Goal: Task Accomplishment & Management: Use online tool/utility

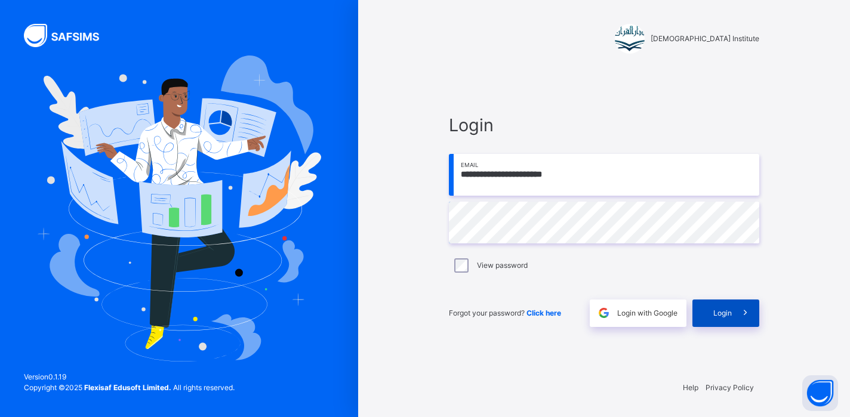
click at [717, 309] on span "Login" at bounding box center [723, 313] width 19 height 11
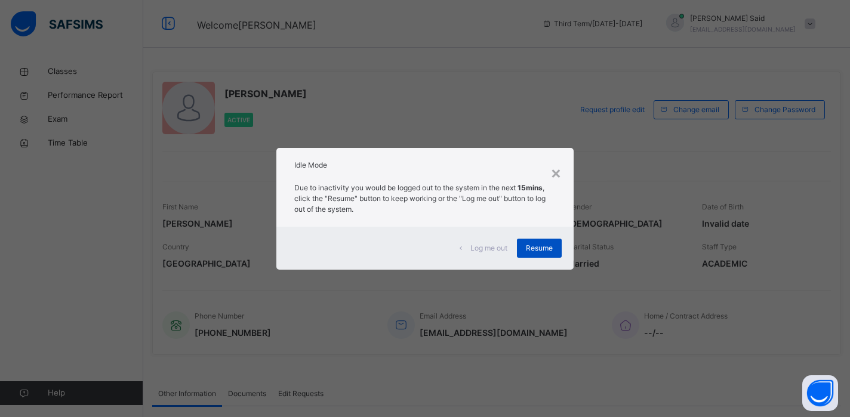
click at [541, 254] on div "Resume" at bounding box center [539, 248] width 45 height 19
click at [586, 216] on div "× Idle Mode Due to inactivity you would be logged out to the system in the next…" at bounding box center [425, 208] width 850 height 417
click at [536, 245] on span "Resume" at bounding box center [539, 248] width 27 height 11
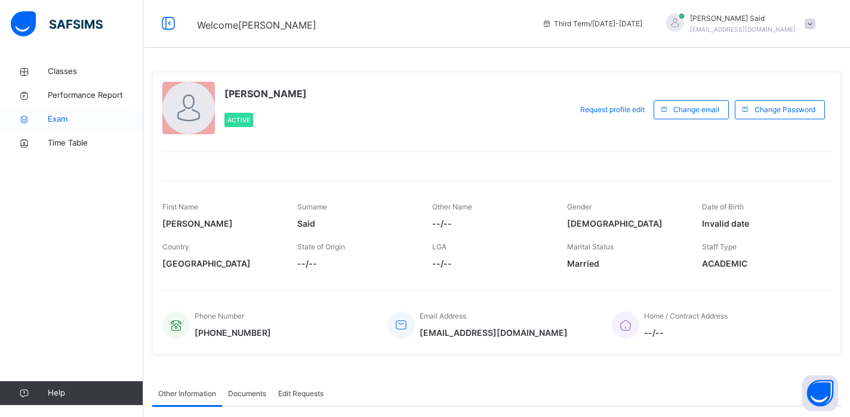
click at [66, 114] on span "Exam" at bounding box center [96, 119] width 96 height 12
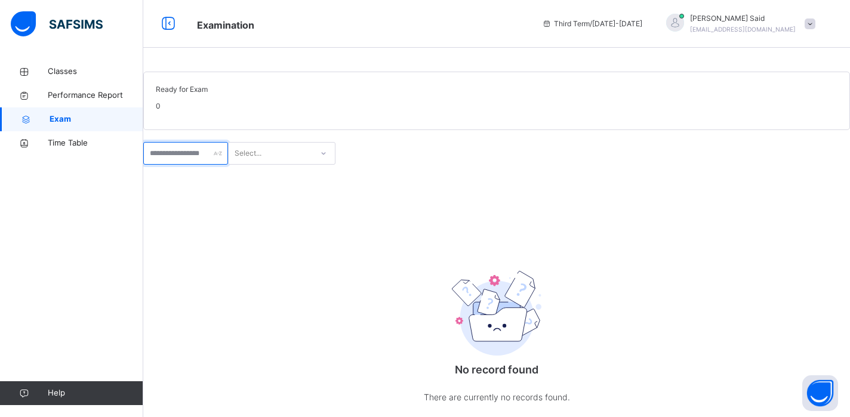
click at [192, 165] on input "text" at bounding box center [185, 153] width 85 height 23
type input "****"
click at [312, 163] on div "Select..." at bounding box center [271, 154] width 84 height 19
click at [323, 191] on div "No options" at bounding box center [282, 180] width 106 height 20
click at [305, 232] on div "No record found There are currently no records found." at bounding box center [496, 300] width 707 height 270
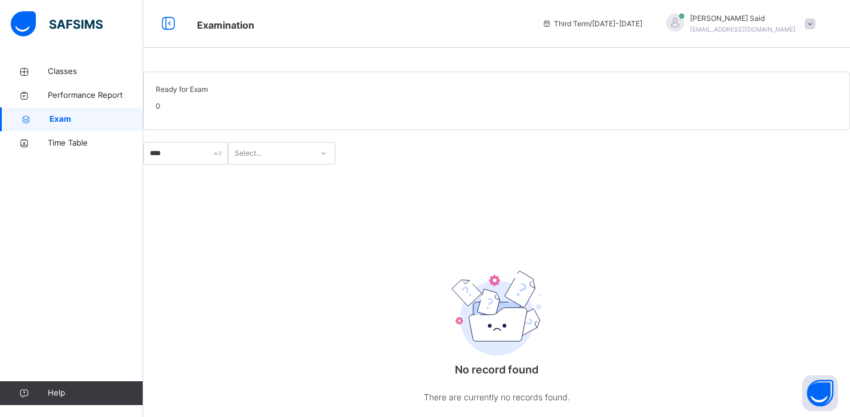
click at [87, 59] on div "Classes Performance Report Exam Time Table Help" at bounding box center [71, 233] width 143 height 370
click at [90, 66] on span "Classes" at bounding box center [96, 72] width 96 height 12
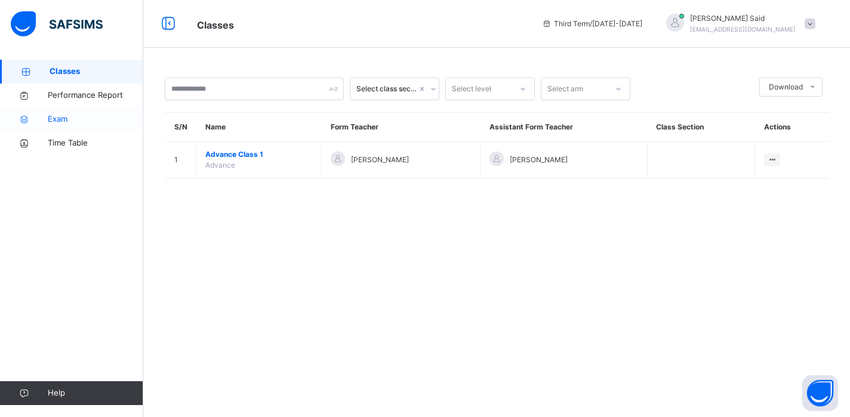
click at [83, 111] on link "Exam" at bounding box center [71, 119] width 143 height 24
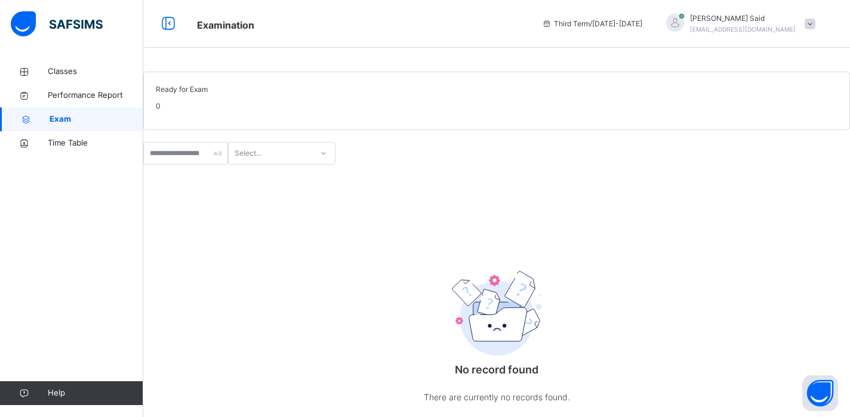
click at [229, 165] on div "Select..." at bounding box center [496, 153] width 707 height 23
click at [262, 165] on div "Select..." at bounding box center [248, 153] width 27 height 23
click at [51, 52] on div "Classes Performance Report Exam Time Table Help" at bounding box center [71, 233] width 143 height 370
click at [53, 61] on link "Classes" at bounding box center [71, 72] width 143 height 24
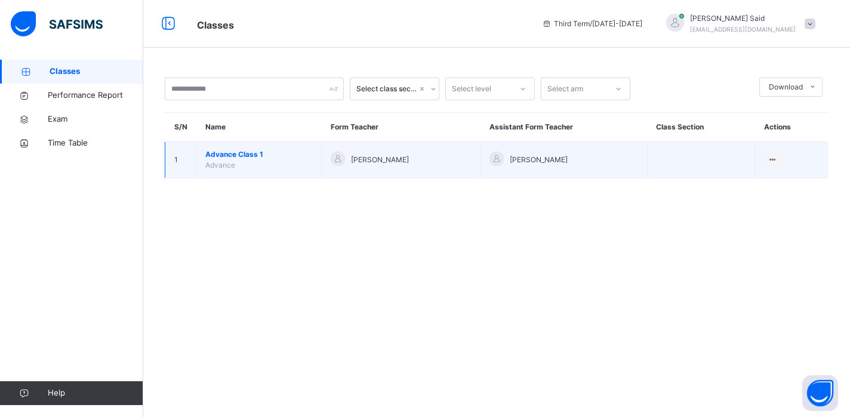
click at [250, 152] on span "Advance Class 1" at bounding box center [258, 154] width 107 height 11
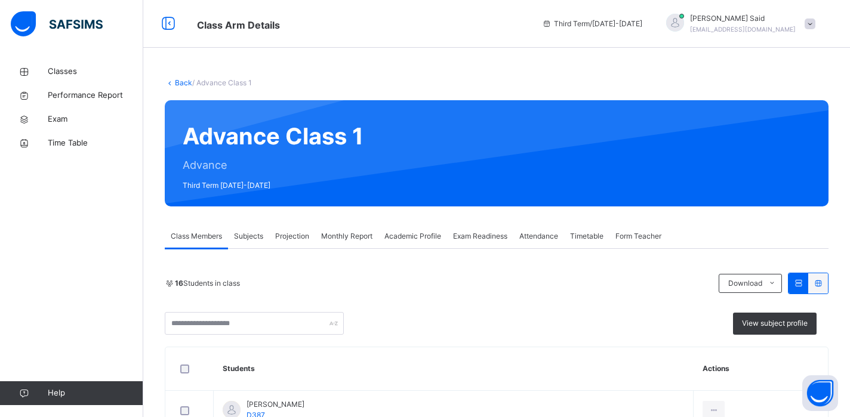
click at [474, 234] on span "Exam Readiness" at bounding box center [480, 236] width 54 height 11
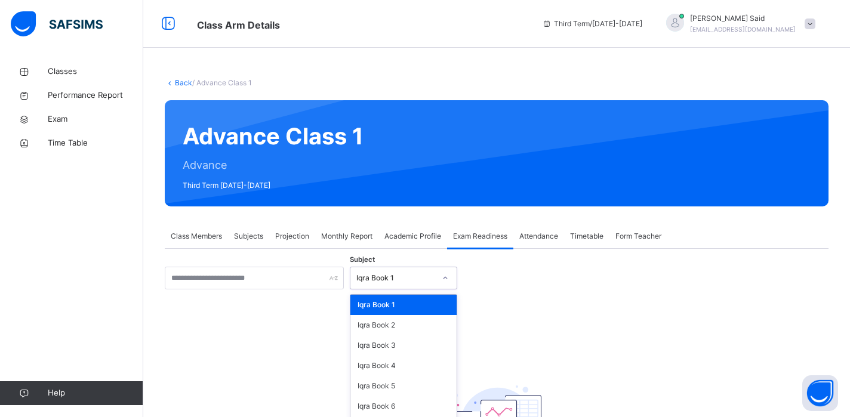
click at [376, 272] on div "option Iqra Book 1 focused, 1 of 8. 8 results available. Use Up and Down to cho…" at bounding box center [403, 278] width 107 height 23
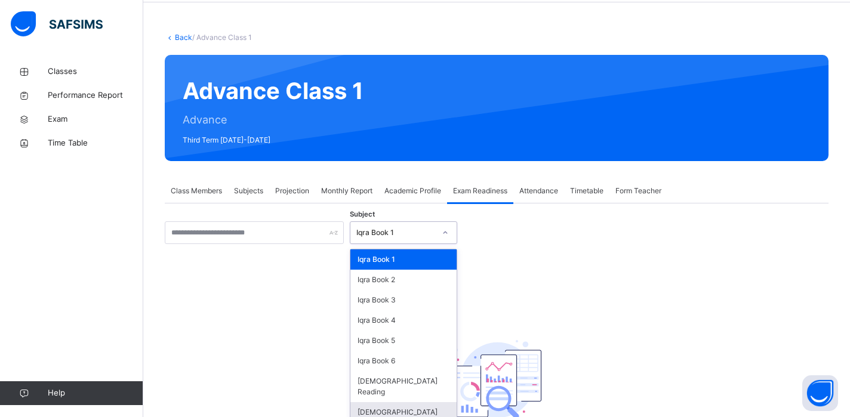
click at [395, 403] on div "[DEMOGRAPHIC_DATA] Memorisation" at bounding box center [404, 418] width 106 height 31
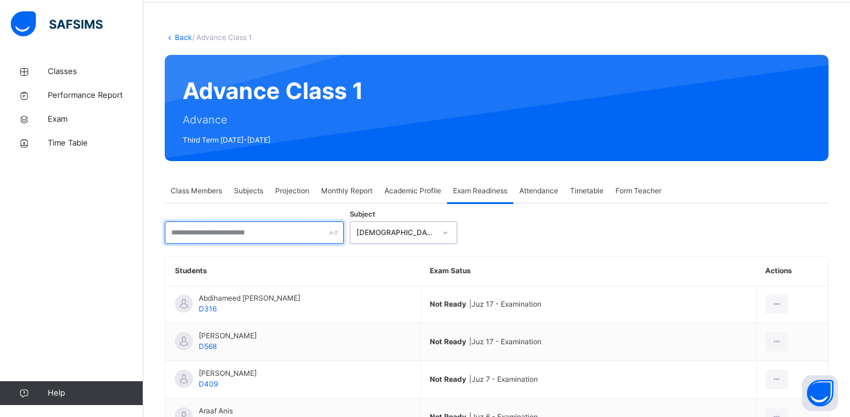
click at [259, 233] on input "text" at bounding box center [254, 233] width 179 height 23
click at [480, 229] on div "Subject [DEMOGRAPHIC_DATA] Memorisation" at bounding box center [497, 233] width 664 height 23
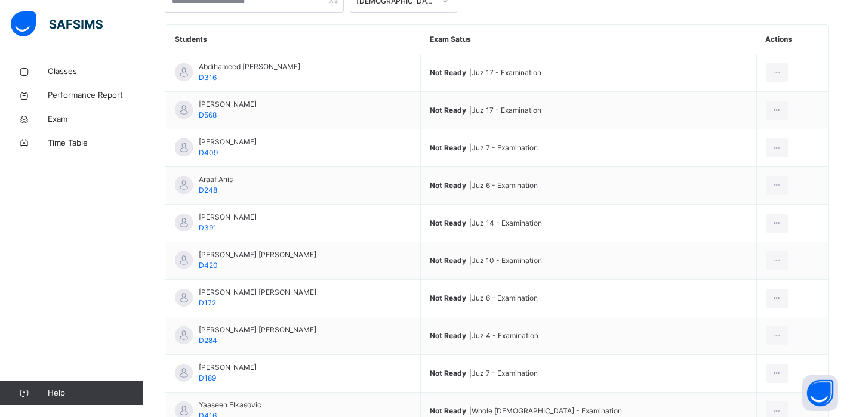
scroll to position [343, 0]
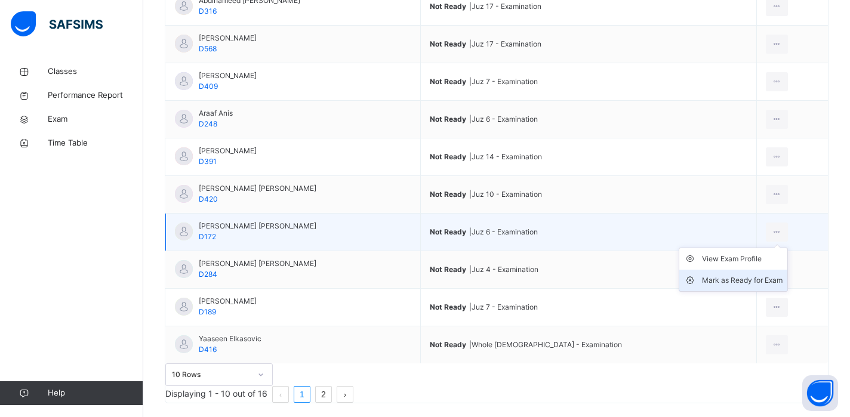
click at [702, 282] on div "Mark as Ready for Exam" at bounding box center [742, 281] width 81 height 12
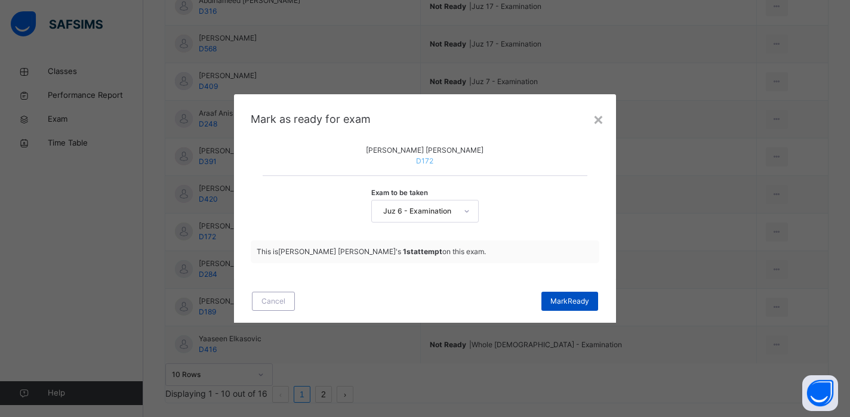
click at [580, 311] on div "[PERSON_NAME]" at bounding box center [570, 301] width 57 height 19
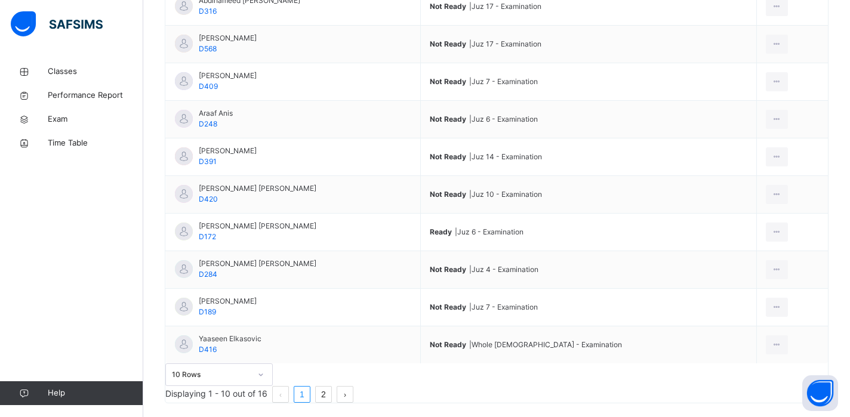
click at [580, 314] on td "Not Ready | Juz 7 - Examination" at bounding box center [589, 308] width 336 height 38
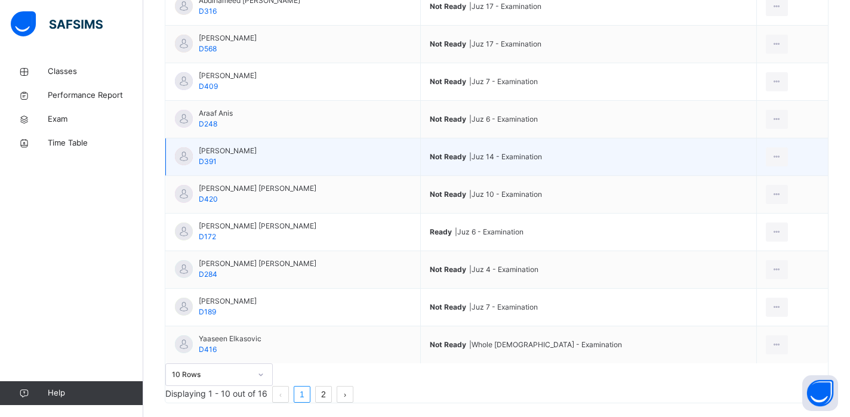
scroll to position [274, 0]
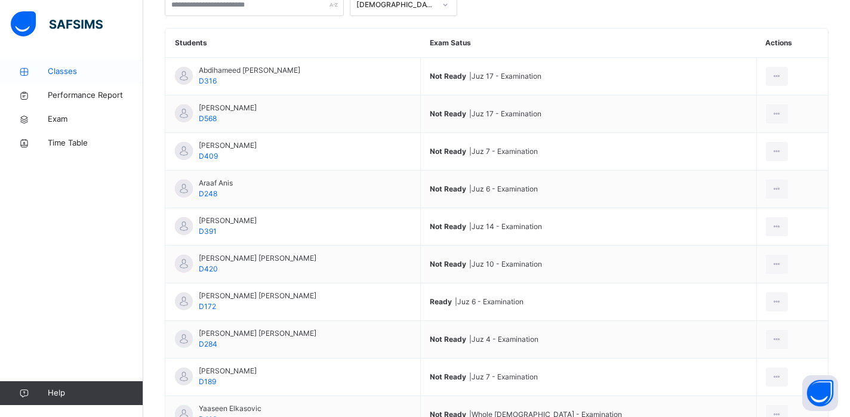
click at [36, 70] on icon at bounding box center [24, 71] width 48 height 9
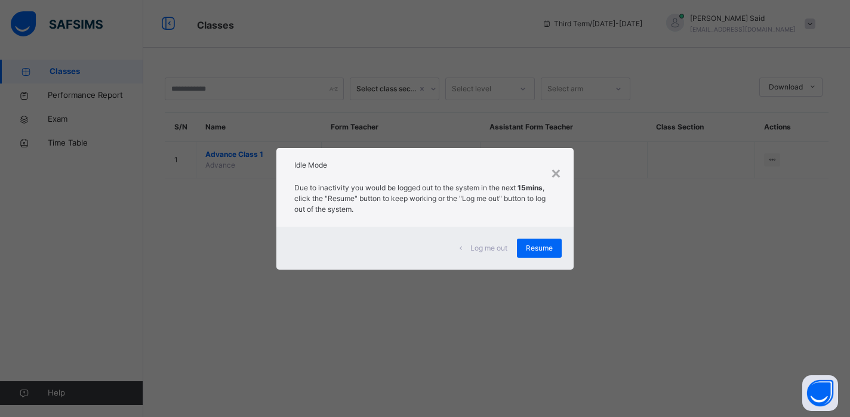
click at [517, 248] on div "Log me out" at bounding box center [484, 248] width 66 height 19
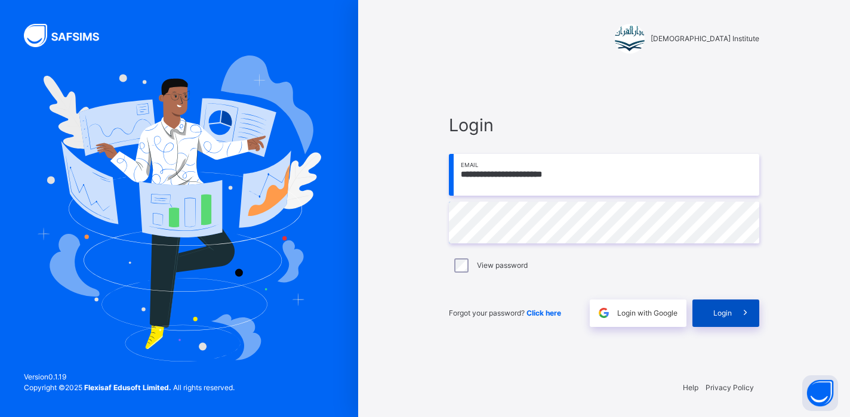
click at [735, 314] on span at bounding box center [745, 313] width 27 height 27
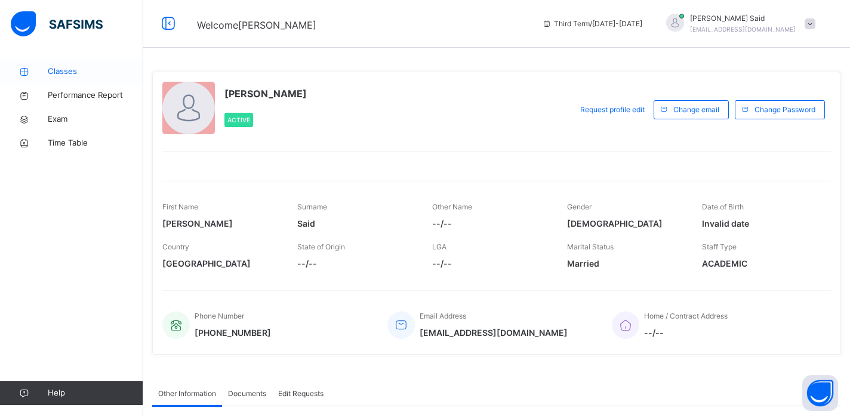
click at [75, 62] on link "Classes" at bounding box center [71, 72] width 143 height 24
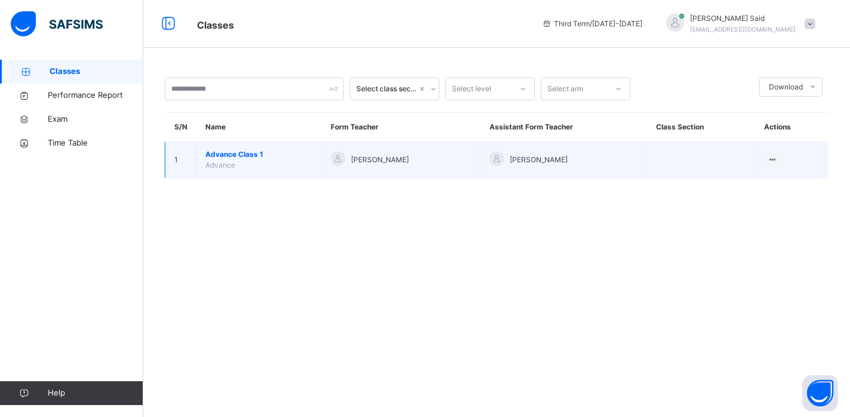
click at [272, 173] on td "Advance Class 1 Advance" at bounding box center [258, 160] width 125 height 36
click at [247, 158] on span "Advance Class 1" at bounding box center [258, 154] width 107 height 11
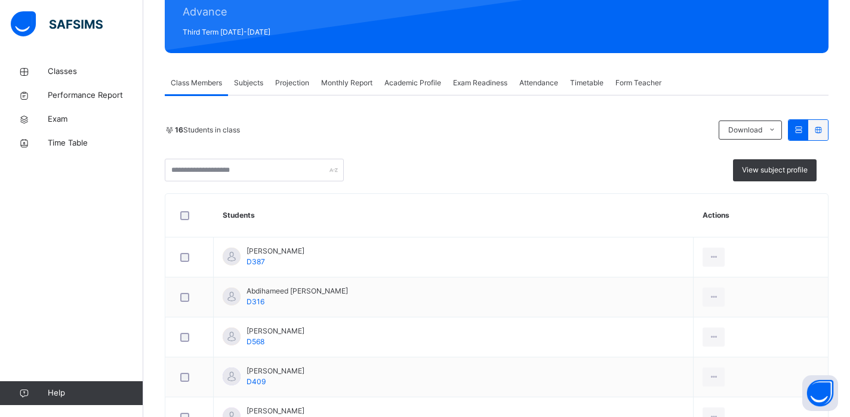
scroll to position [166, 0]
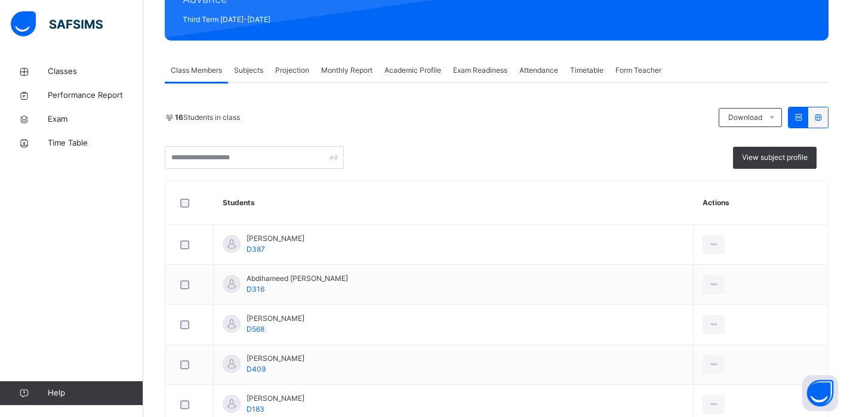
click at [300, 69] on span "Projection" at bounding box center [292, 70] width 34 height 11
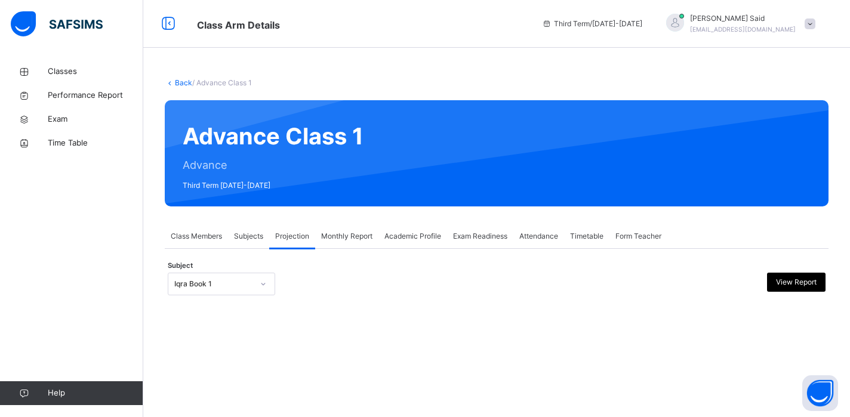
click at [252, 293] on div at bounding box center [263, 284] width 23 height 21
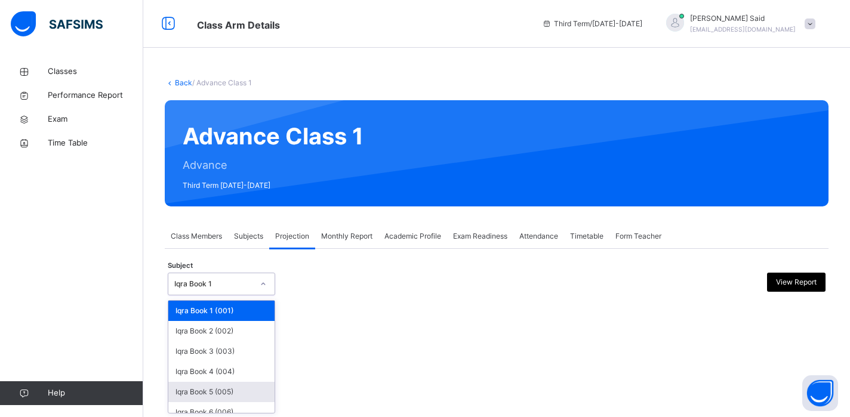
scroll to position [50, 0]
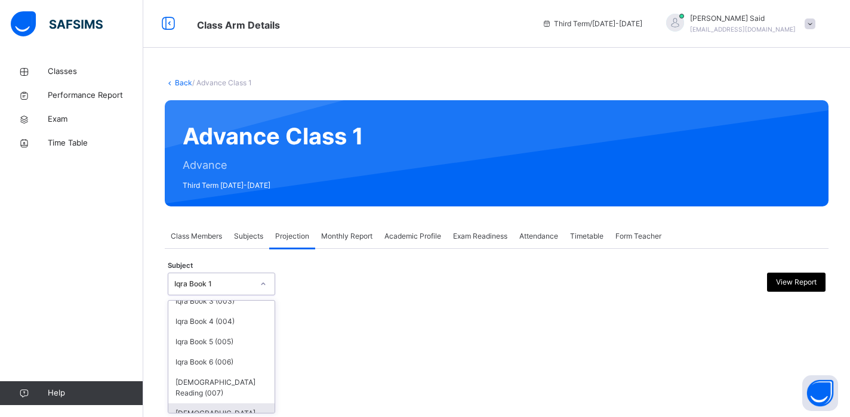
click at [222, 404] on div "[DEMOGRAPHIC_DATA] Memorisation (008)" at bounding box center [221, 419] width 106 height 31
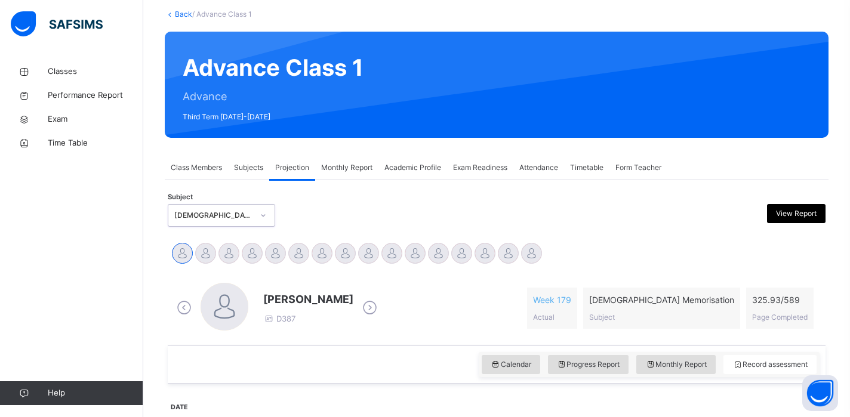
scroll to position [94, 0]
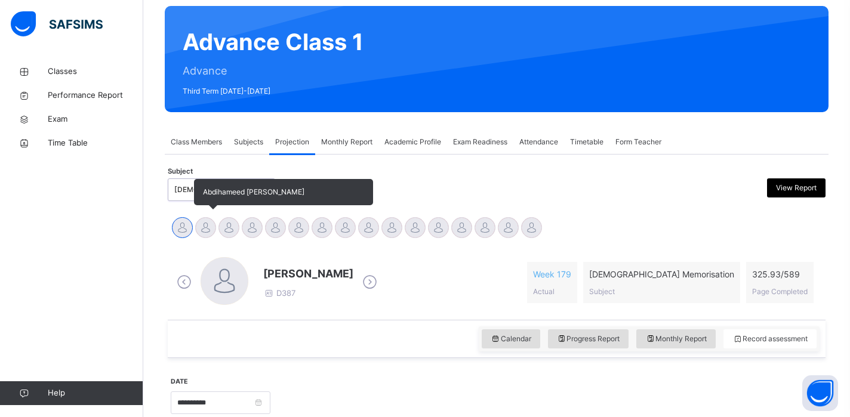
click at [209, 235] on div at bounding box center [205, 227] width 21 height 21
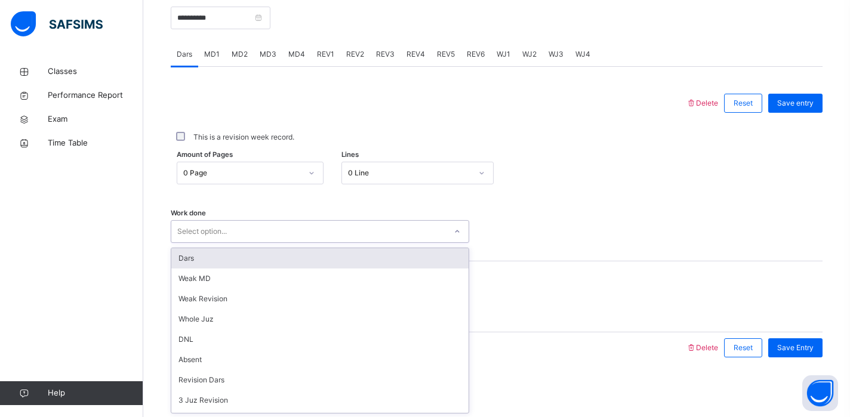
click at [271, 234] on div "Select option..." at bounding box center [308, 232] width 275 height 19
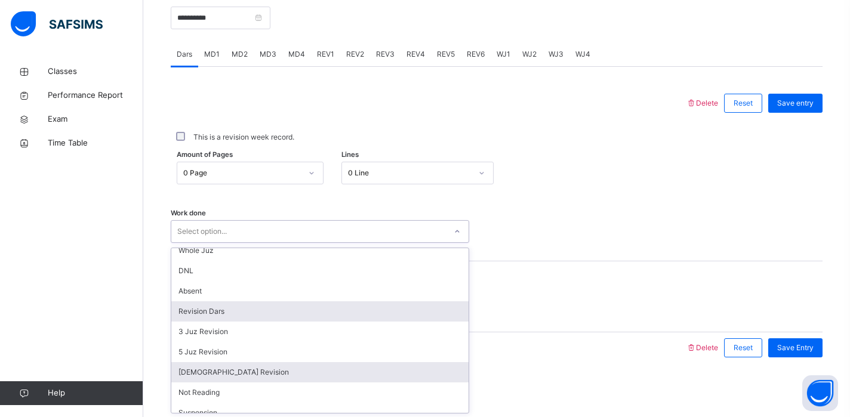
scroll to position [0, 0]
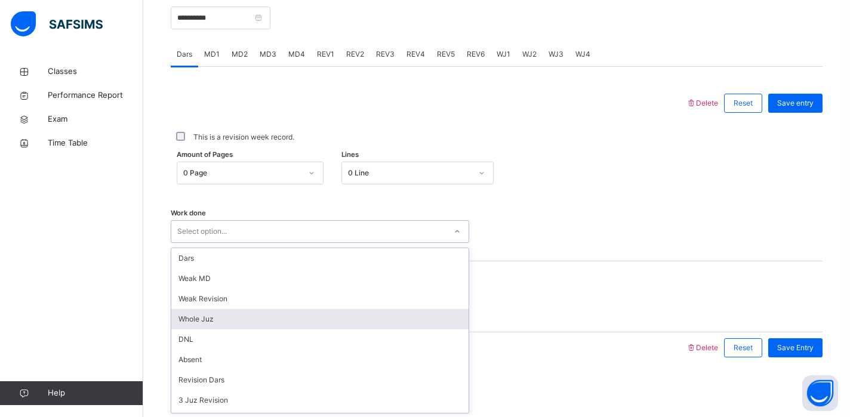
click at [219, 315] on div "Whole Juz" at bounding box center [319, 319] width 297 height 20
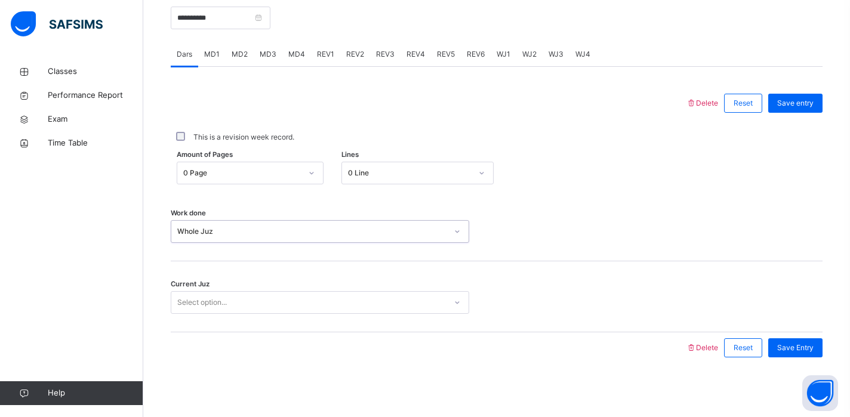
click at [220, 300] on div "Select option..." at bounding box center [202, 302] width 50 height 23
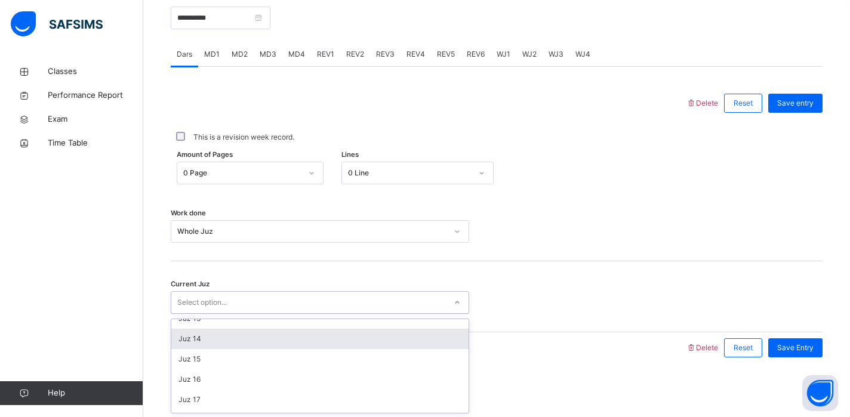
scroll to position [256, 0]
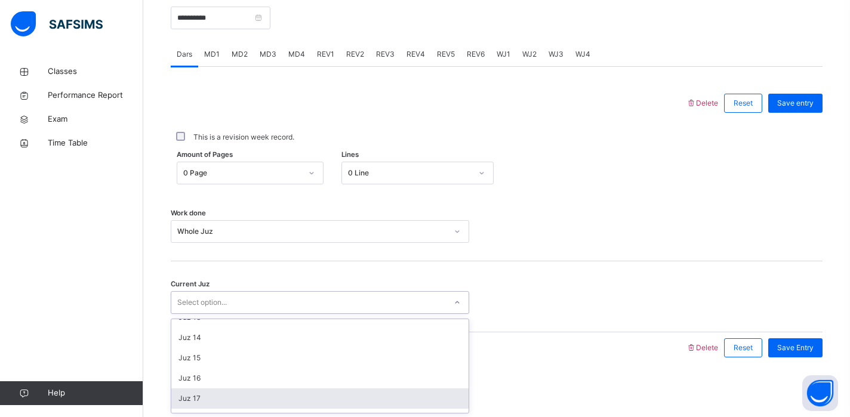
click at [214, 394] on div "Juz 17" at bounding box center [319, 399] width 297 height 20
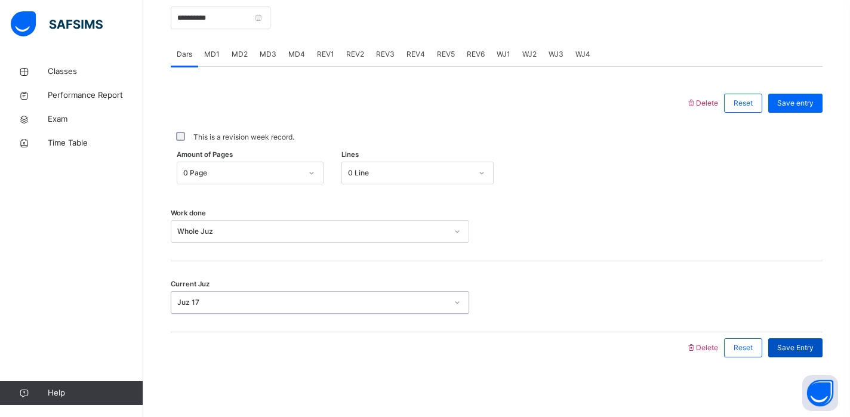
click at [778, 351] on span "Save Entry" at bounding box center [796, 348] width 36 height 11
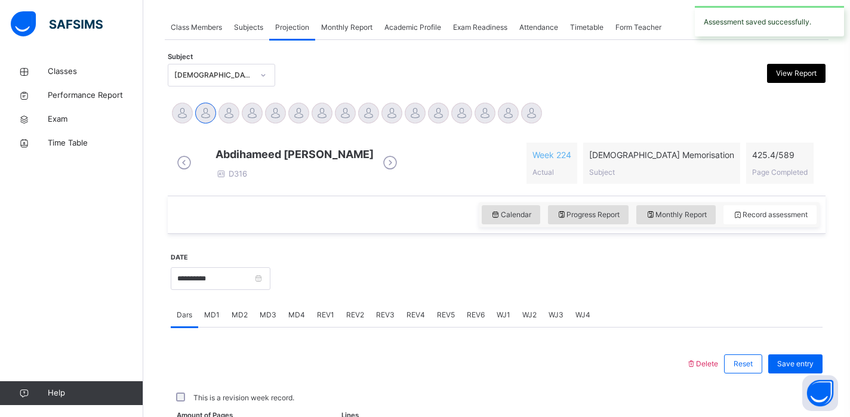
scroll to position [480, 0]
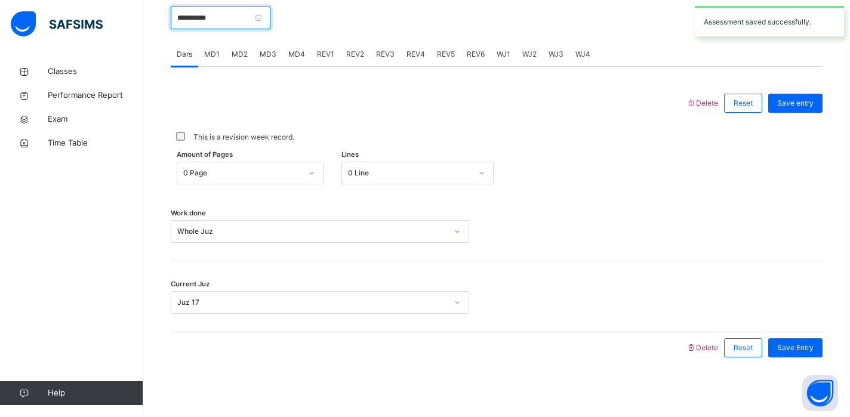
click at [219, 23] on input "**********" at bounding box center [221, 18] width 100 height 23
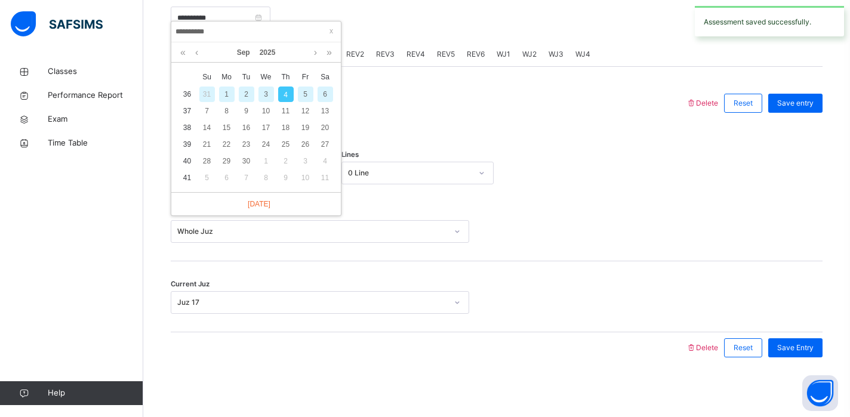
click at [252, 90] on div "2" at bounding box center [247, 95] width 16 height 16
type input "**********"
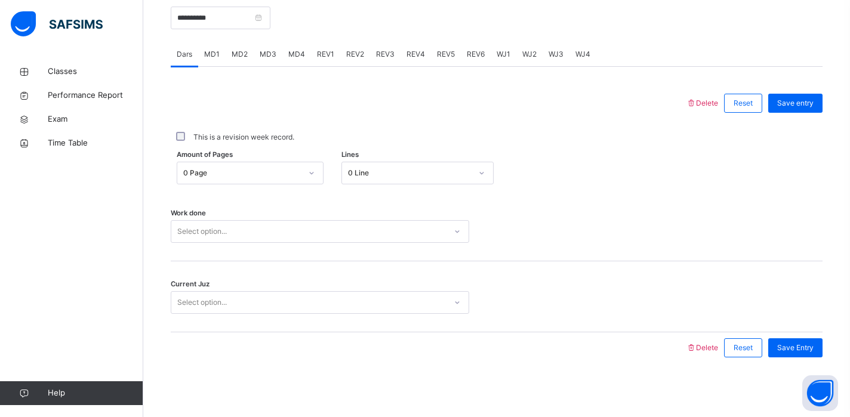
click at [223, 226] on div "Select option..." at bounding box center [202, 231] width 50 height 23
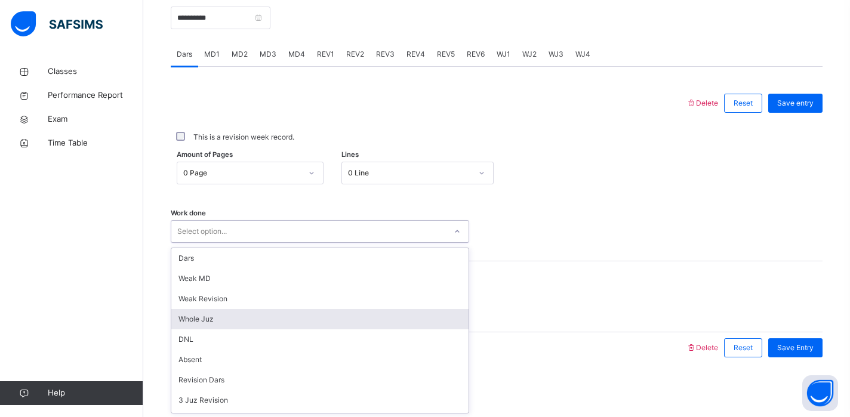
click at [205, 314] on div "Whole Juz" at bounding box center [319, 319] width 297 height 20
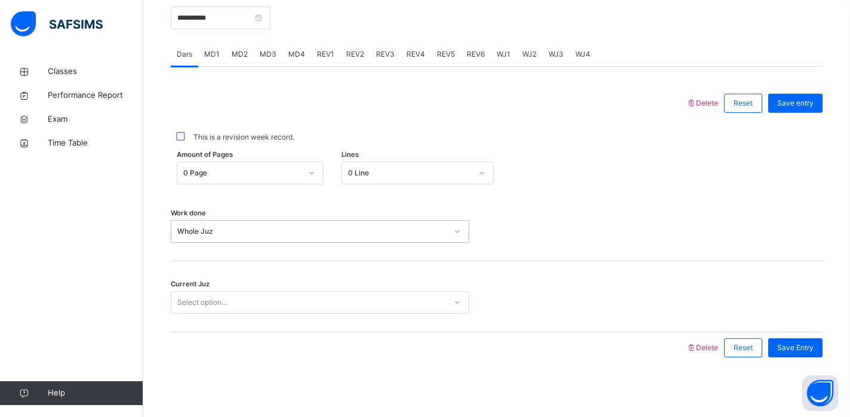
click at [205, 314] on div "Select option..." at bounding box center [320, 302] width 299 height 23
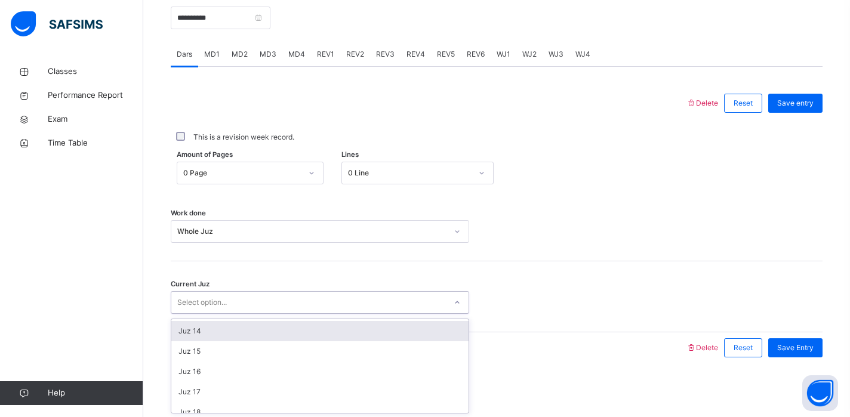
scroll to position [268, 0]
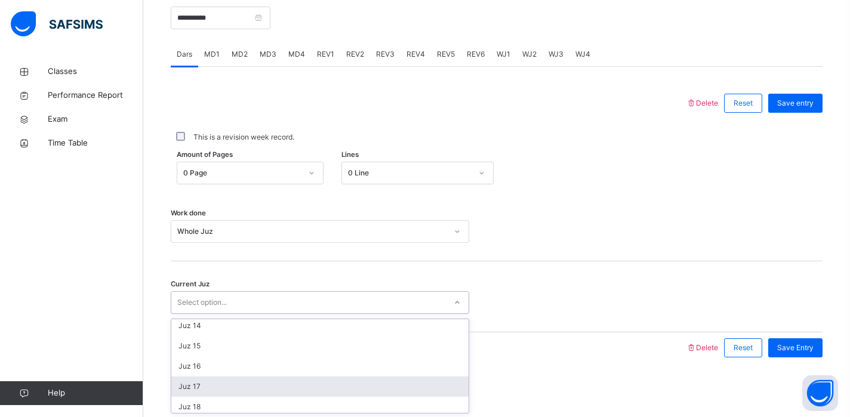
click at [195, 382] on div "Juz 17" at bounding box center [319, 387] width 297 height 20
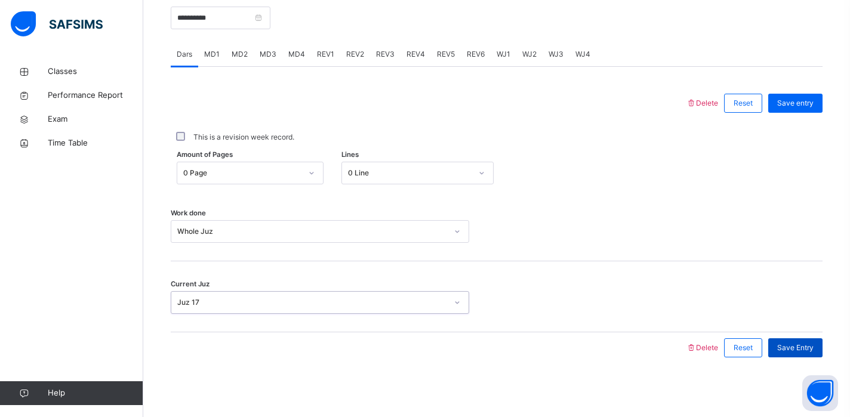
click at [782, 341] on div "Save Entry" at bounding box center [796, 348] width 54 height 19
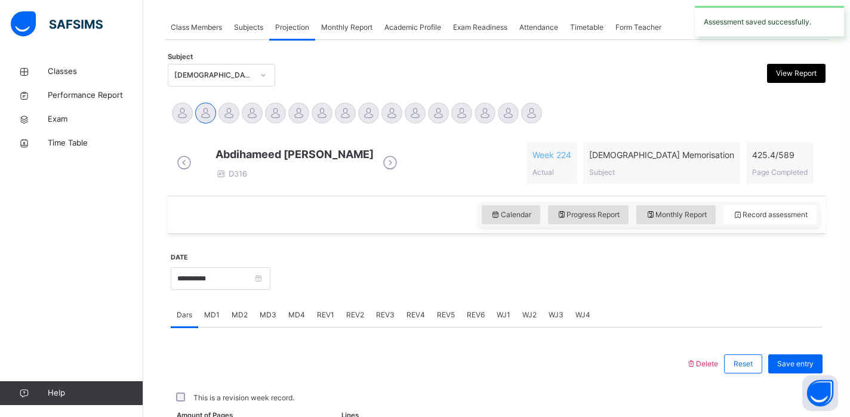
scroll to position [480, 0]
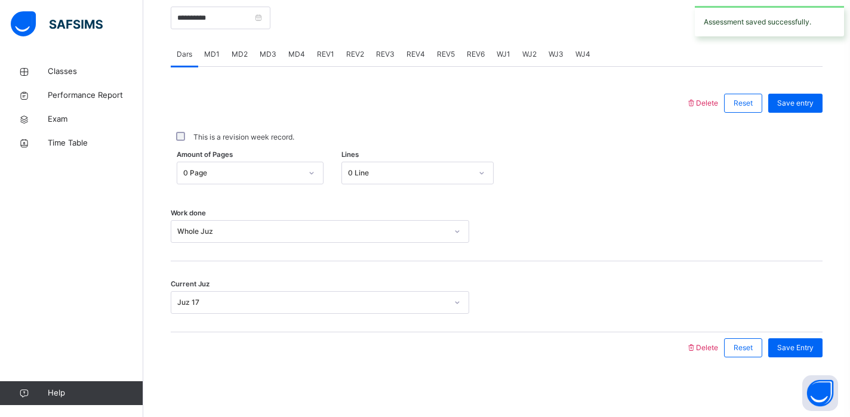
click at [502, 56] on span "WJ1" at bounding box center [504, 54] width 14 height 11
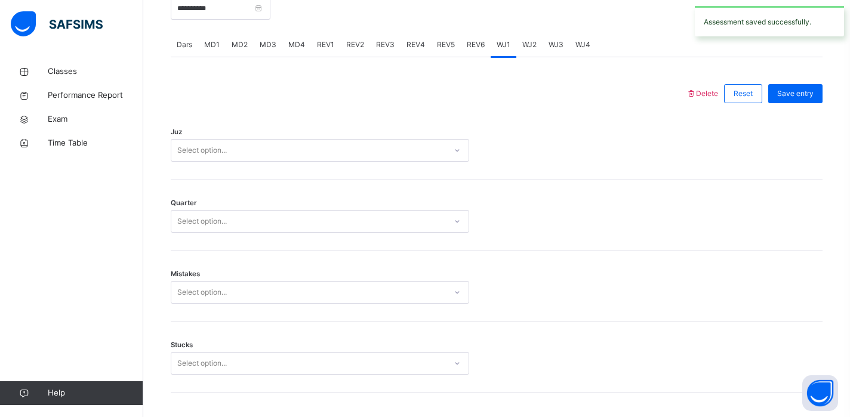
click at [186, 151] on div "Select option..." at bounding box center [202, 150] width 50 height 23
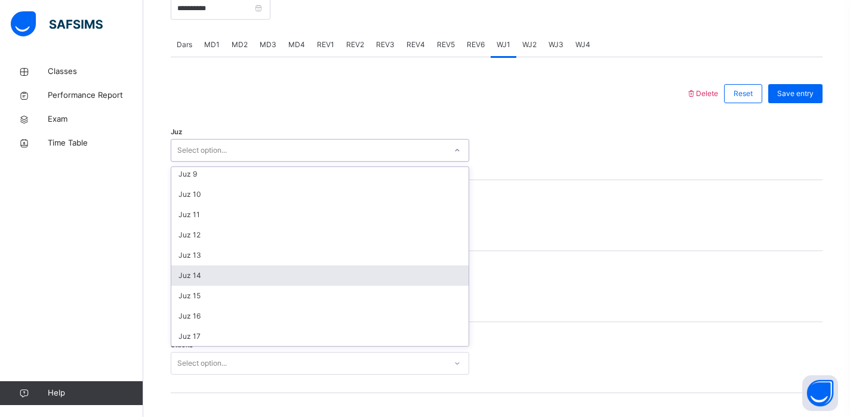
scroll to position [170, 0]
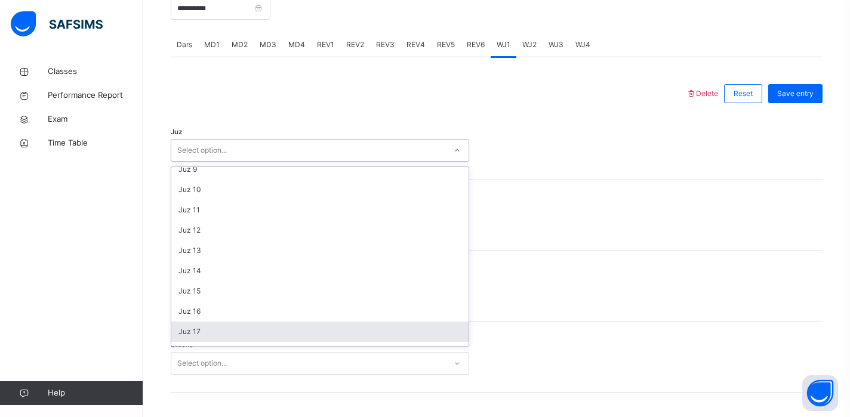
click at [197, 339] on div "Juz 17" at bounding box center [319, 332] width 297 height 20
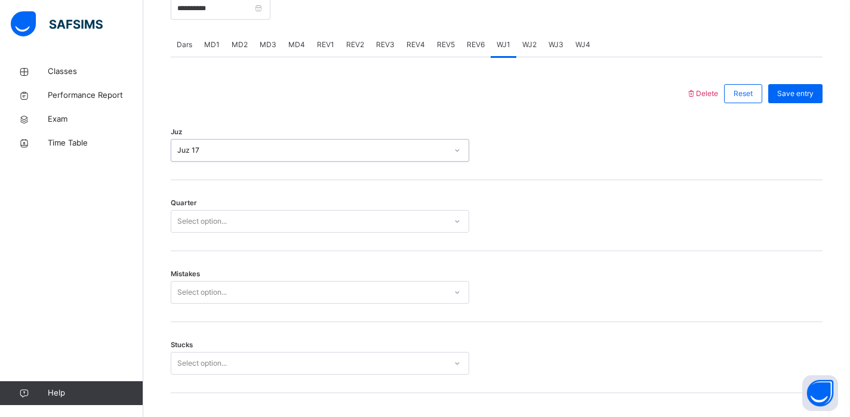
click at [225, 231] on div "Select option..." at bounding box center [202, 221] width 50 height 23
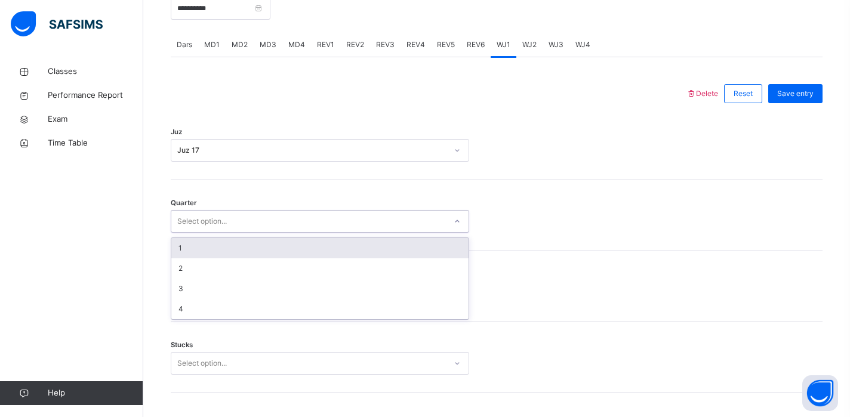
click at [210, 259] on div "1" at bounding box center [319, 248] width 297 height 20
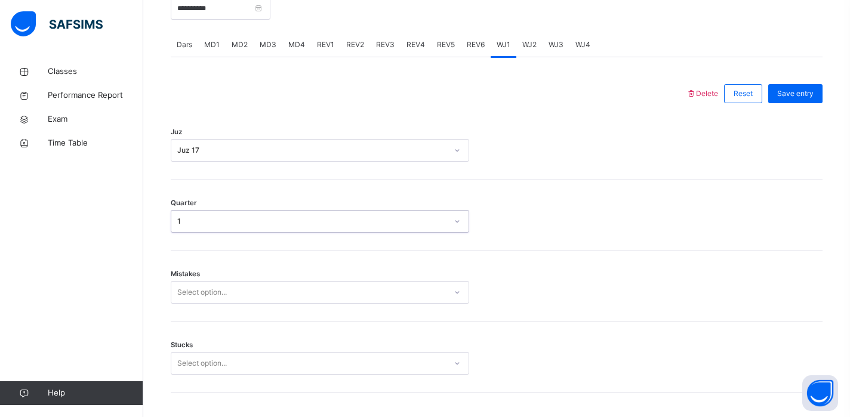
click at [204, 304] on div "Select option..." at bounding box center [320, 292] width 299 height 23
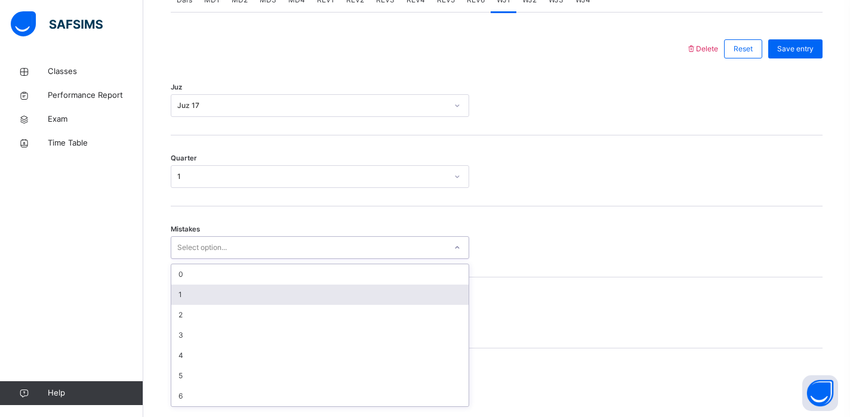
scroll to position [529, 0]
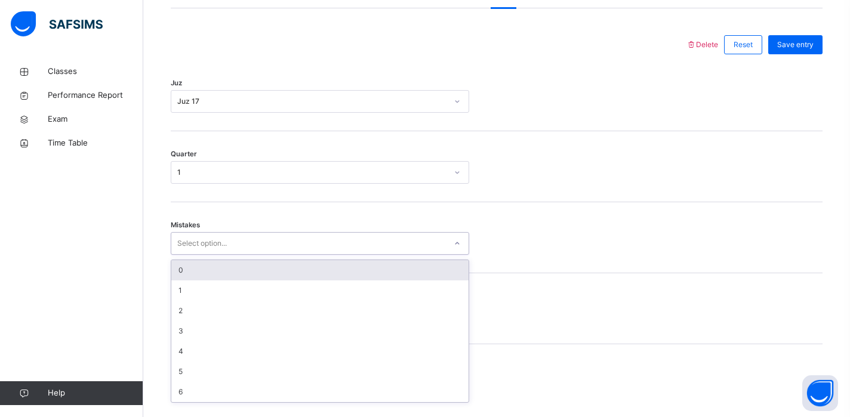
click at [205, 281] on div "0" at bounding box center [319, 270] width 297 height 20
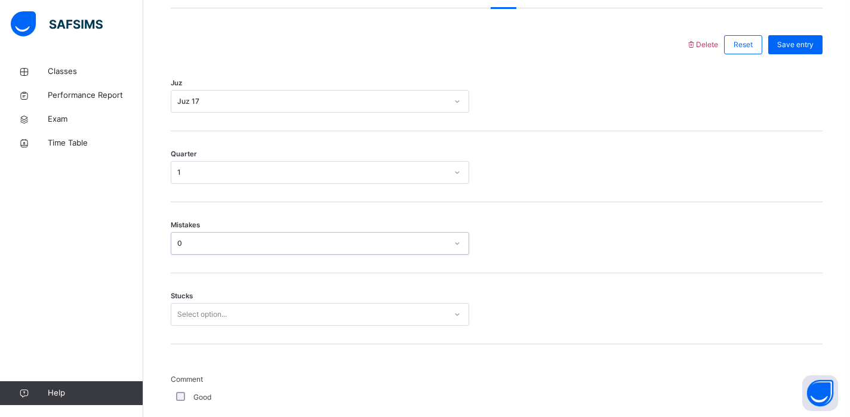
click at [199, 321] on div "Stucks Select option..." at bounding box center [497, 309] width 652 height 71
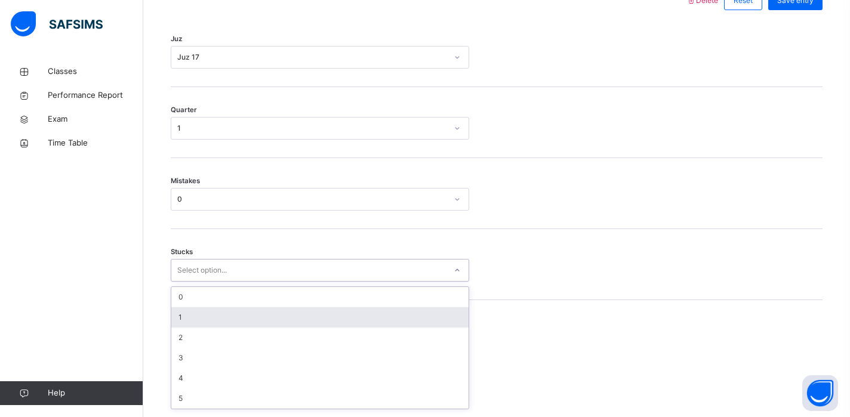
scroll to position [579, 0]
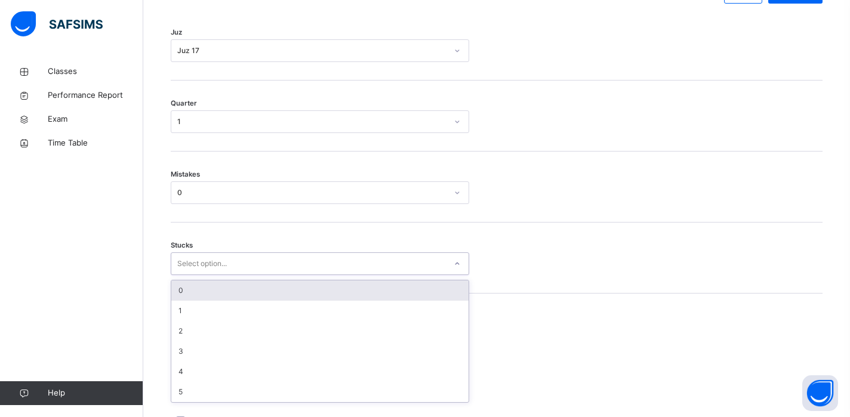
click at [199, 297] on div "0" at bounding box center [319, 291] width 297 height 20
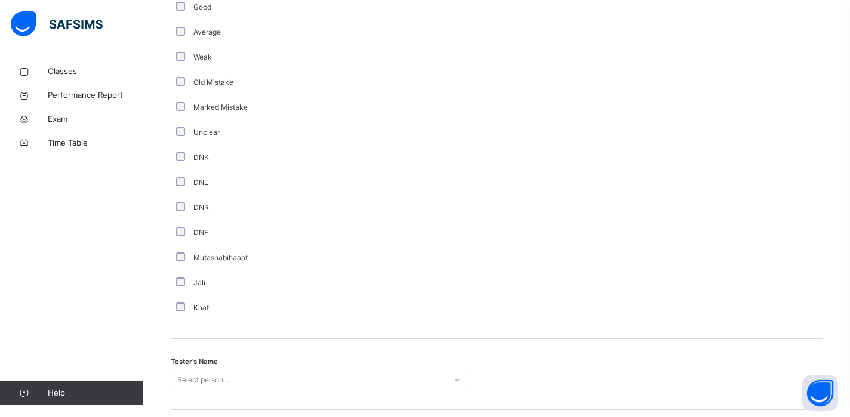
scroll to position [1077, 0]
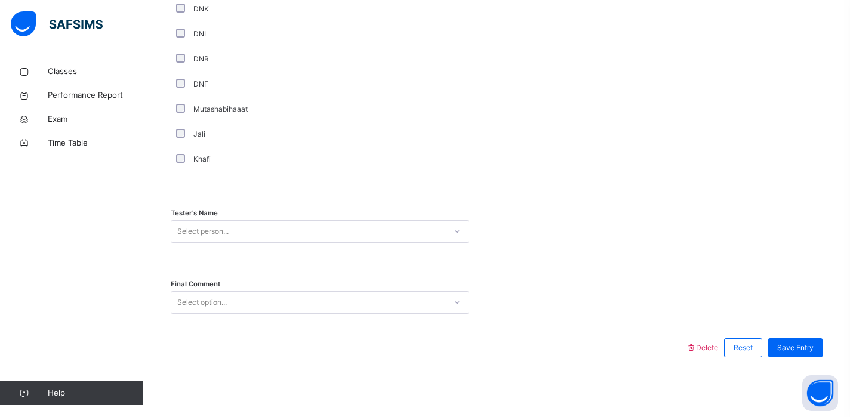
click at [245, 228] on div "Select person..." at bounding box center [308, 232] width 275 height 19
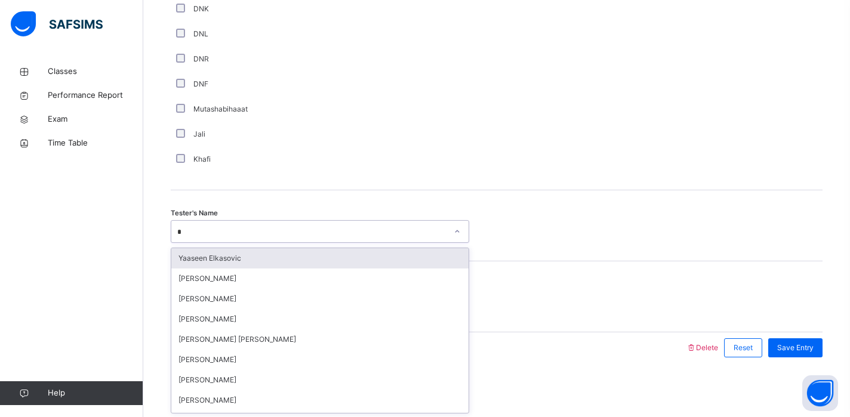
type input "**"
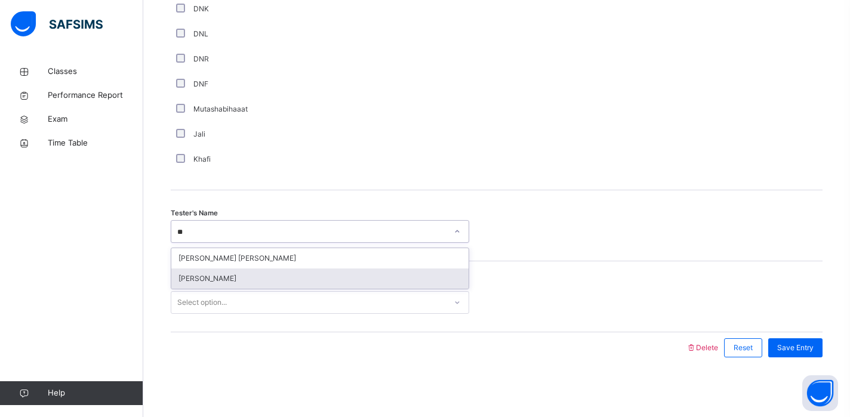
click at [236, 283] on div "[PERSON_NAME]" at bounding box center [319, 279] width 297 height 20
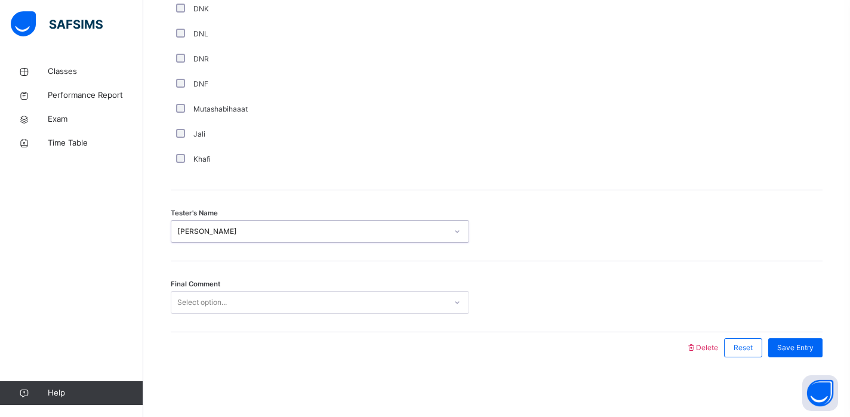
click at [230, 310] on div "Select option..." at bounding box center [308, 303] width 275 height 19
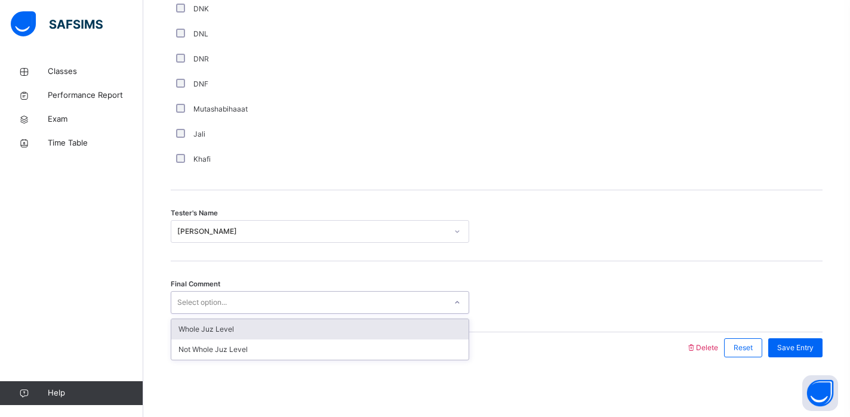
click at [229, 334] on div "Whole Juz Level" at bounding box center [319, 330] width 297 height 20
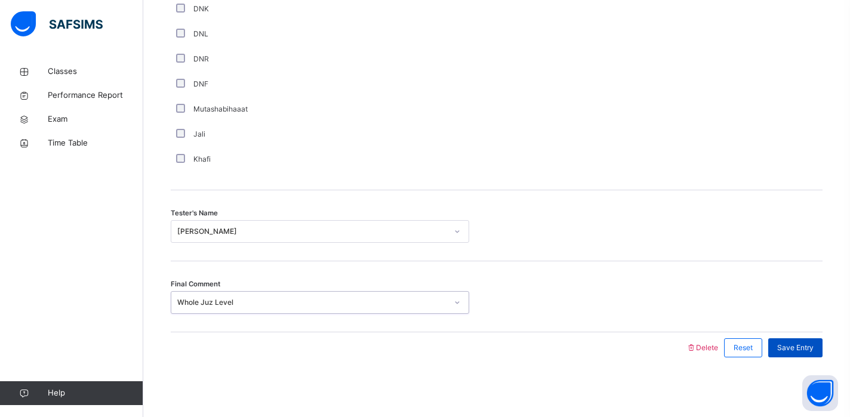
click at [785, 350] on span "Save Entry" at bounding box center [796, 348] width 36 height 11
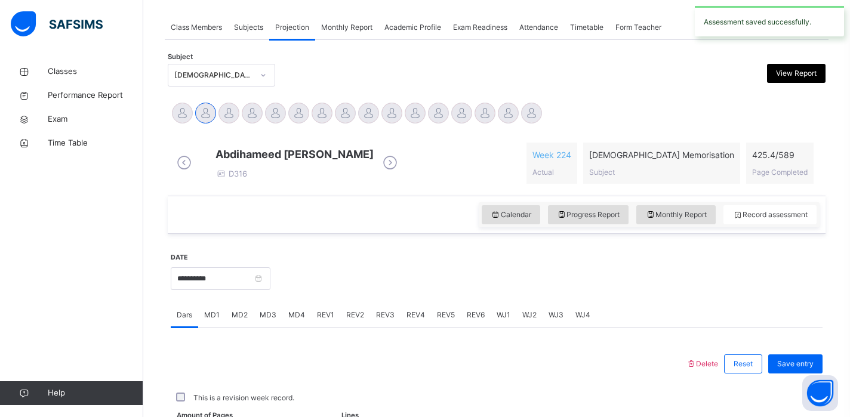
scroll to position [480, 0]
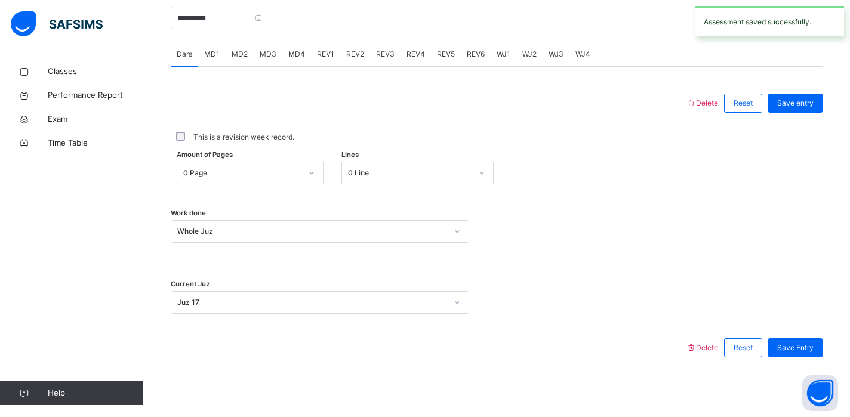
click at [528, 63] on div "WJ2" at bounding box center [530, 54] width 26 height 24
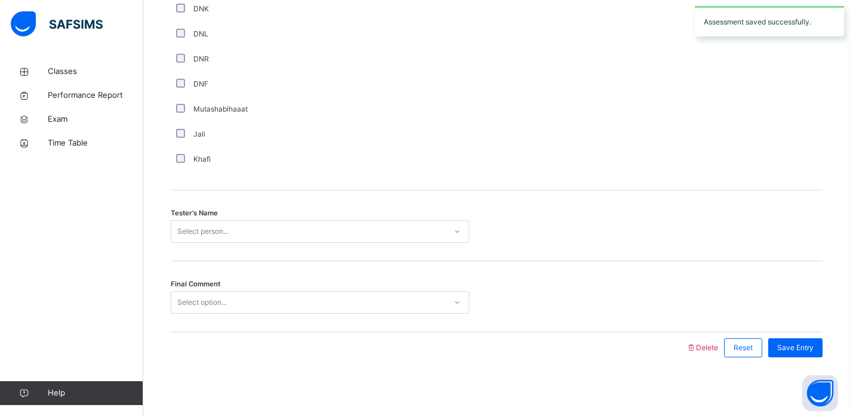
click at [282, 300] on div "Select option..." at bounding box center [308, 303] width 275 height 19
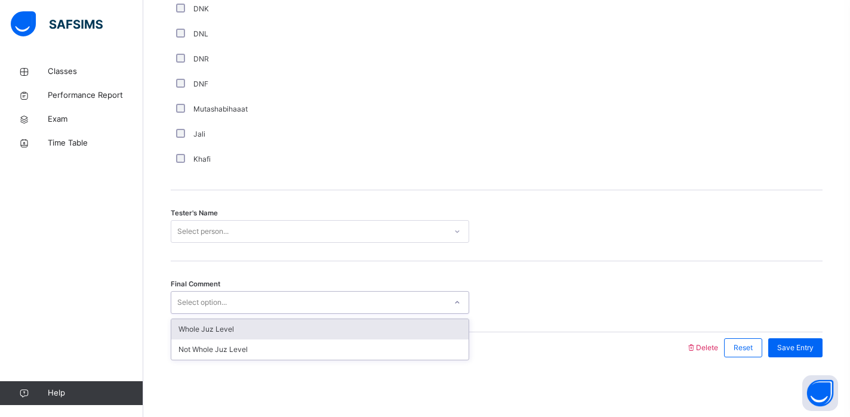
click at [263, 336] on div "Whole Juz Level" at bounding box center [319, 330] width 297 height 20
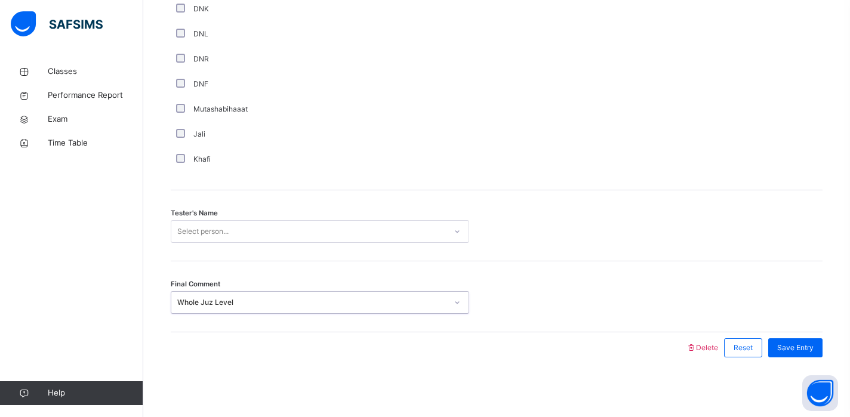
click at [257, 225] on div "Select person..." at bounding box center [308, 232] width 275 height 19
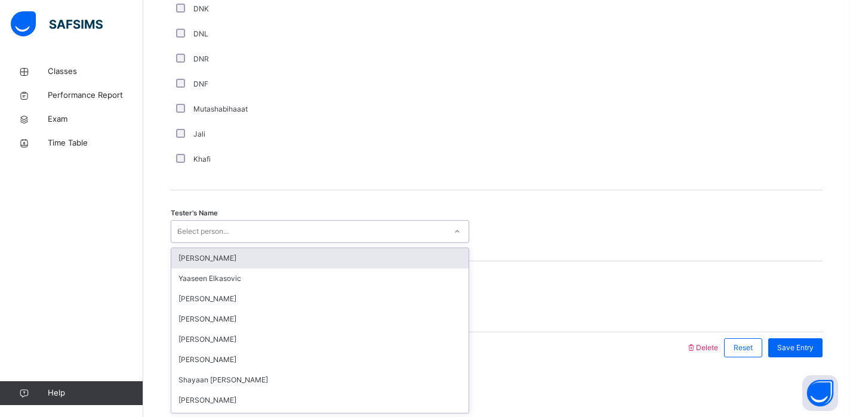
type input "**"
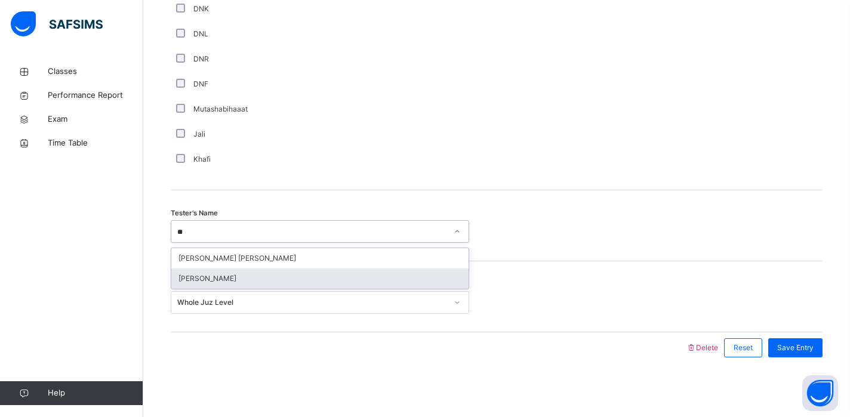
click at [239, 285] on div "[PERSON_NAME]" at bounding box center [319, 279] width 297 height 20
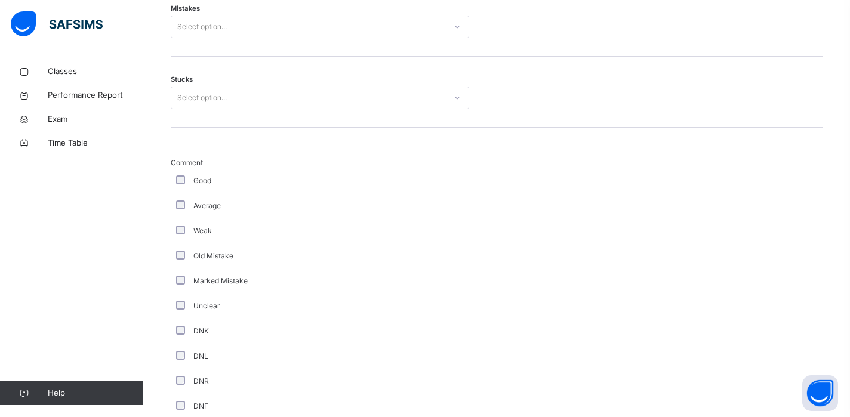
scroll to position [746, 0]
click at [195, 109] on div "Select option..." at bounding box center [202, 97] width 50 height 23
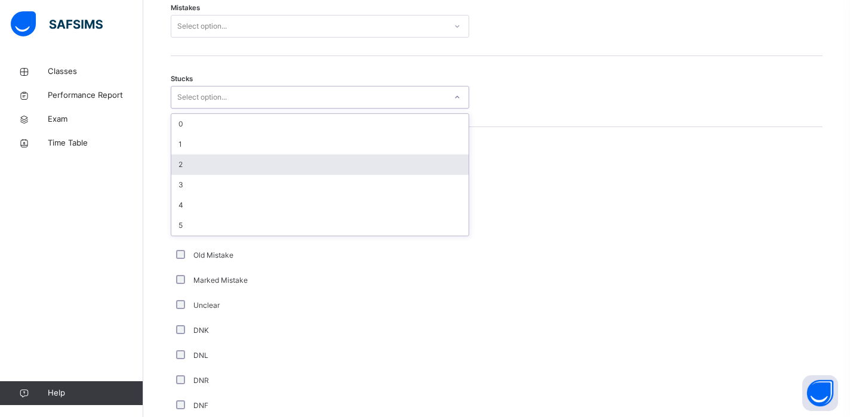
click at [195, 171] on div "2" at bounding box center [319, 165] width 297 height 20
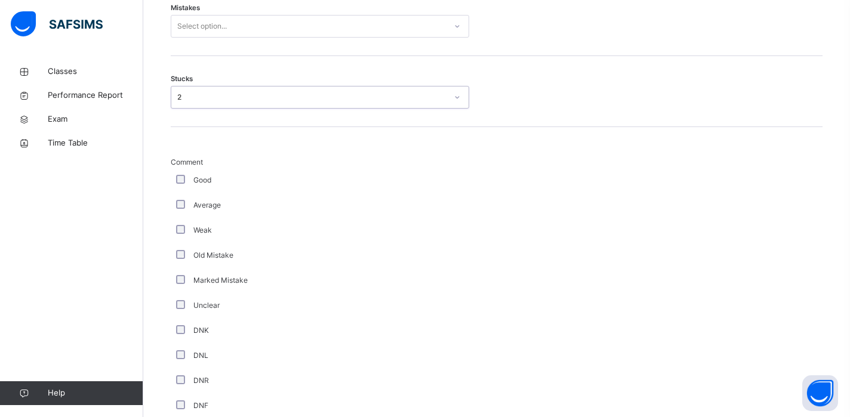
click at [209, 38] on div "Select option..." at bounding box center [202, 26] width 50 height 23
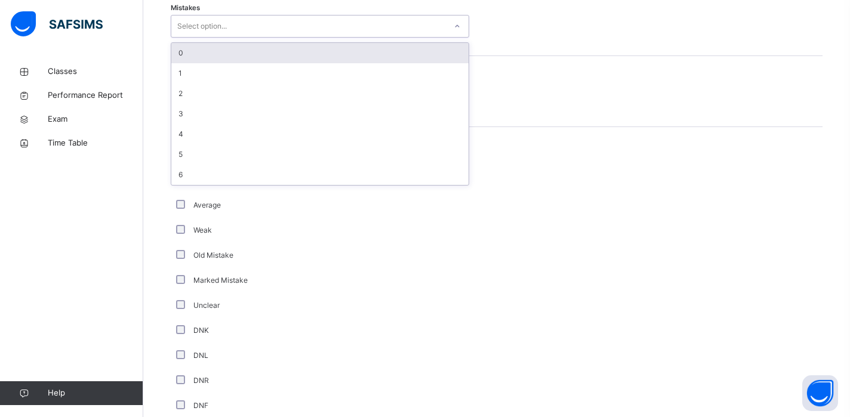
click at [205, 63] on div "0" at bounding box center [319, 53] width 297 height 20
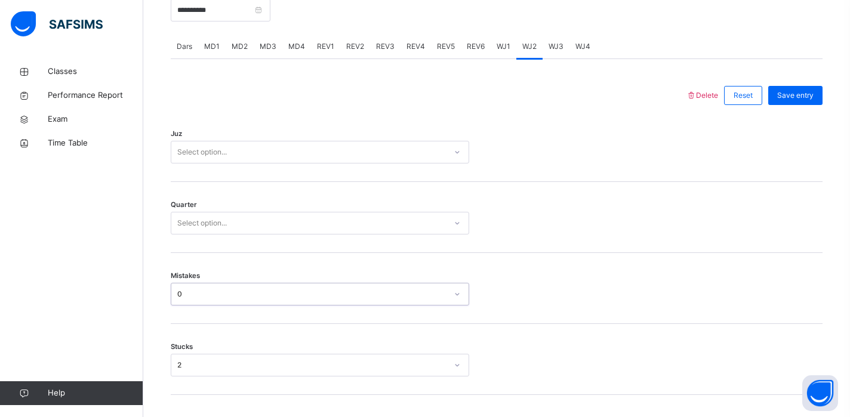
scroll to position [469, 0]
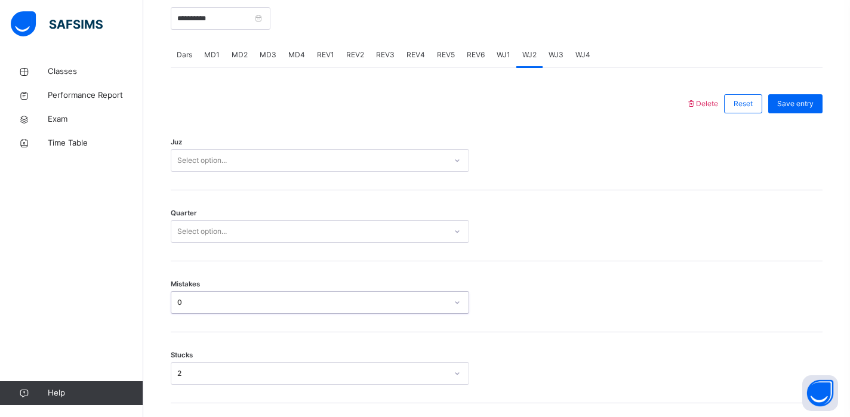
click at [199, 239] on div "Select option..." at bounding box center [202, 231] width 50 height 23
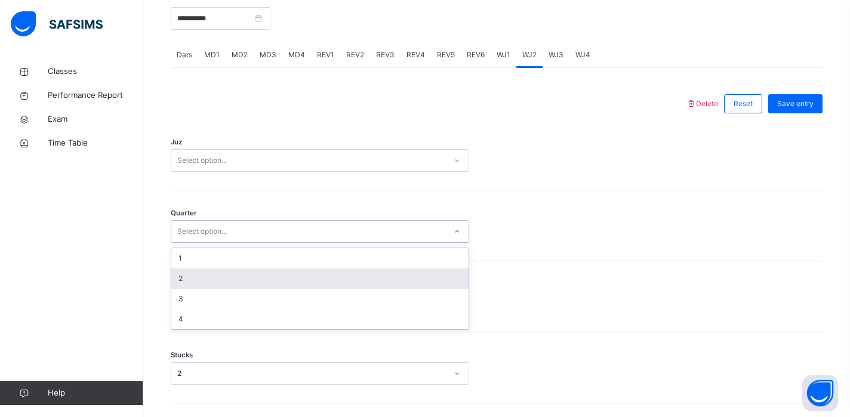
click at [185, 285] on div "2" at bounding box center [319, 279] width 297 height 20
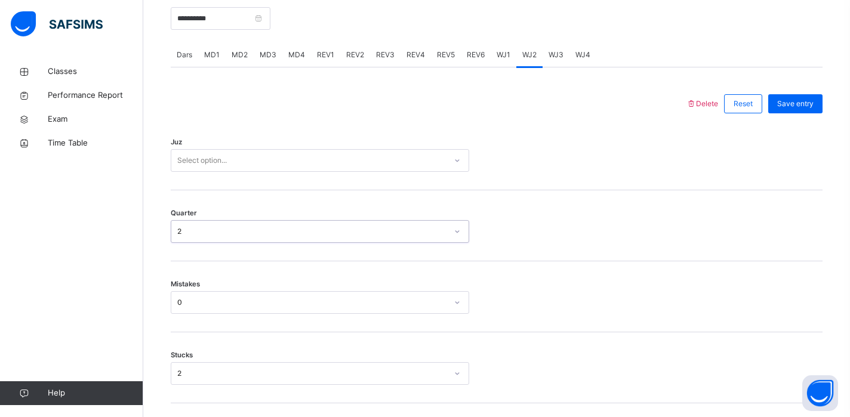
click at [214, 183] on div "Juz Select option..." at bounding box center [497, 154] width 652 height 71
click at [223, 171] on div "Select option..." at bounding box center [202, 160] width 50 height 23
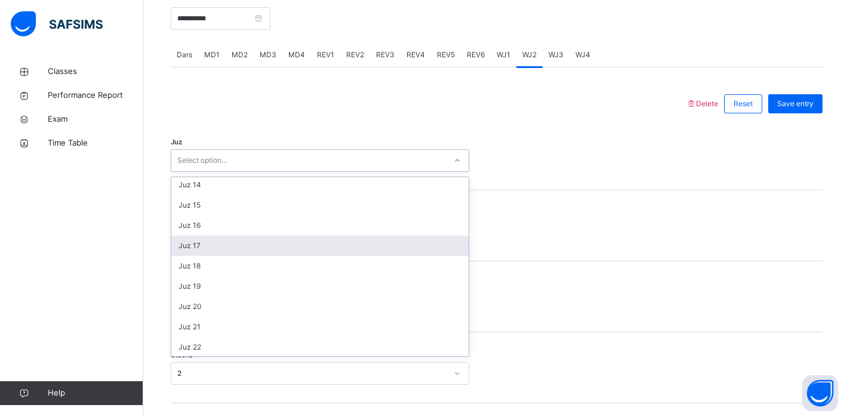
click at [220, 250] on div "Juz 17" at bounding box center [319, 246] width 297 height 20
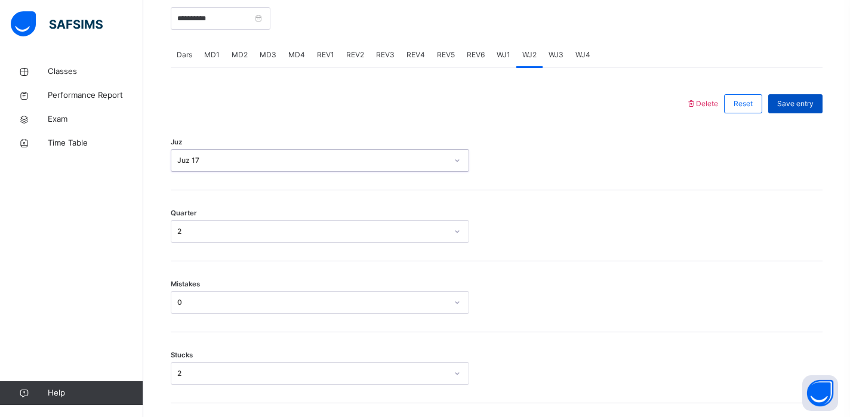
click at [785, 109] on span "Save entry" at bounding box center [796, 104] width 36 height 11
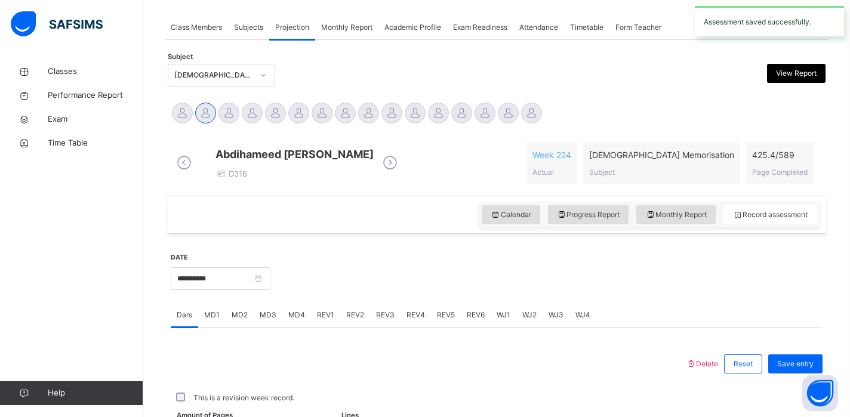
scroll to position [469, 0]
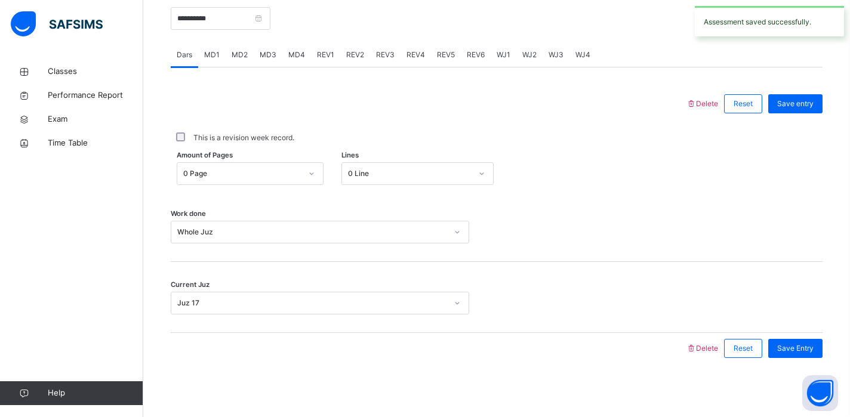
click at [552, 60] on span "WJ3" at bounding box center [556, 55] width 15 height 11
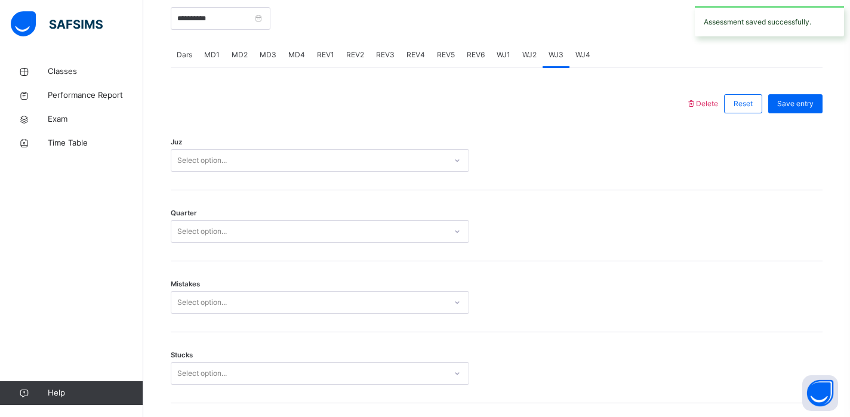
click at [318, 172] on div "Select option..." at bounding box center [320, 160] width 299 height 23
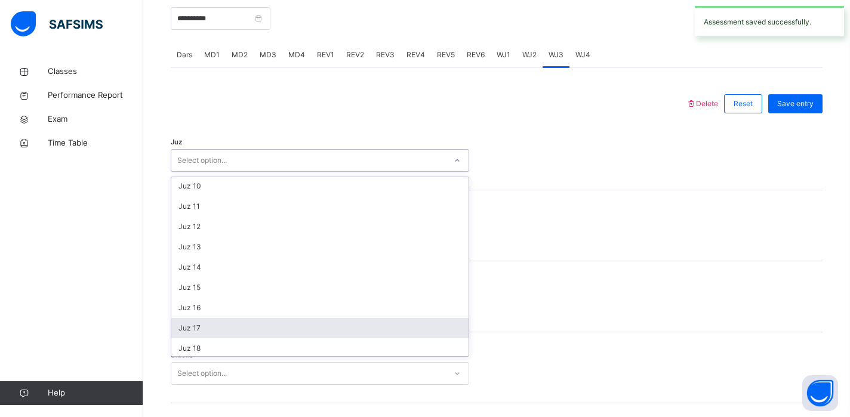
scroll to position [191, 0]
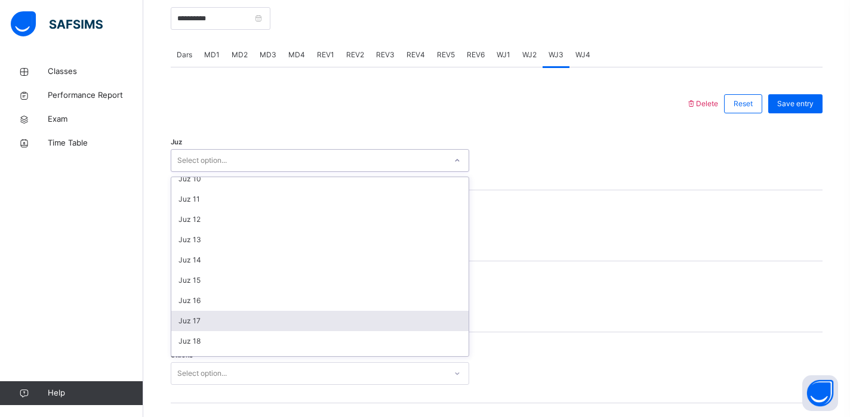
click at [234, 329] on div "Juz 17" at bounding box center [319, 321] width 297 height 20
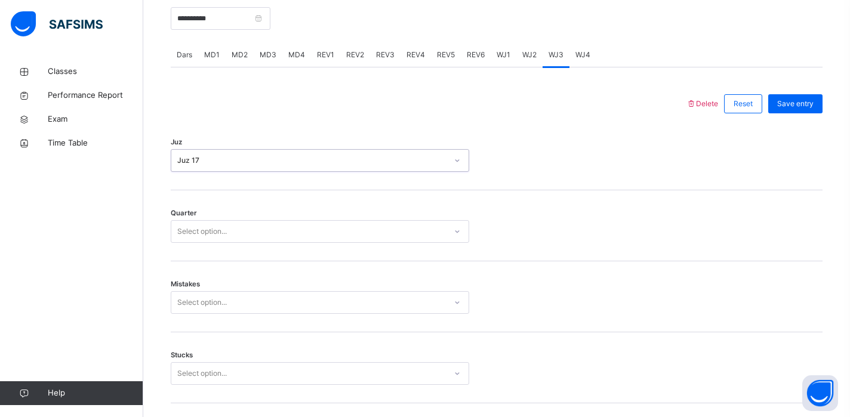
click at [230, 241] on div "Select option..." at bounding box center [308, 232] width 275 height 19
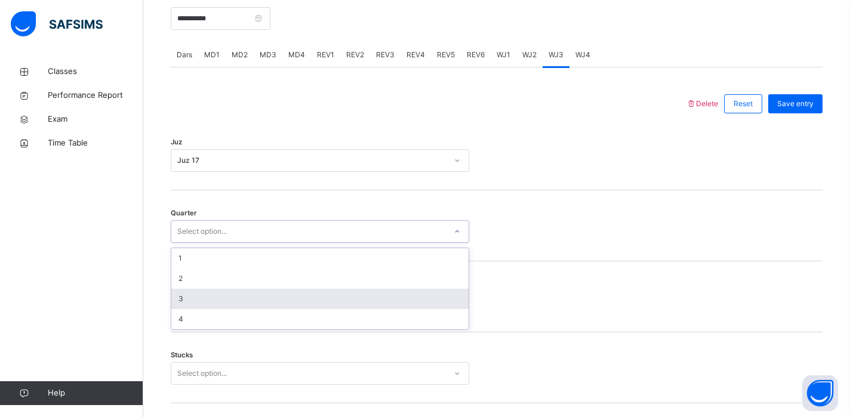
click at [206, 309] on div "3" at bounding box center [319, 299] width 297 height 20
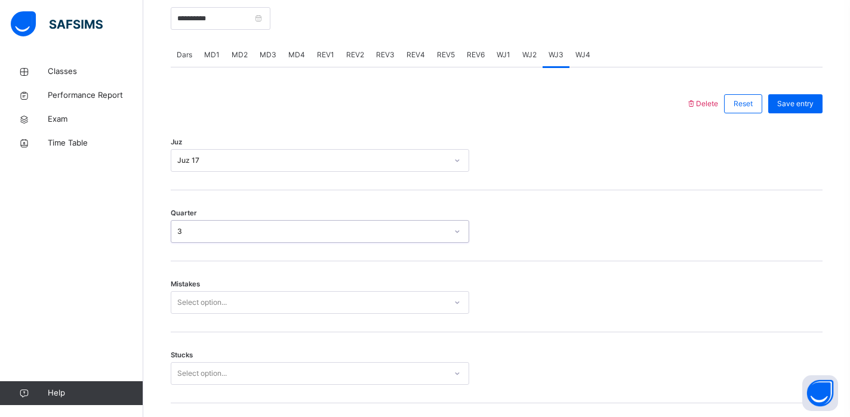
click at [206, 309] on div "Select option..." at bounding box center [202, 302] width 50 height 23
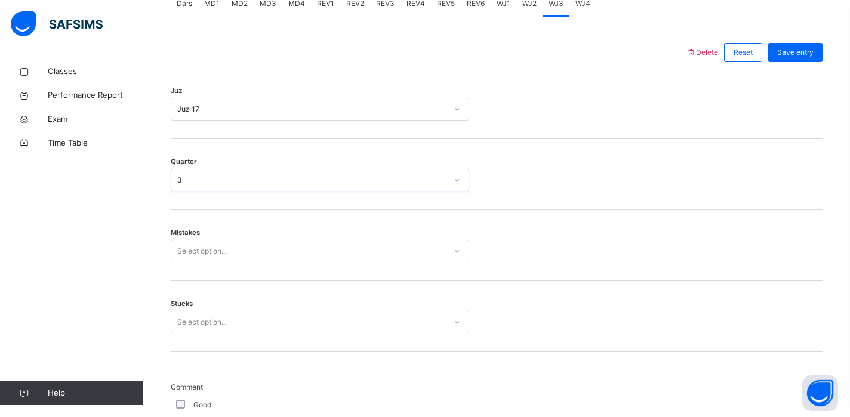
scroll to position [529, 0]
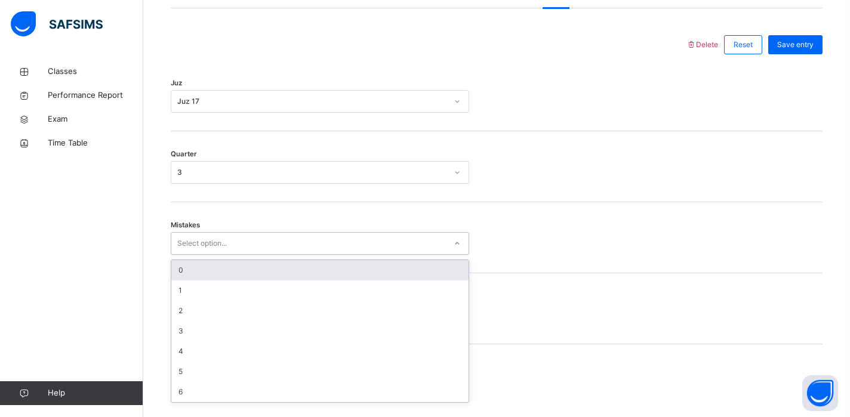
click at [212, 276] on div "0" at bounding box center [319, 270] width 297 height 20
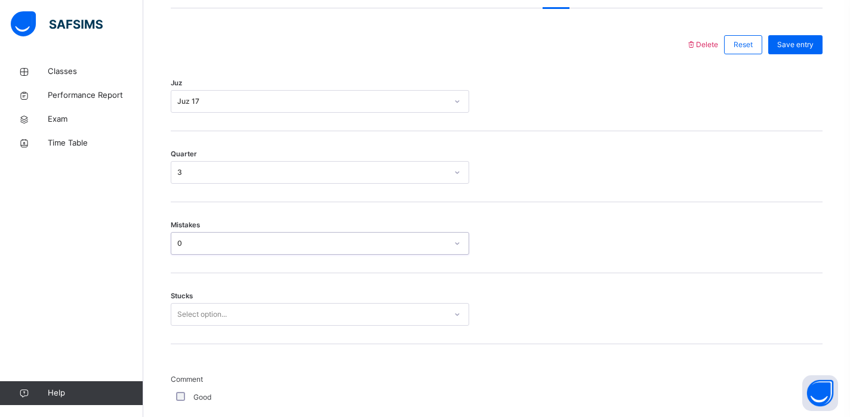
click at [207, 314] on div "Select option..." at bounding box center [320, 314] width 299 height 23
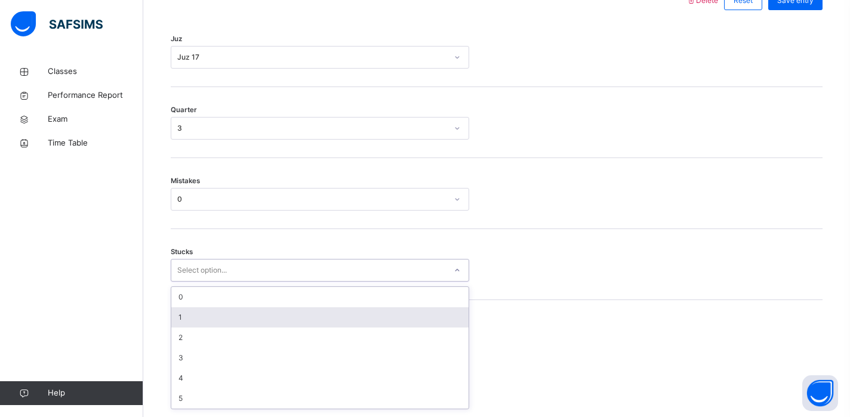
scroll to position [579, 0]
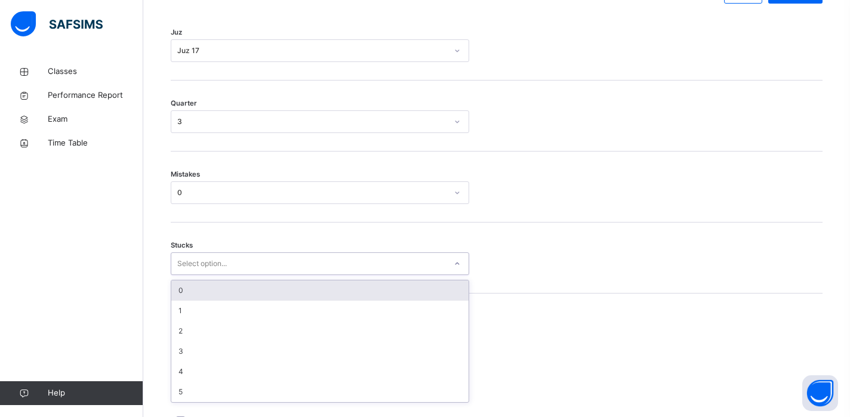
click at [207, 300] on div "0" at bounding box center [319, 291] width 297 height 20
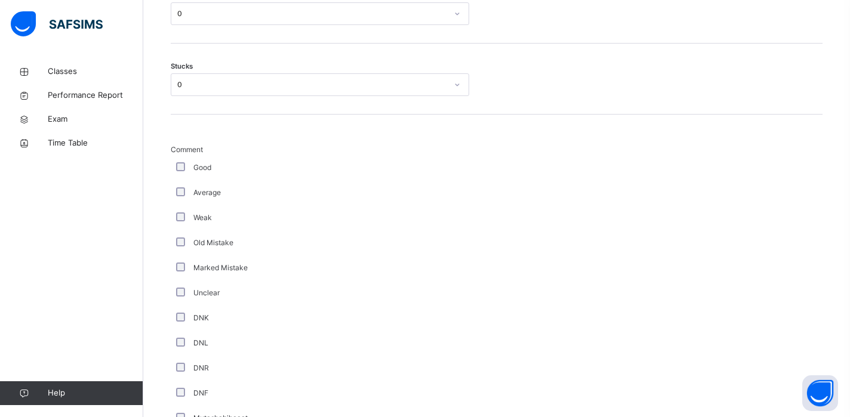
scroll to position [1077, 0]
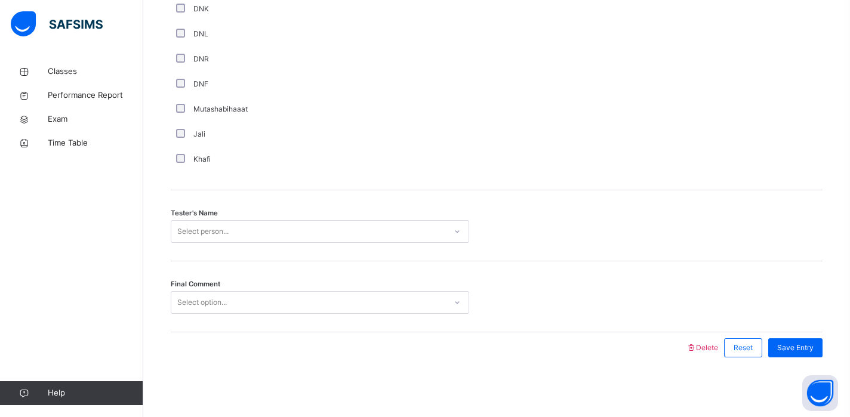
click at [219, 222] on div "Select person..." at bounding box center [320, 231] width 299 height 23
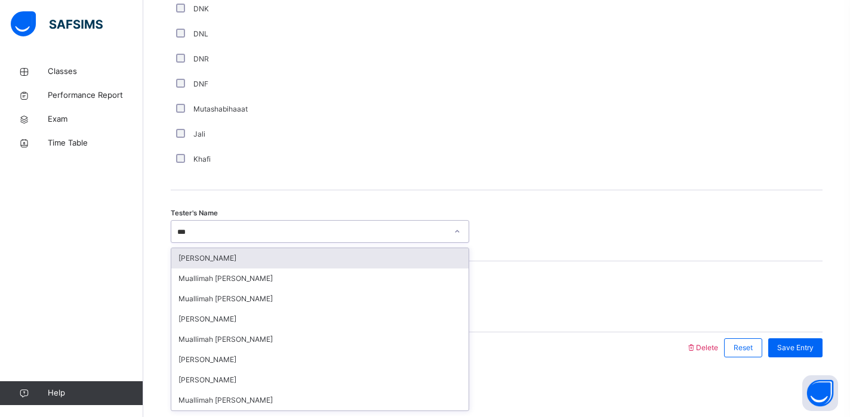
type input "****"
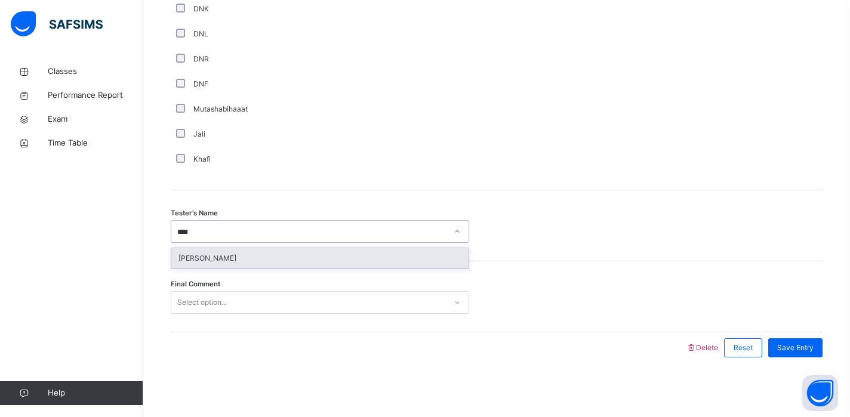
click at [217, 262] on div "[PERSON_NAME]" at bounding box center [319, 258] width 297 height 20
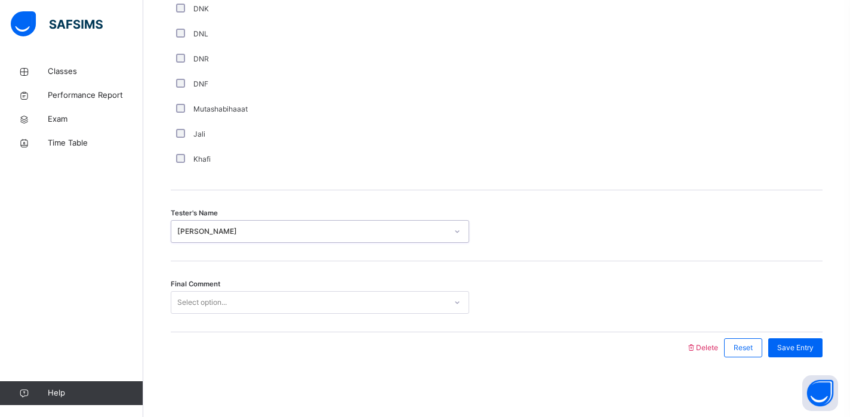
click at [208, 300] on div "Select option..." at bounding box center [202, 302] width 50 height 23
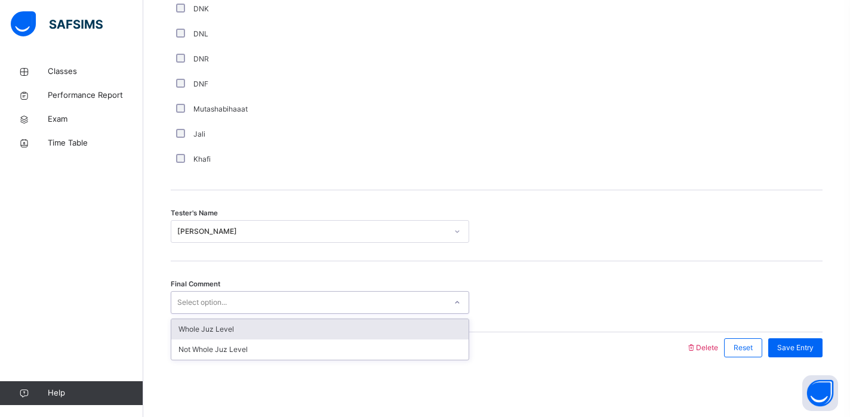
click at [216, 298] on div "Select option..." at bounding box center [202, 302] width 50 height 23
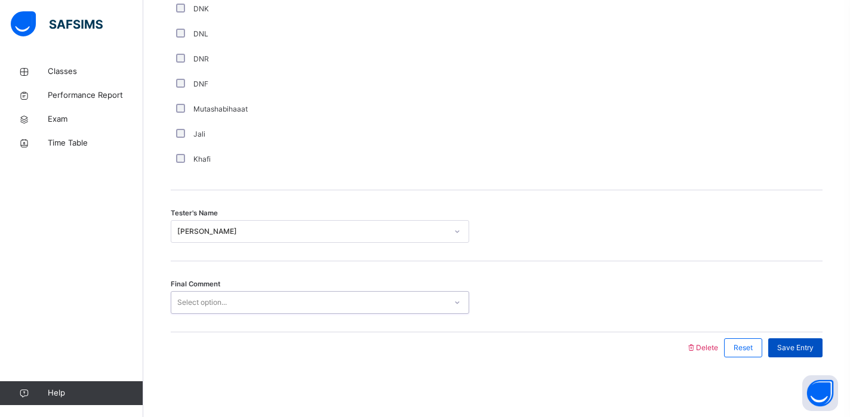
click at [797, 351] on span "Save Entry" at bounding box center [796, 348] width 36 height 11
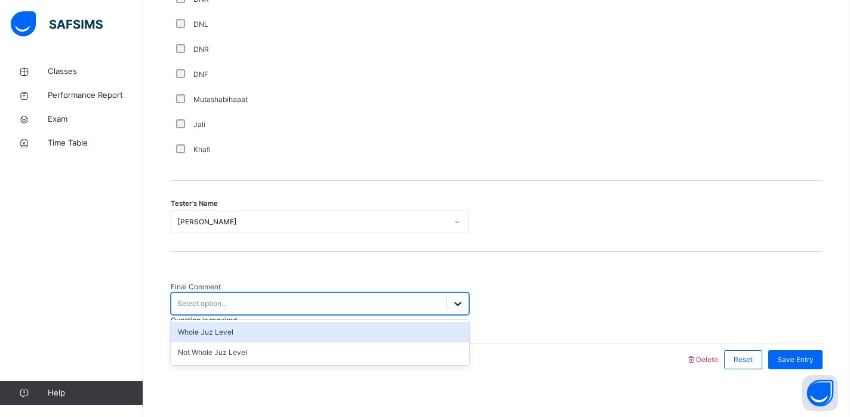
click at [450, 311] on div at bounding box center [457, 303] width 21 height 21
click at [428, 336] on div "Whole Juz Level" at bounding box center [320, 332] width 299 height 20
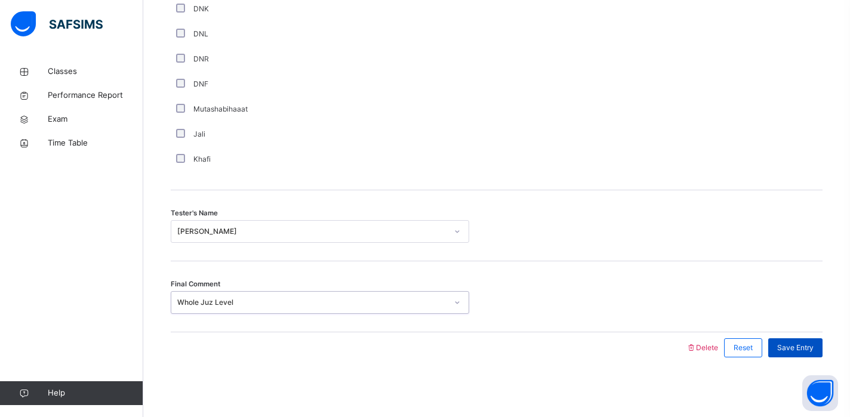
click at [803, 343] on span "Save Entry" at bounding box center [796, 348] width 36 height 11
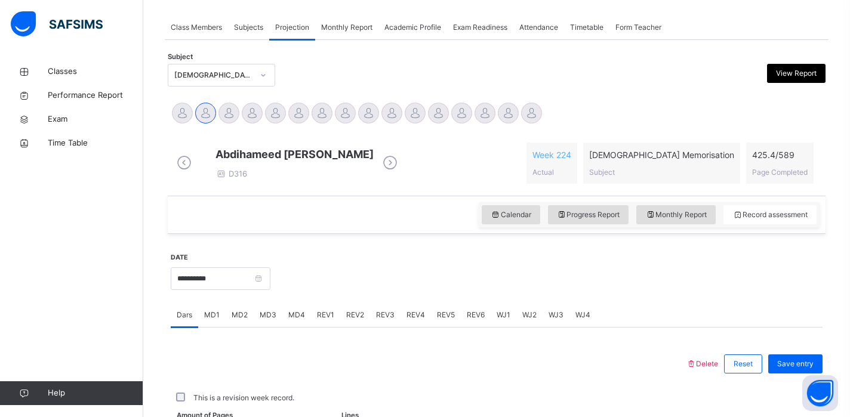
scroll to position [480, 0]
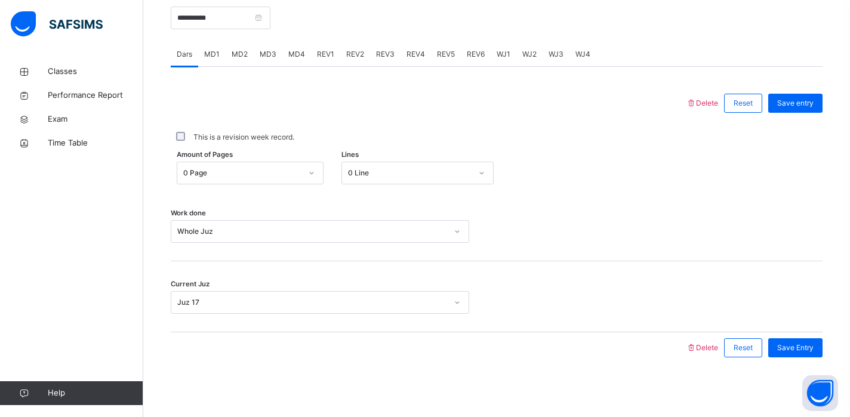
click at [322, 54] on span "REV1" at bounding box center [325, 54] width 17 height 11
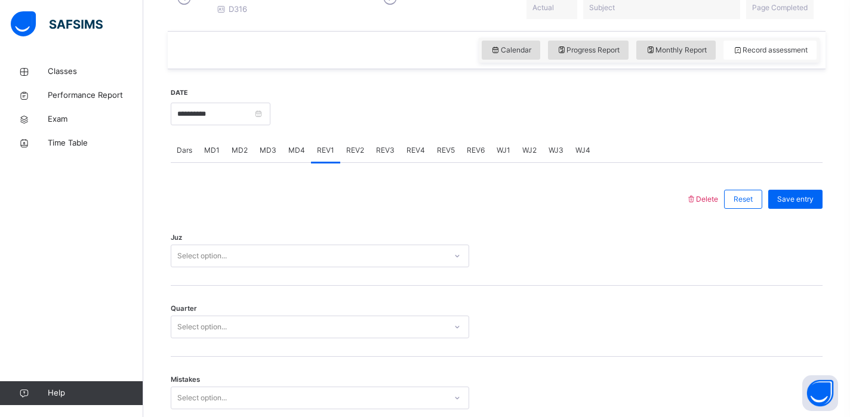
click at [284, 268] on div "Select option..." at bounding box center [320, 256] width 299 height 23
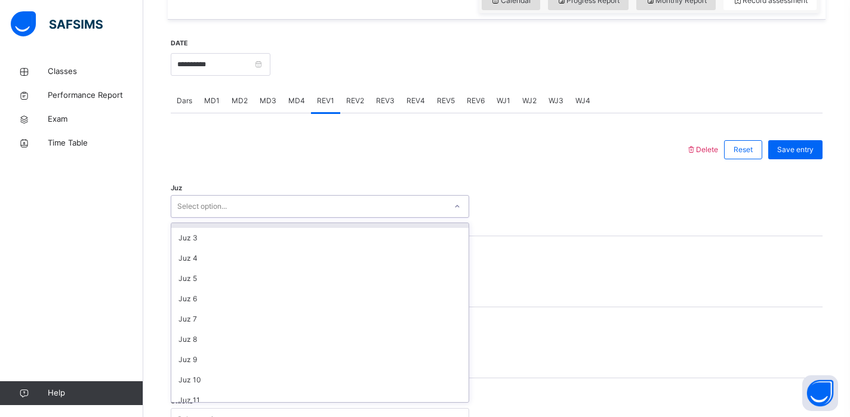
scroll to position [0, 0]
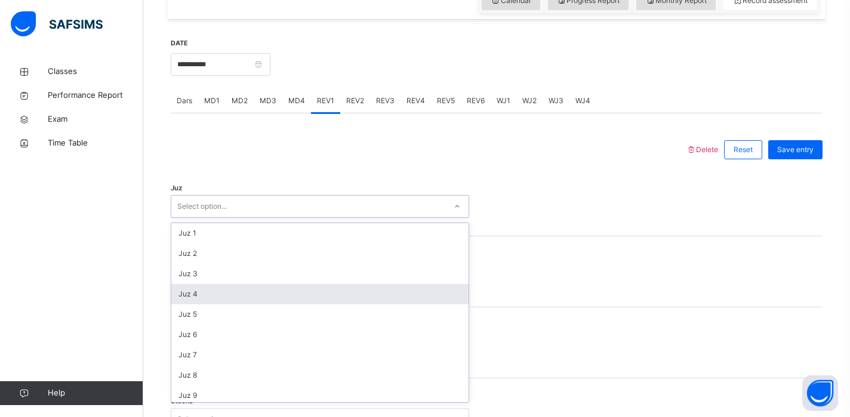
click at [264, 305] on div "Juz 4" at bounding box center [319, 294] width 297 height 20
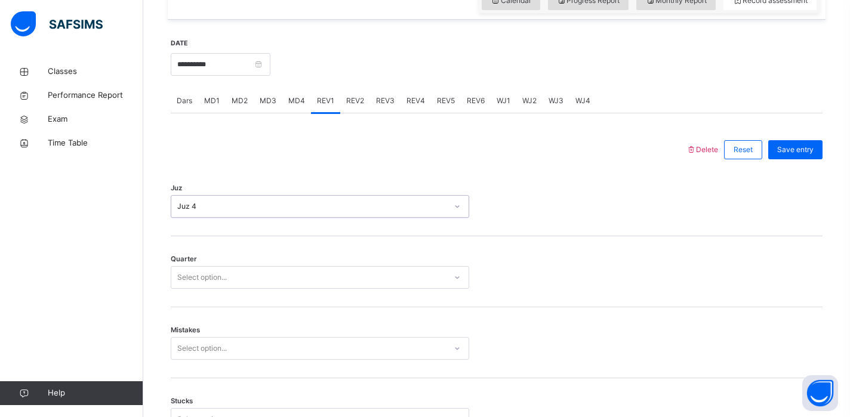
click at [264, 281] on div "Select option..." at bounding box center [308, 278] width 275 height 19
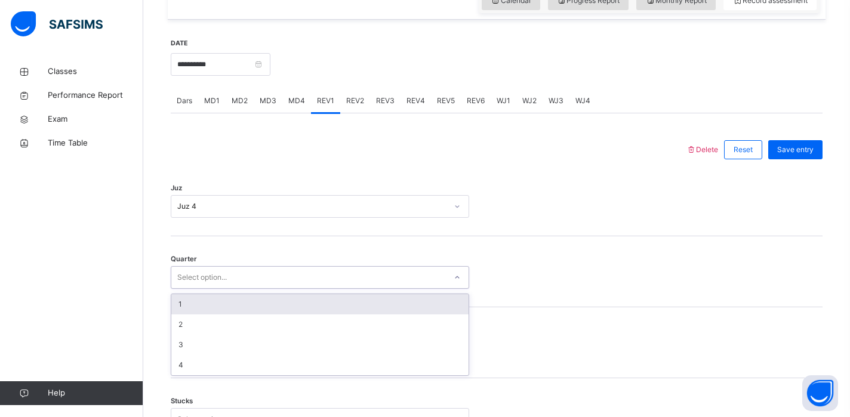
click at [250, 314] on div "1" at bounding box center [319, 304] width 297 height 20
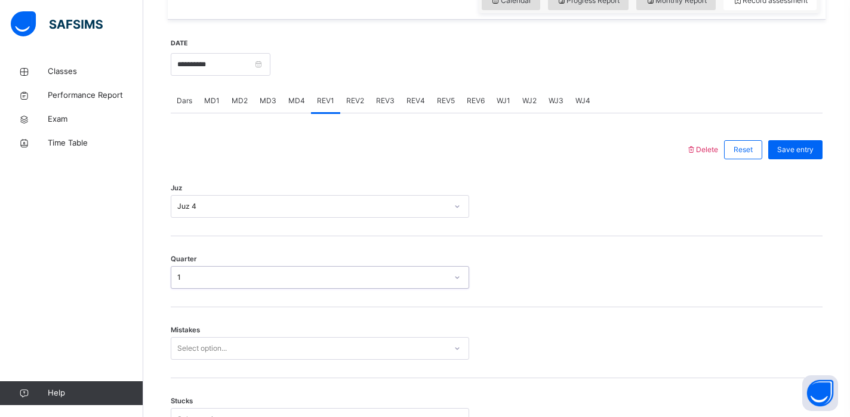
click at [235, 353] on div "Select option..." at bounding box center [320, 348] width 299 height 23
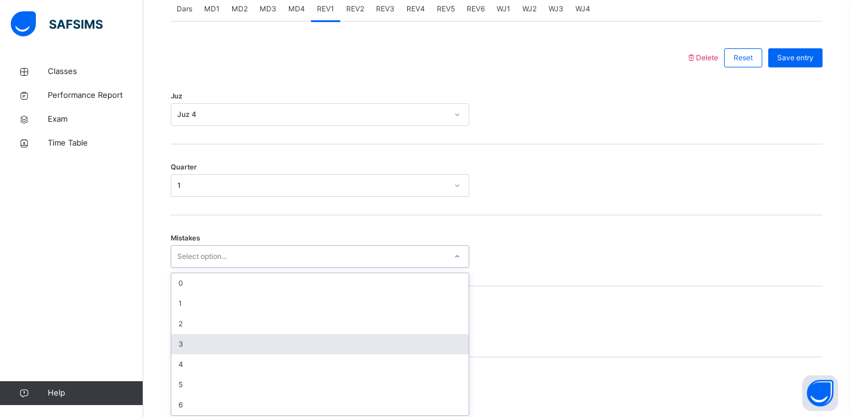
scroll to position [529, 0]
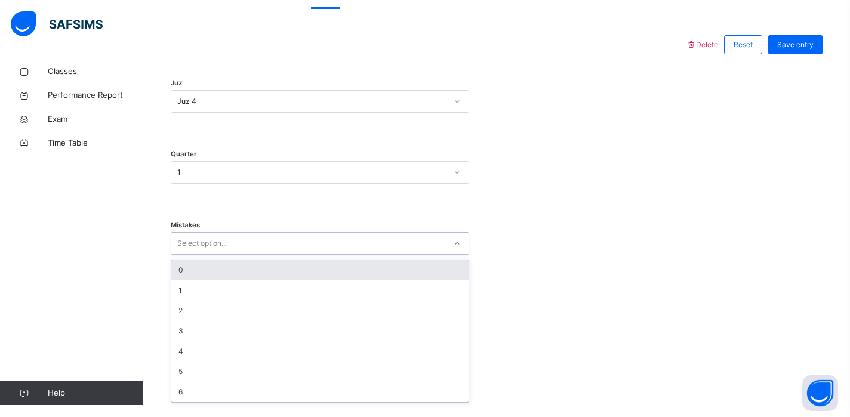
click at [238, 281] on div "0" at bounding box center [319, 270] width 297 height 20
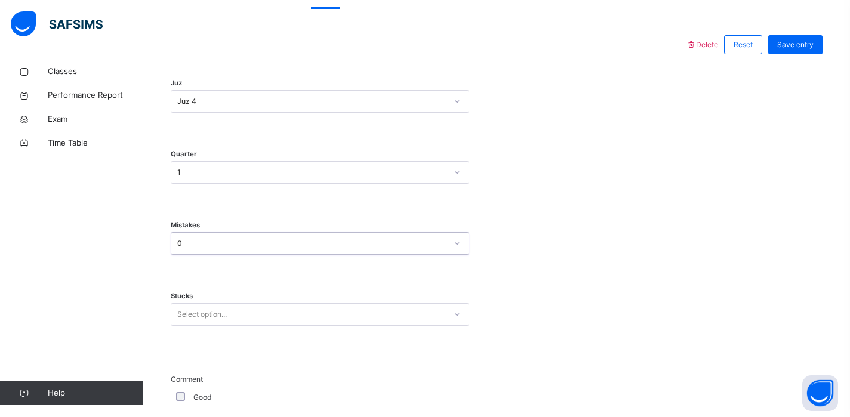
click at [224, 327] on div "Stucks Select option..." at bounding box center [497, 309] width 652 height 71
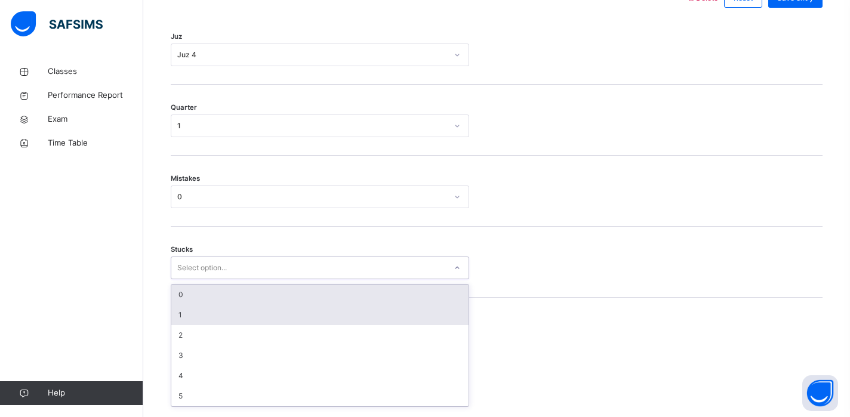
scroll to position [579, 0]
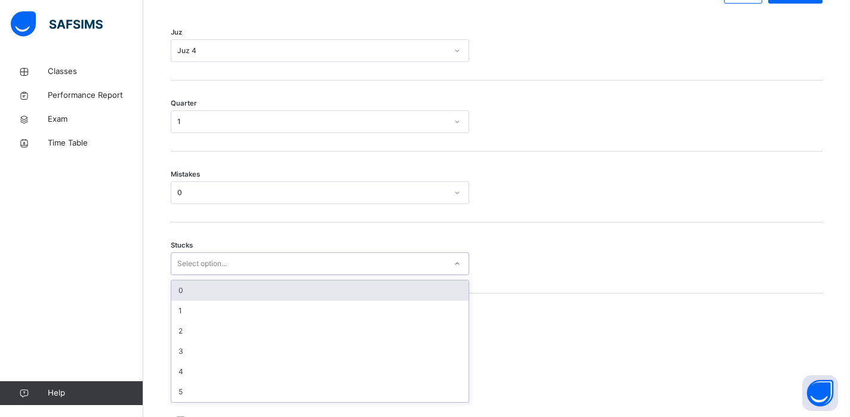
click at [227, 301] on div "0" at bounding box center [319, 291] width 297 height 20
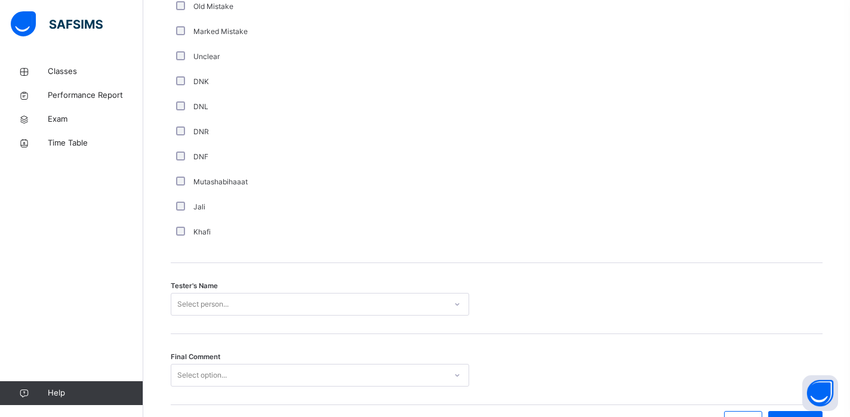
click at [197, 312] on div "Select person..." at bounding box center [320, 304] width 299 height 23
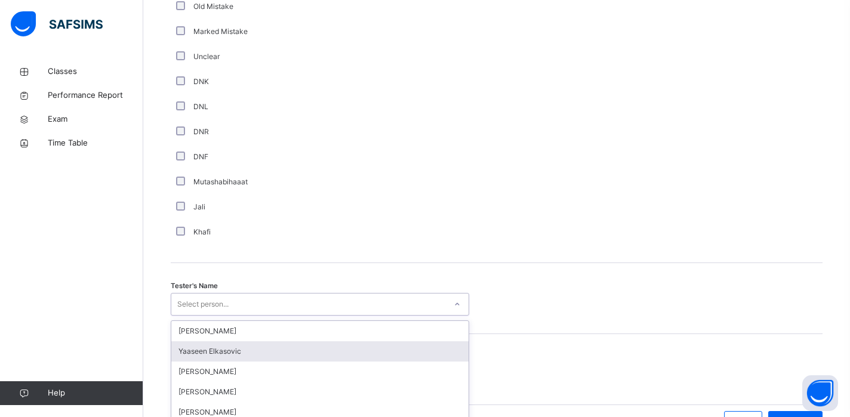
scroll to position [1077, 0]
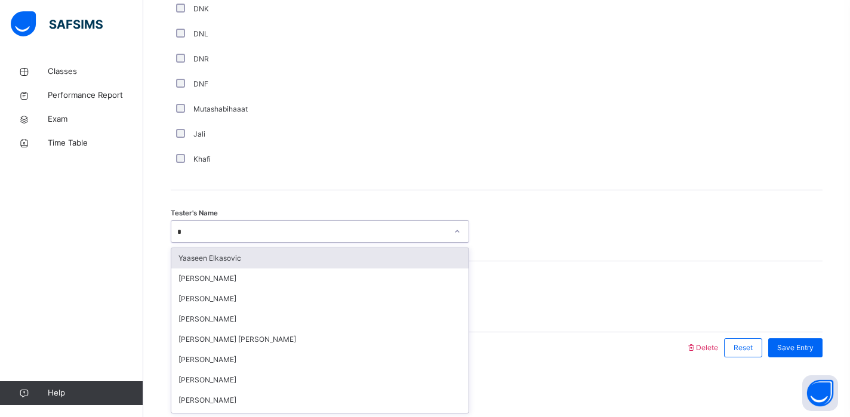
type input "**"
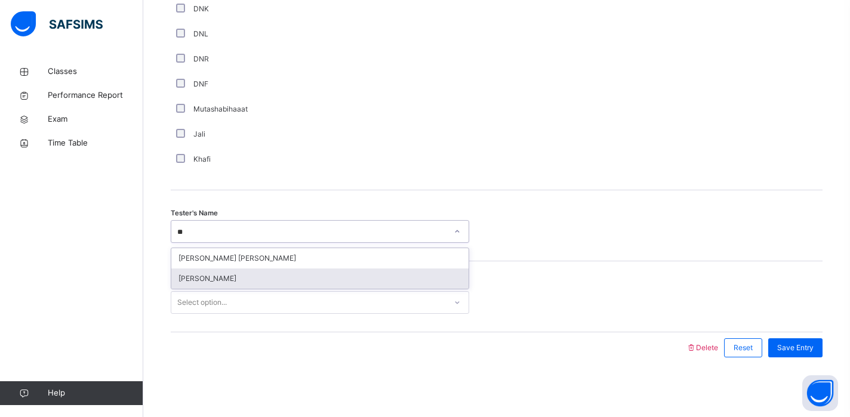
click at [223, 274] on div "[PERSON_NAME]" at bounding box center [319, 279] width 297 height 20
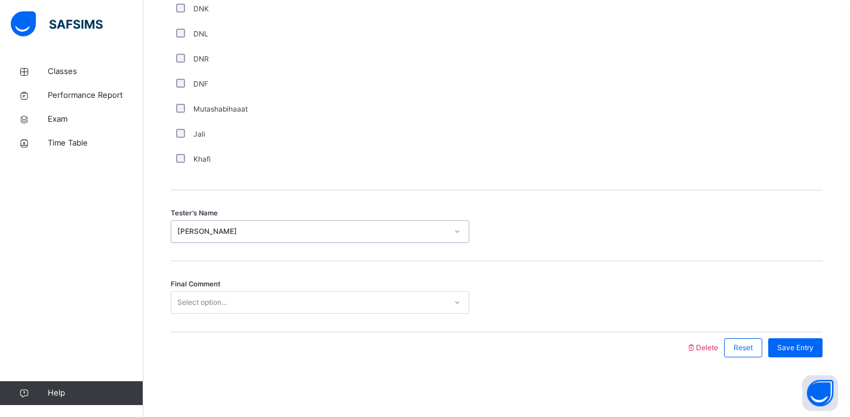
click at [220, 294] on div "Select option..." at bounding box center [202, 302] width 50 height 23
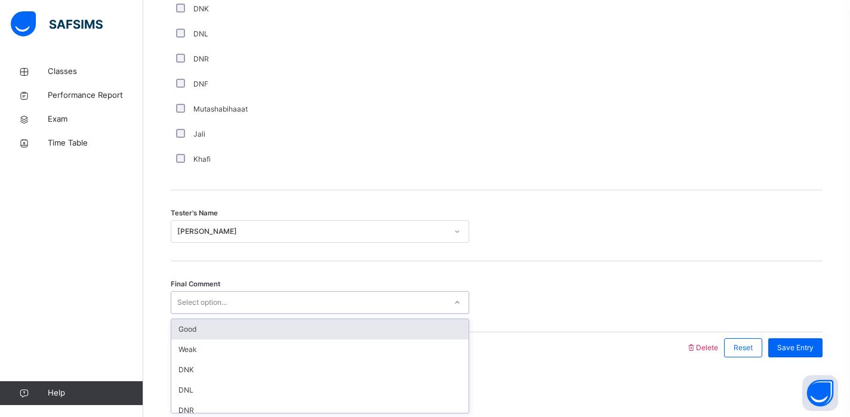
scroll to position [28, 0]
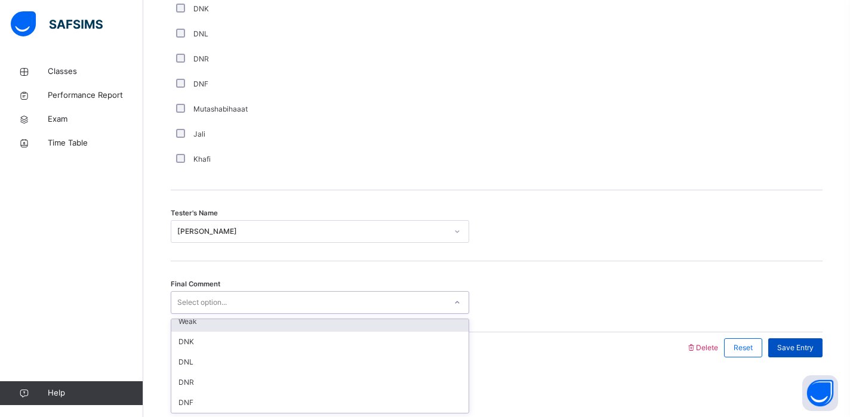
click at [803, 349] on span "Save Entry" at bounding box center [796, 348] width 36 height 11
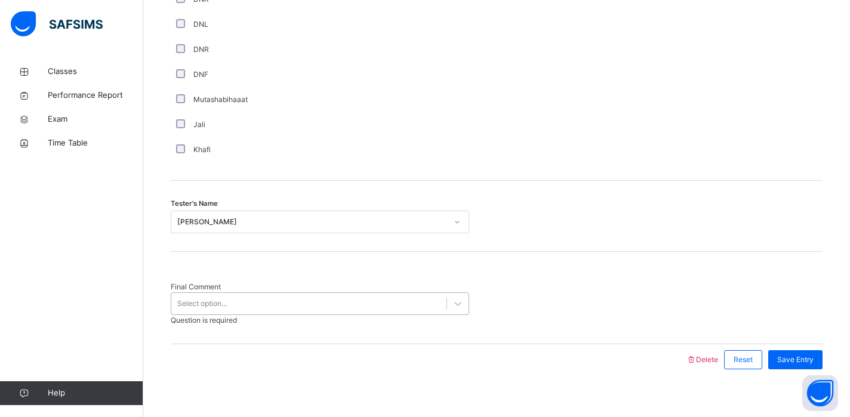
click at [412, 306] on div "Select option..." at bounding box center [308, 304] width 275 height 19
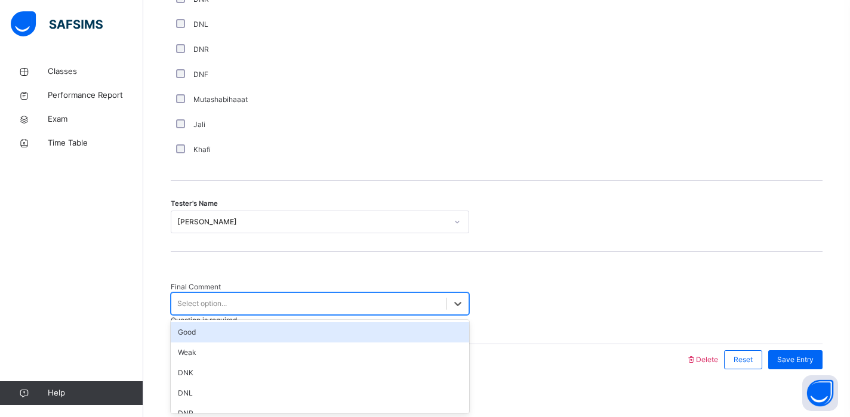
click at [388, 329] on div "Good" at bounding box center [320, 332] width 299 height 20
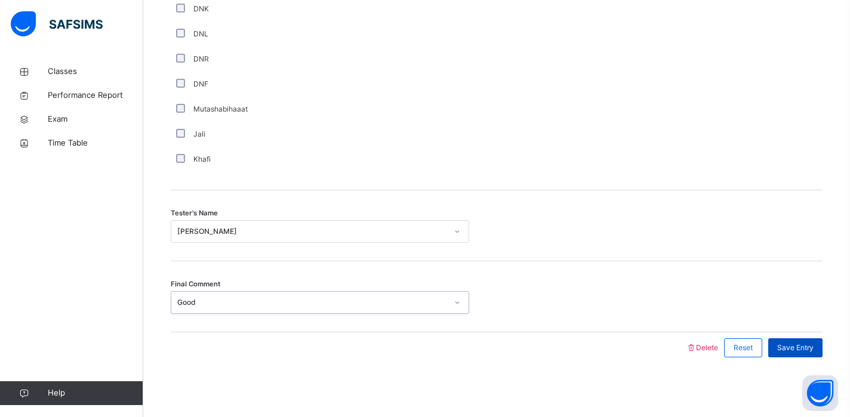
click at [790, 346] on span "Save Entry" at bounding box center [796, 348] width 36 height 11
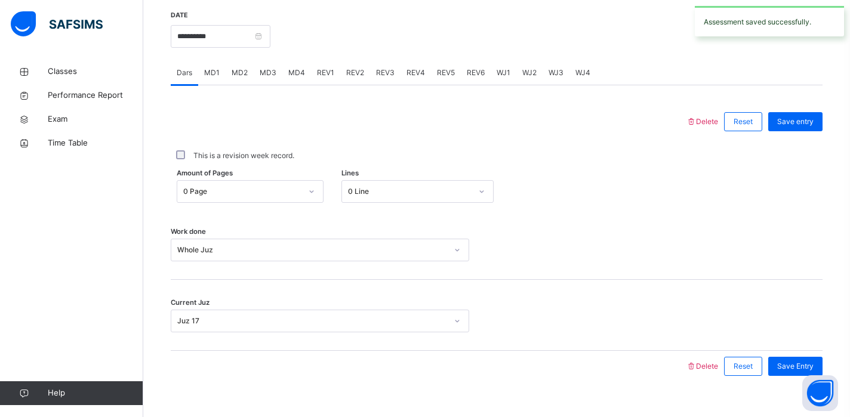
scroll to position [446, 0]
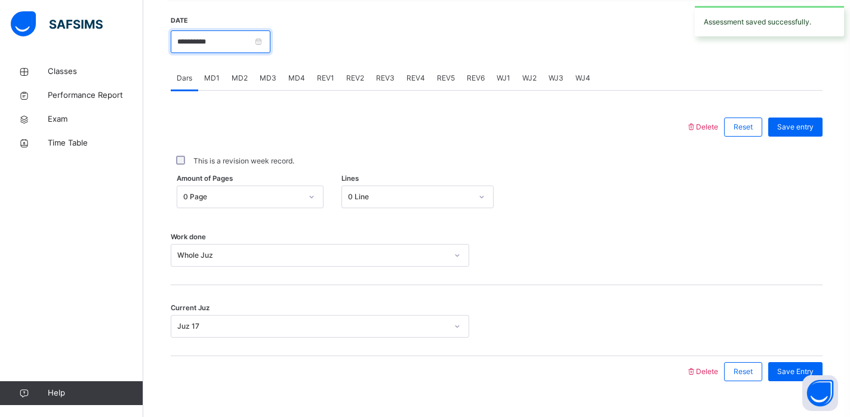
click at [219, 53] on input "**********" at bounding box center [221, 41] width 100 height 23
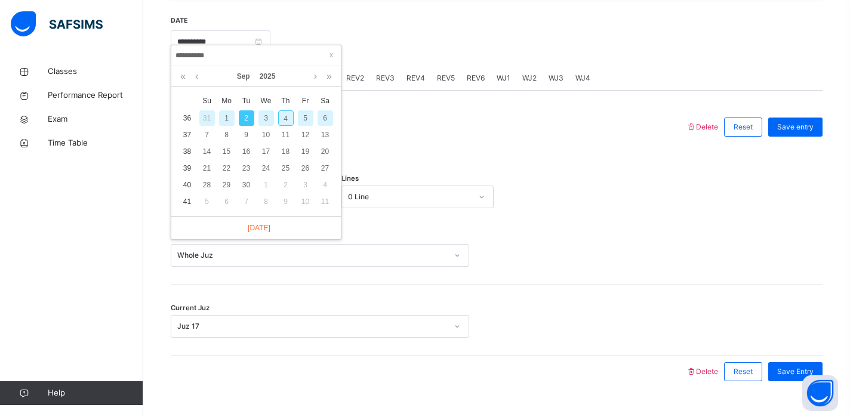
click at [208, 124] on div "31" at bounding box center [207, 118] width 16 height 16
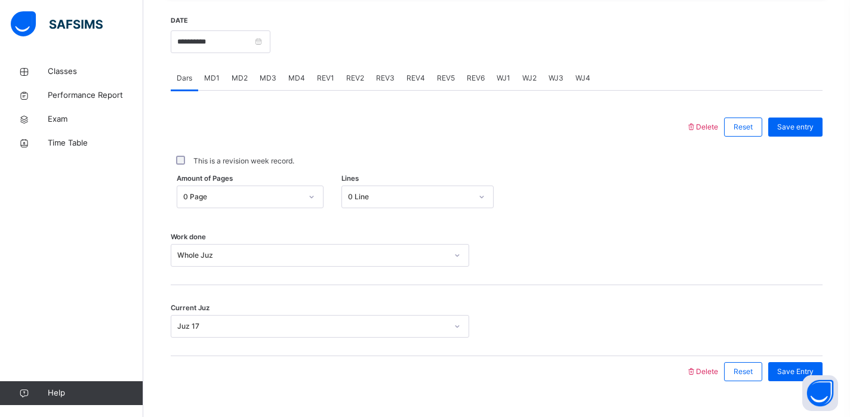
click at [502, 90] on div "WJ1" at bounding box center [504, 78] width 26 height 24
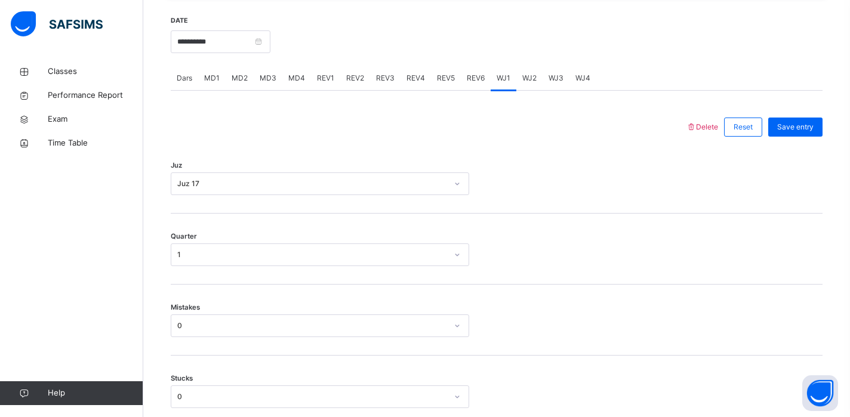
click at [524, 90] on div "WJ2" at bounding box center [530, 78] width 26 height 24
click at [246, 53] on input "**********" at bounding box center [221, 41] width 100 height 23
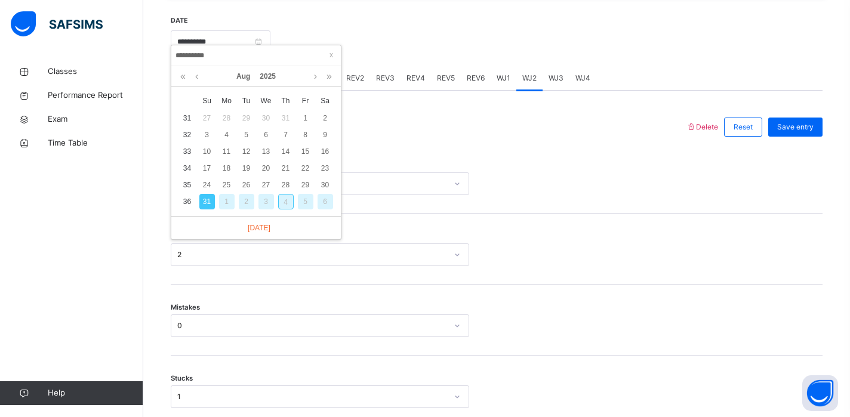
click at [282, 205] on div "4" at bounding box center [286, 202] width 16 height 16
type input "**********"
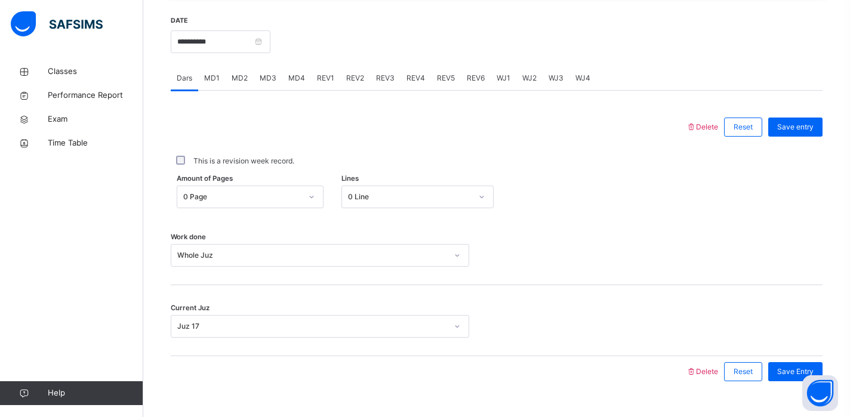
click at [502, 84] on span "WJ1" at bounding box center [504, 78] width 14 height 11
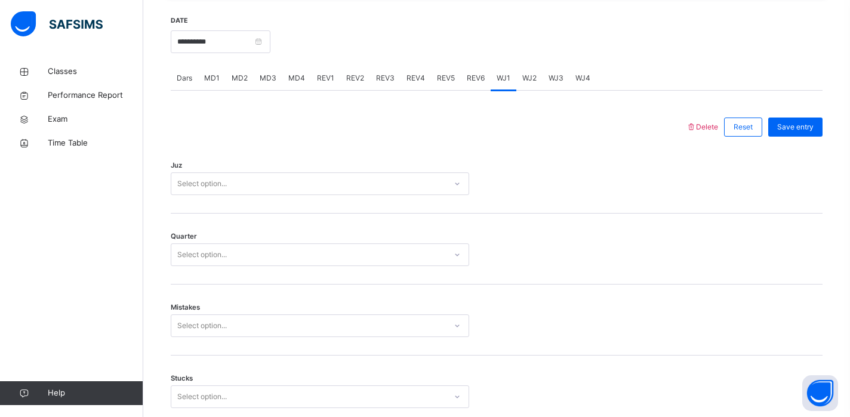
click at [339, 193] on div "Select option..." at bounding box center [308, 184] width 275 height 19
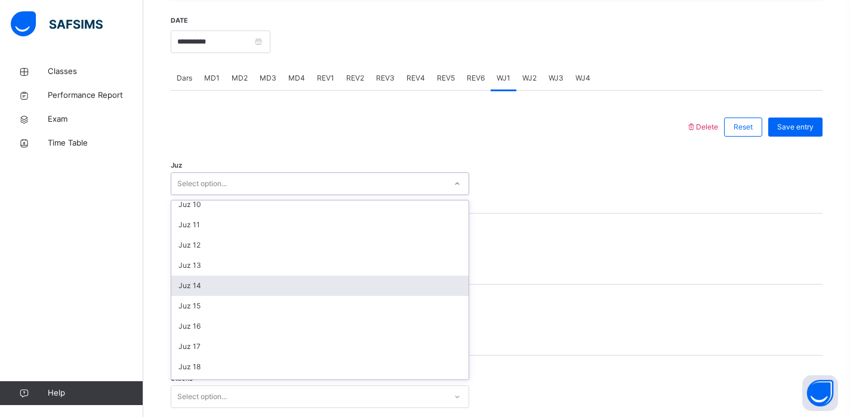
scroll to position [189, 0]
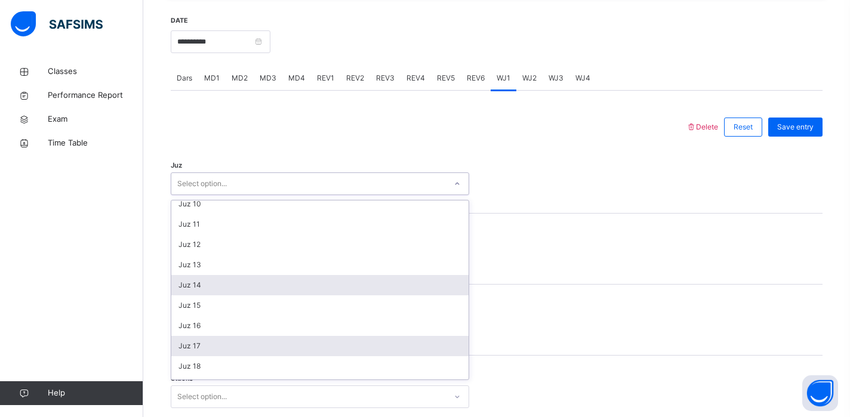
click at [203, 354] on div "Juz 17" at bounding box center [319, 346] width 297 height 20
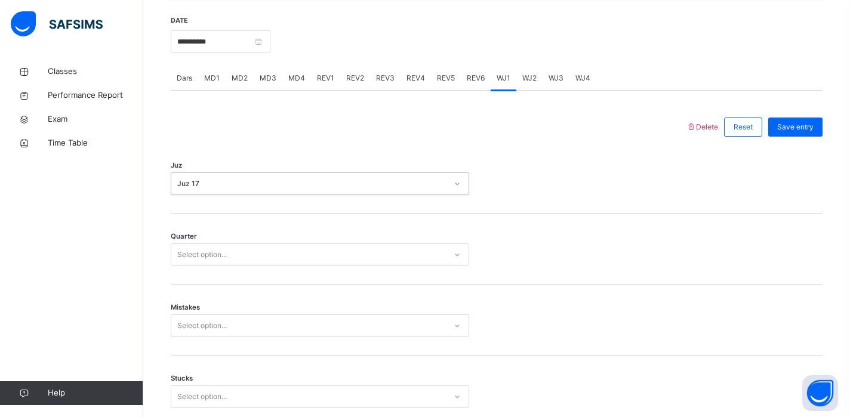
click at [218, 257] on div "Select option..." at bounding box center [202, 255] width 50 height 23
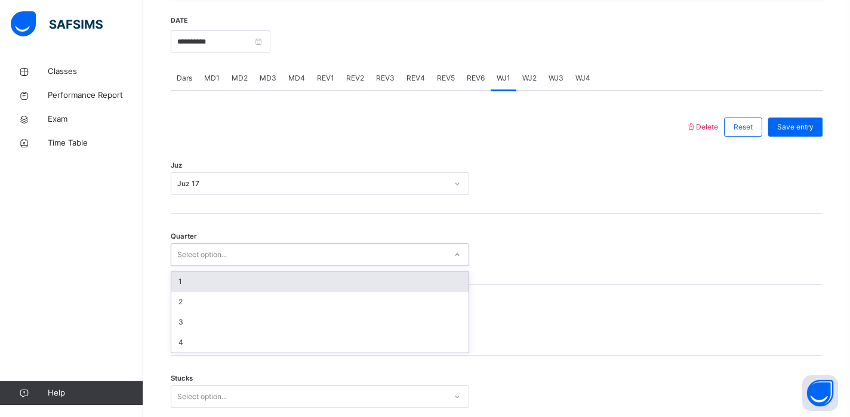
click at [208, 288] on div "1" at bounding box center [319, 282] width 297 height 20
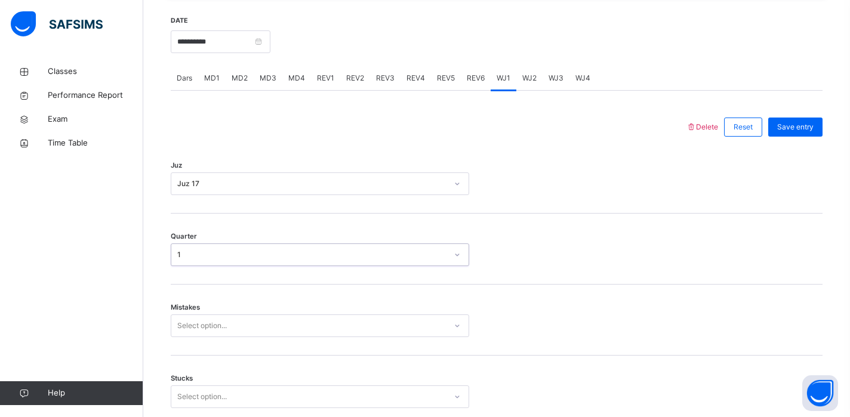
click at [201, 337] on div "Select option..." at bounding box center [320, 326] width 299 height 23
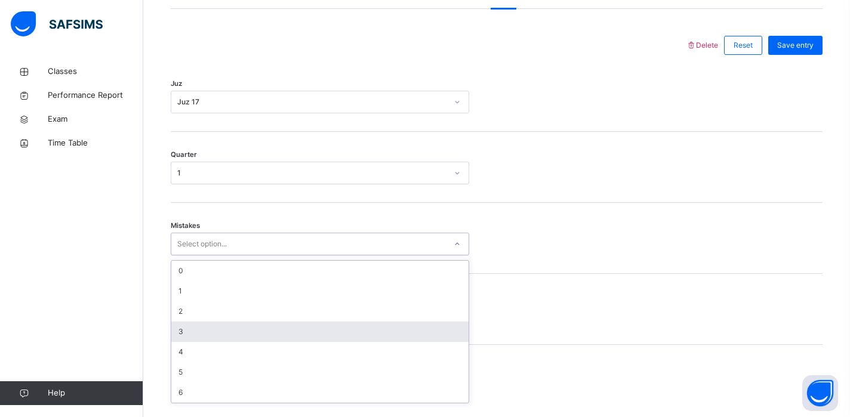
scroll to position [529, 0]
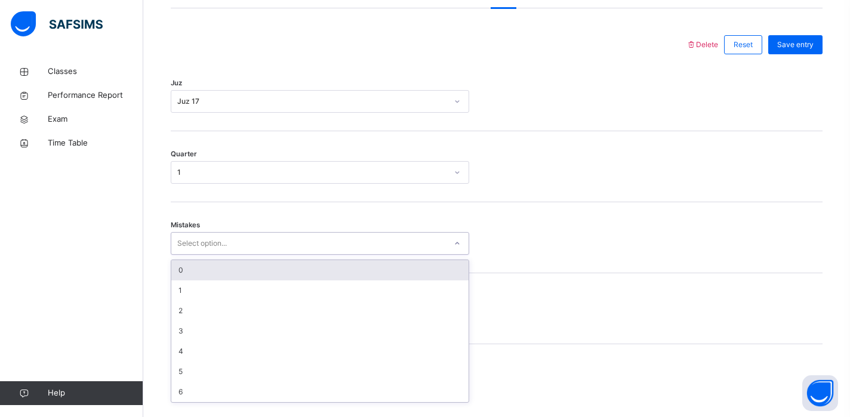
click at [222, 277] on div "0" at bounding box center [319, 270] width 297 height 20
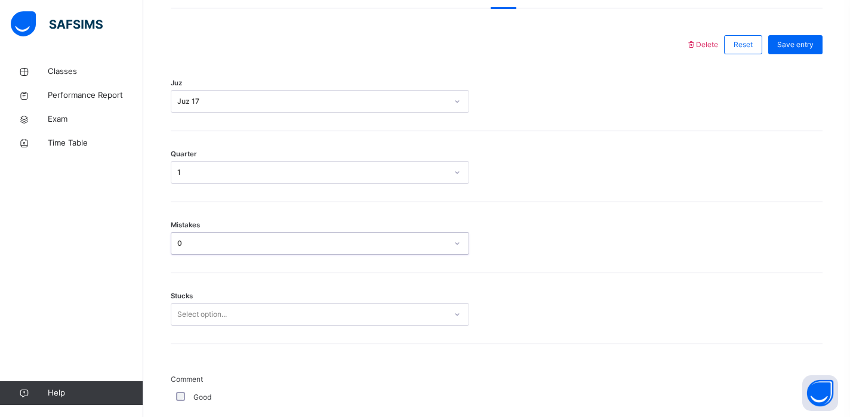
click at [204, 326] on div "Select option..." at bounding box center [320, 314] width 299 height 23
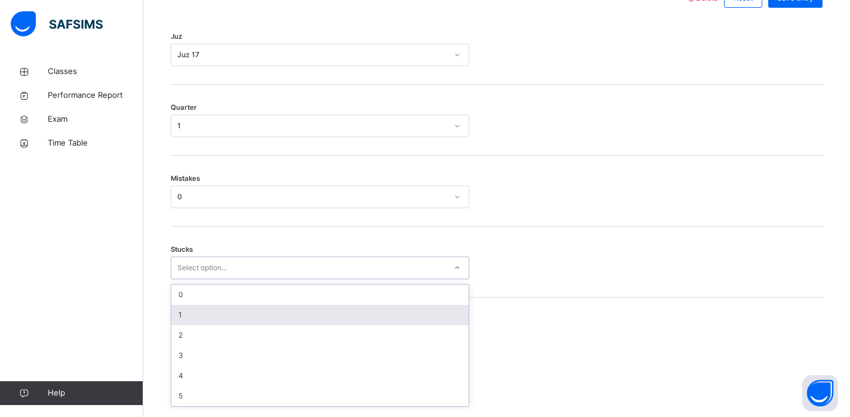
scroll to position [579, 0]
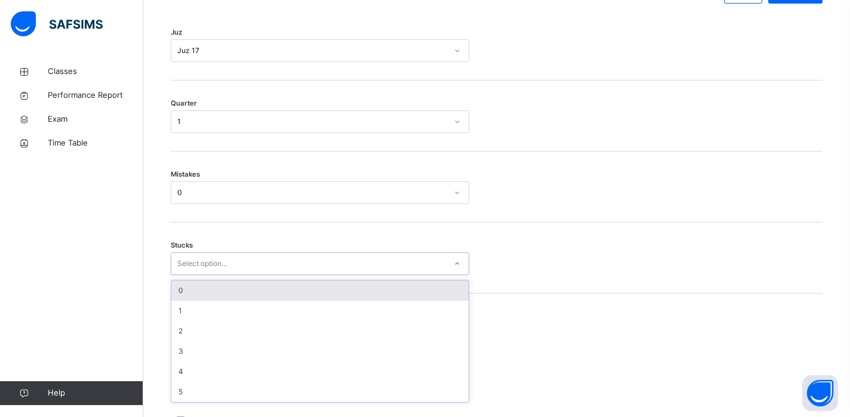
click at [204, 298] on div "0" at bounding box center [319, 291] width 297 height 20
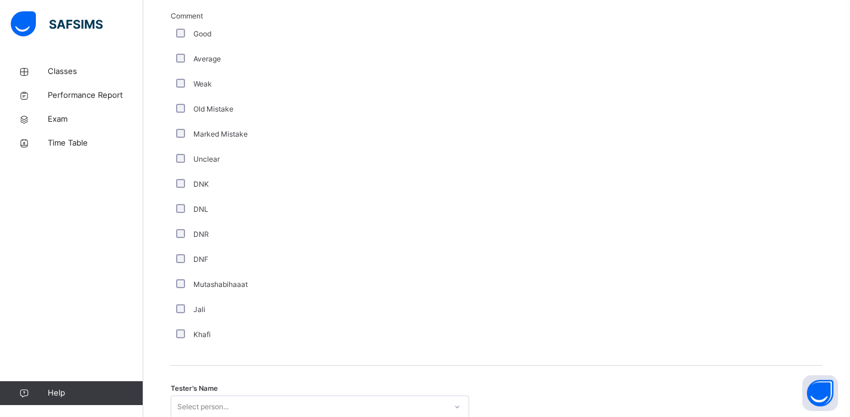
scroll to position [1038, 0]
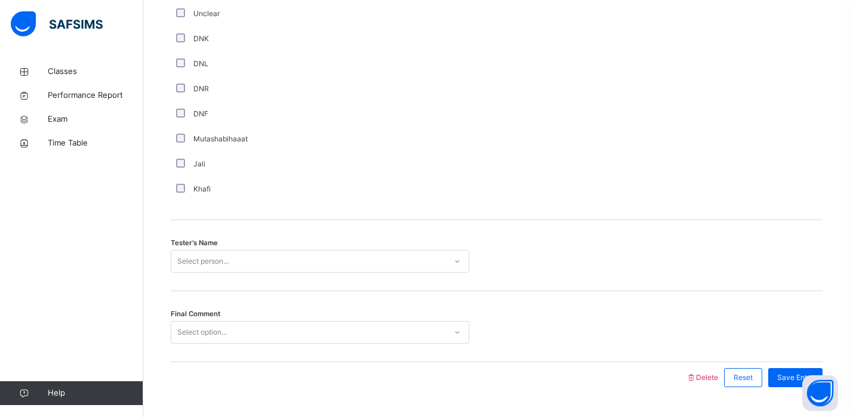
click at [205, 275] on div "Tester's Name Select person..." at bounding box center [497, 255] width 652 height 71
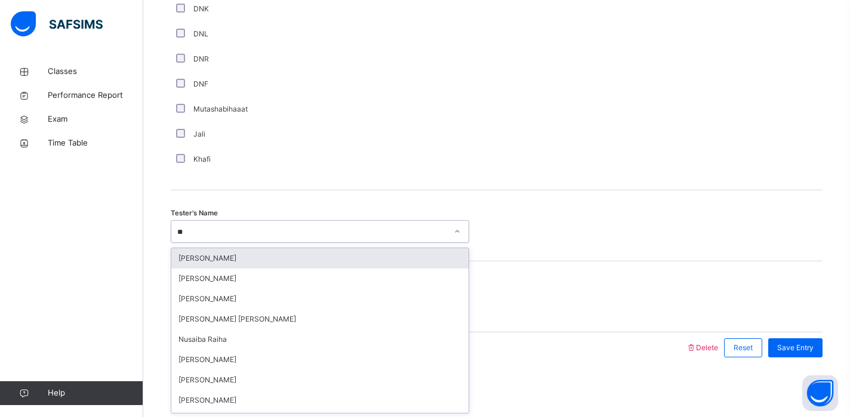
type input "***"
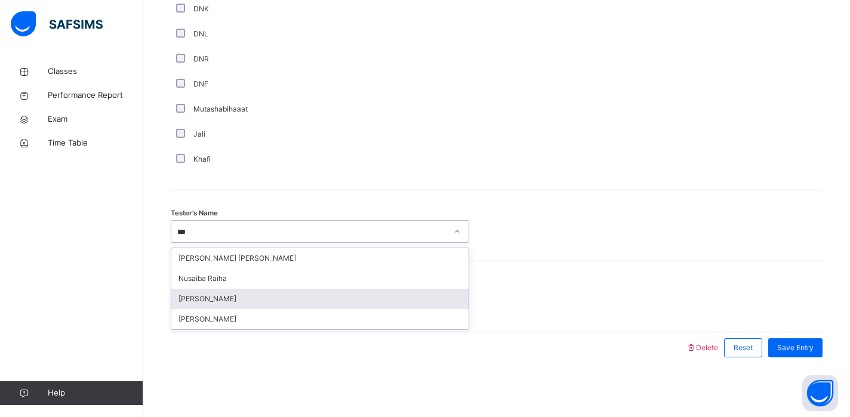
click at [207, 299] on div "[PERSON_NAME]" at bounding box center [319, 299] width 297 height 20
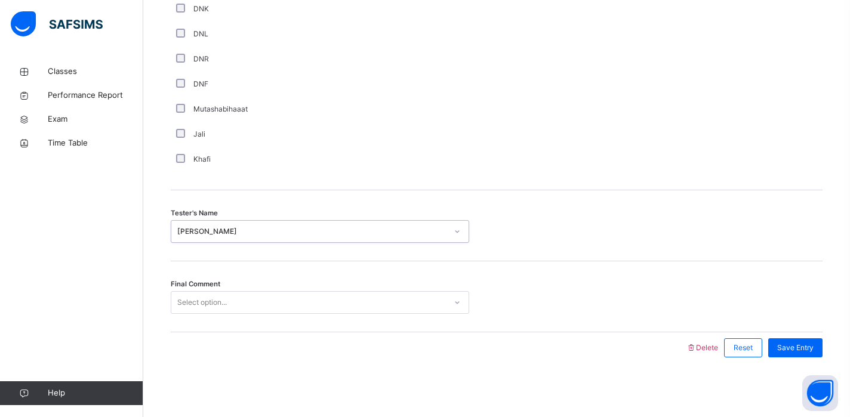
click at [207, 300] on div "Select option..." at bounding box center [202, 302] width 50 height 23
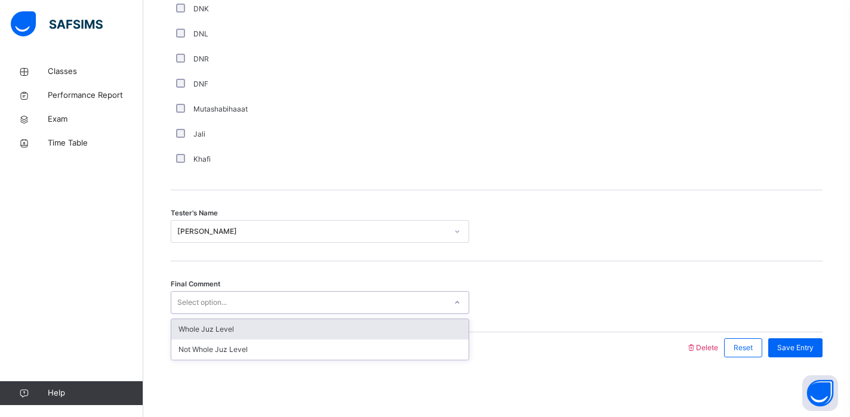
click at [203, 330] on div "Whole Juz Level" at bounding box center [319, 330] width 297 height 20
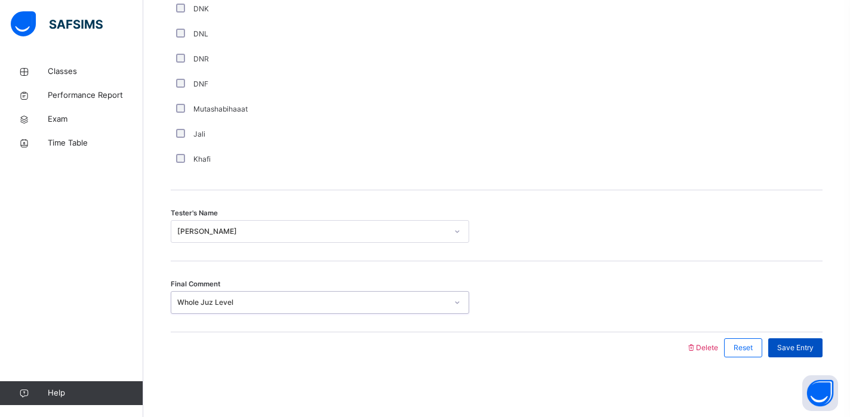
click at [784, 343] on span "Save Entry" at bounding box center [796, 348] width 36 height 11
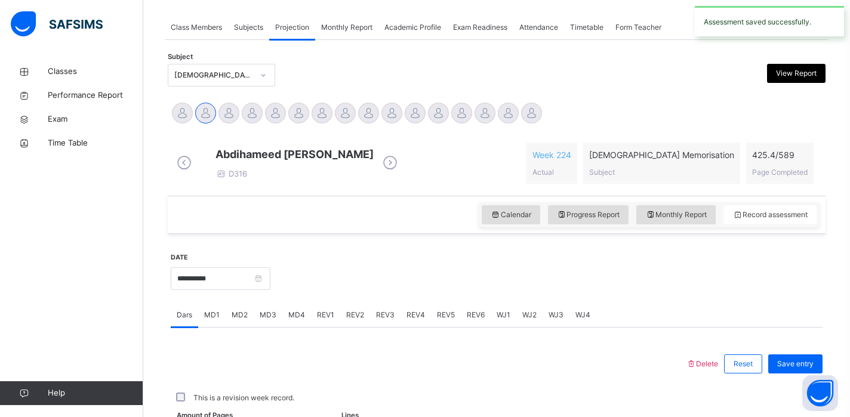
scroll to position [480, 0]
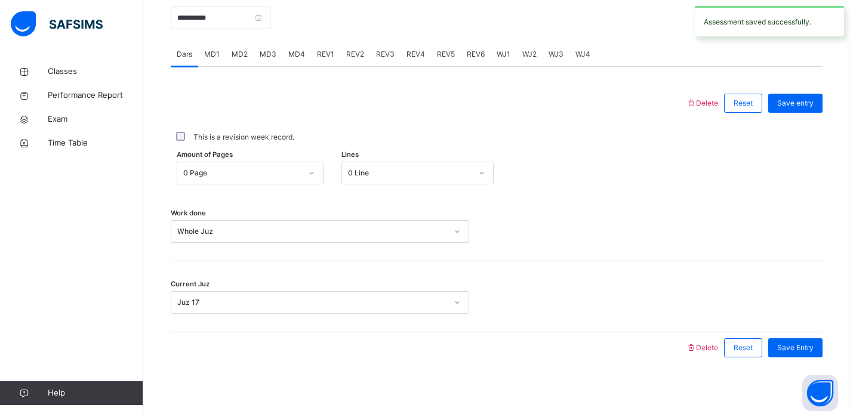
click at [525, 60] on div "WJ2" at bounding box center [530, 54] width 26 height 24
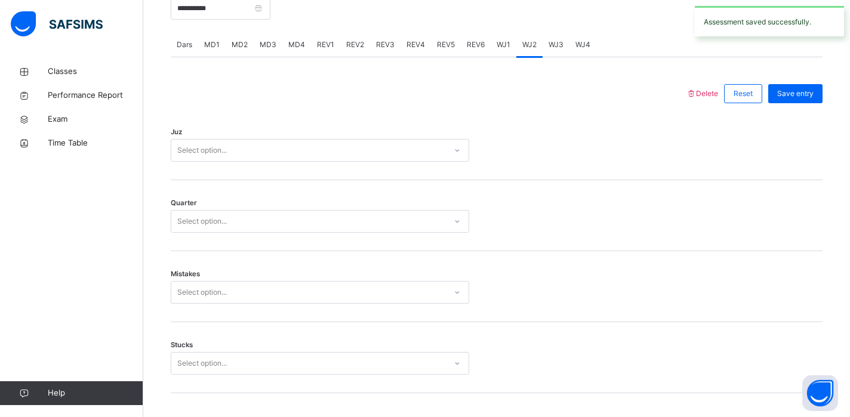
scroll to position [1077, 0]
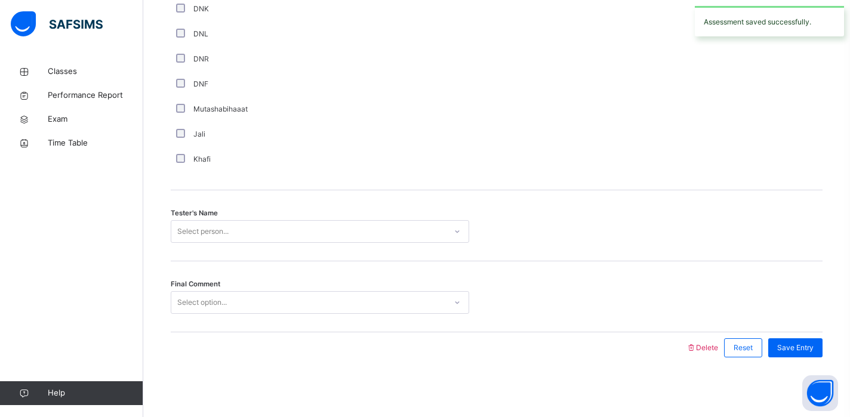
click at [269, 310] on div "Select option..." at bounding box center [308, 303] width 275 height 19
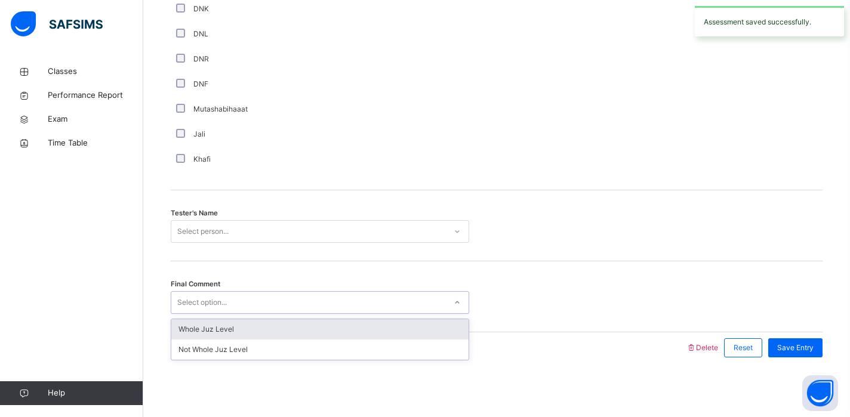
click at [262, 333] on div "Whole Juz Level" at bounding box center [319, 330] width 297 height 20
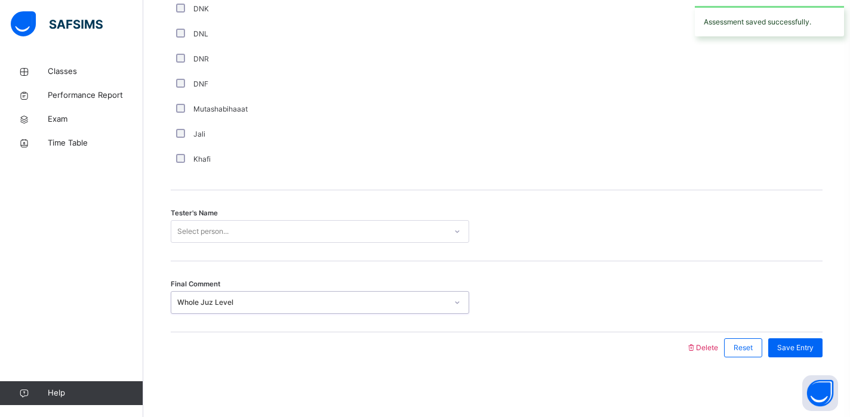
click at [259, 228] on div "Select person..." at bounding box center [308, 232] width 275 height 19
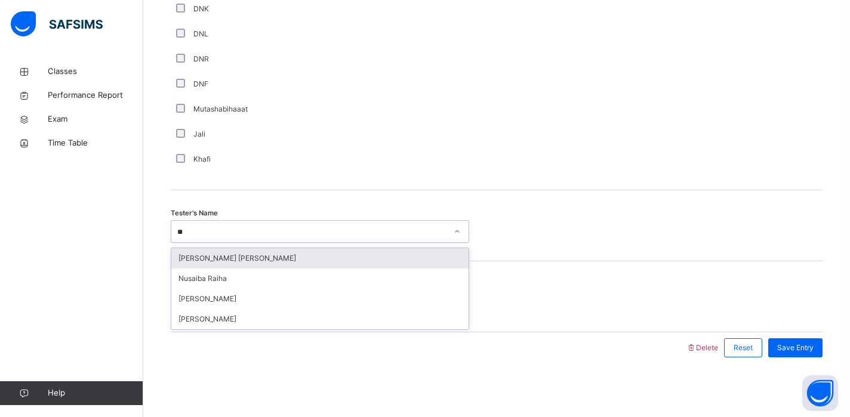
type input "***"
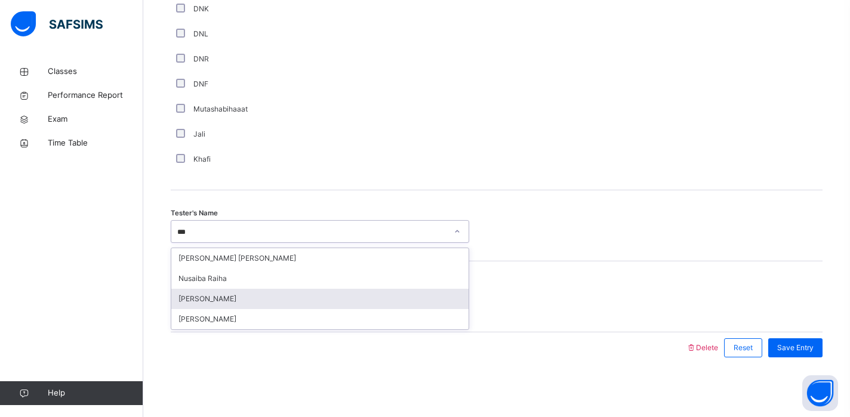
click at [247, 303] on div "[PERSON_NAME]" at bounding box center [319, 299] width 297 height 20
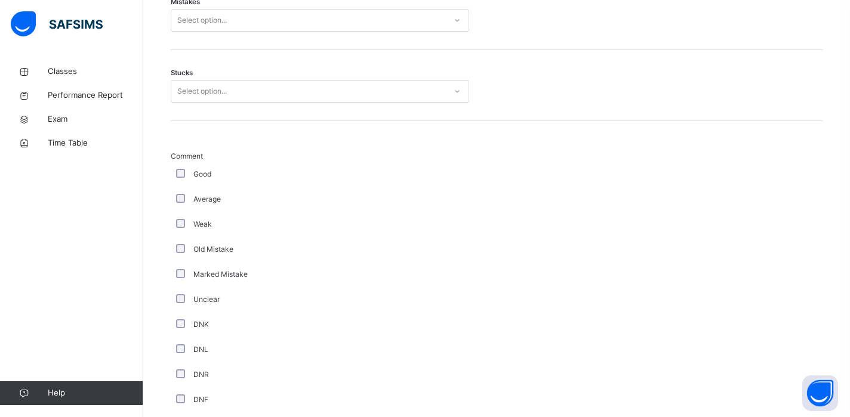
scroll to position [746, 0]
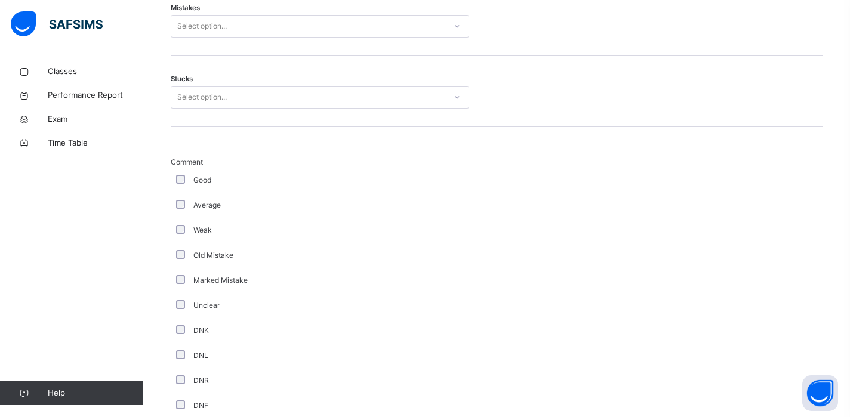
click at [201, 107] on div "Select option..." at bounding box center [202, 97] width 50 height 23
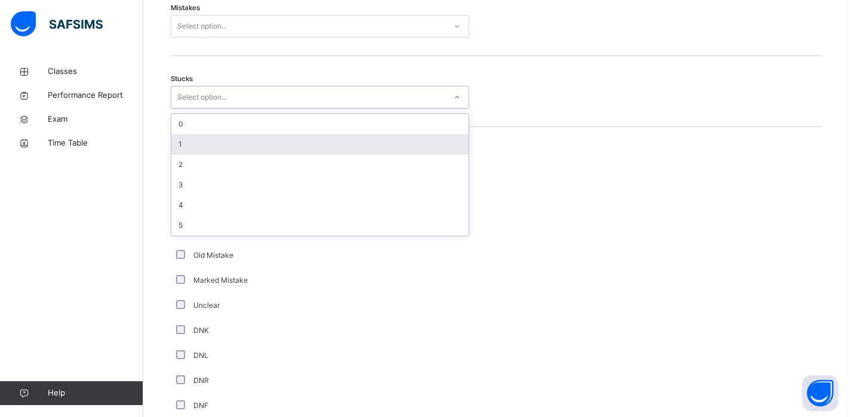
click at [195, 144] on div "1" at bounding box center [319, 144] width 297 height 20
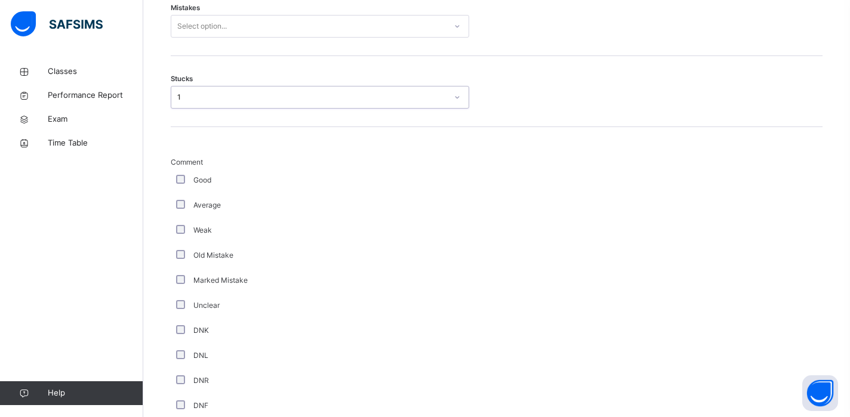
click at [199, 107] on div "1" at bounding box center [308, 97] width 275 height 19
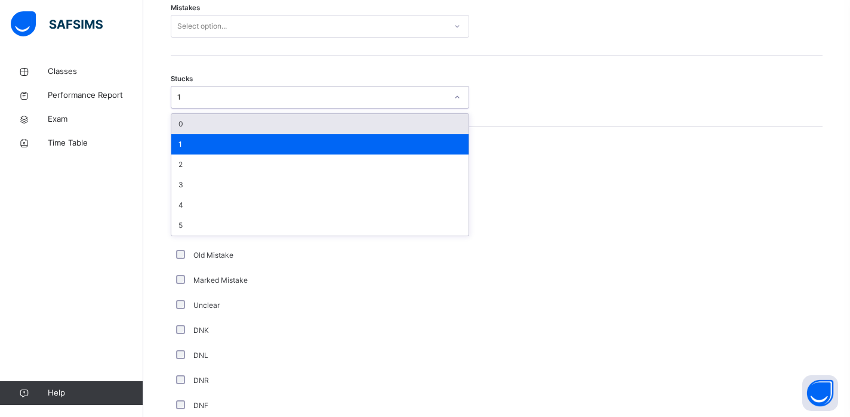
click at [198, 128] on div "0" at bounding box center [319, 124] width 297 height 20
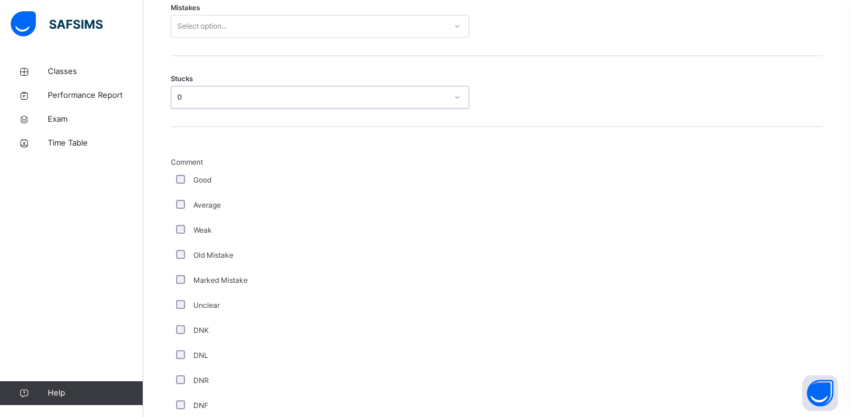
click at [211, 38] on div "Select option..." at bounding box center [202, 26] width 50 height 23
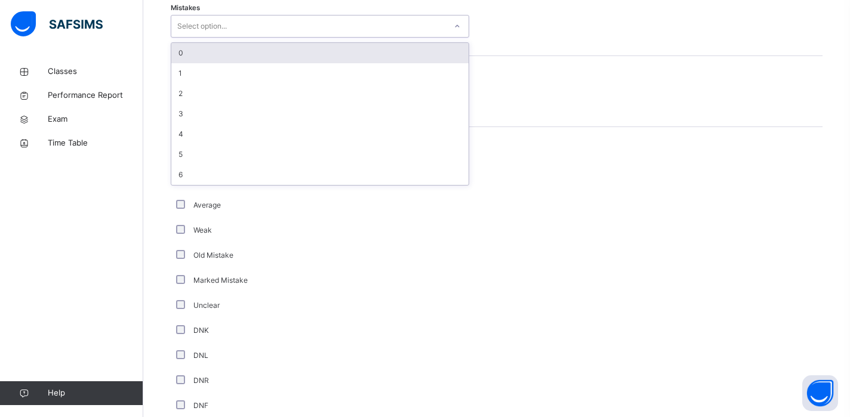
click at [206, 63] on div "0" at bounding box center [319, 53] width 297 height 20
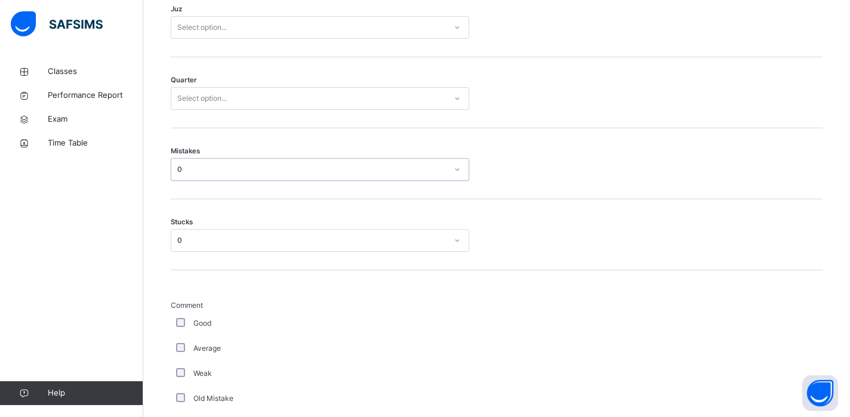
scroll to position [589, 0]
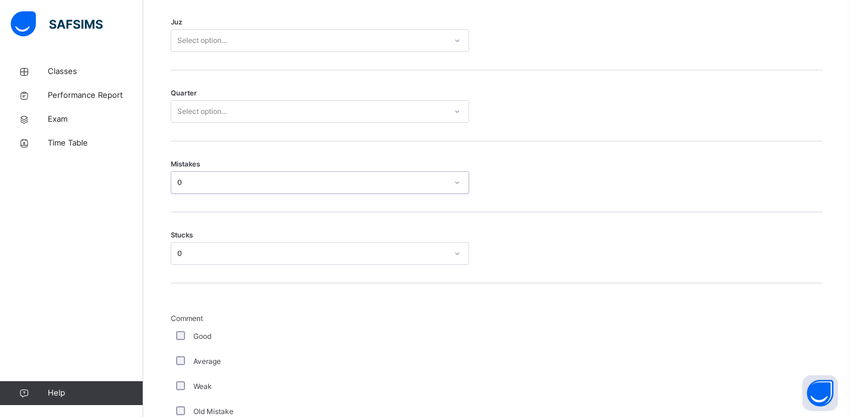
click at [202, 120] on div "Select option..." at bounding box center [202, 111] width 50 height 23
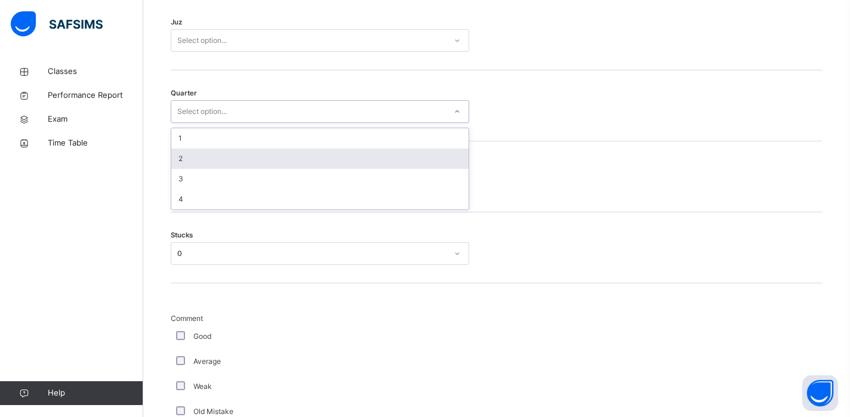
click at [198, 167] on div "2" at bounding box center [319, 159] width 297 height 20
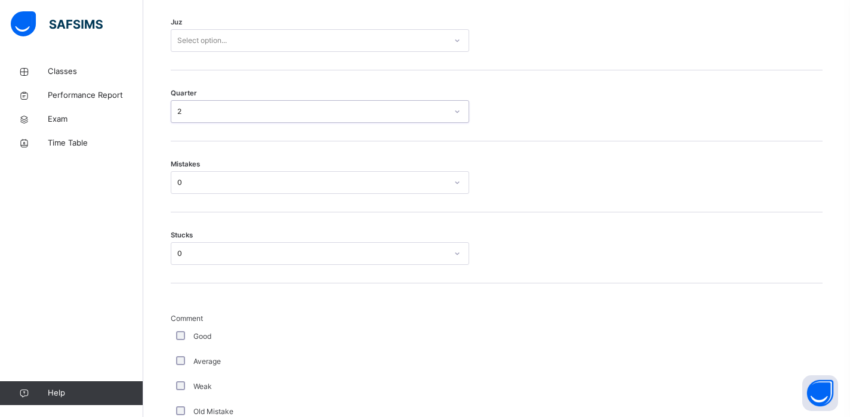
click at [221, 52] on div "Select option..." at bounding box center [202, 40] width 50 height 23
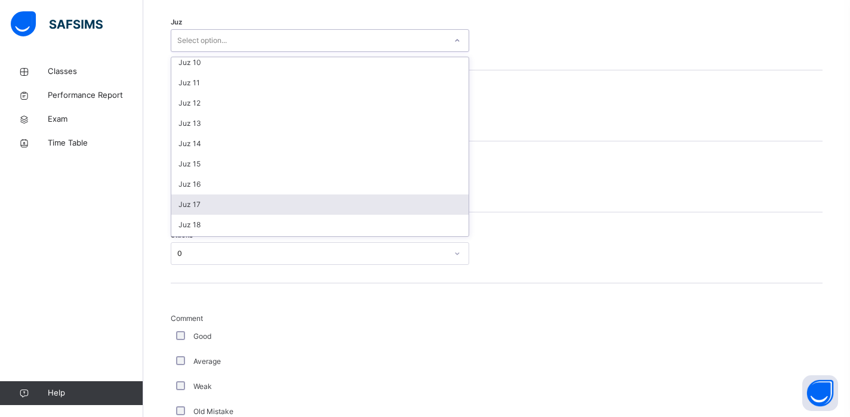
click at [201, 205] on div "Juz 17" at bounding box center [319, 205] width 297 height 20
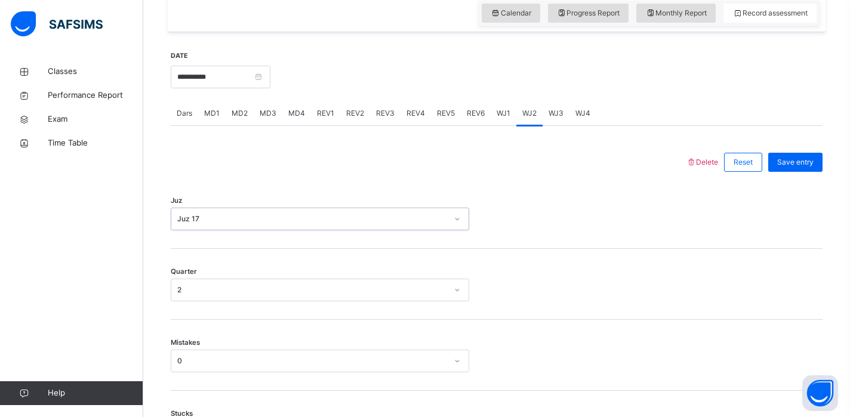
scroll to position [404, 0]
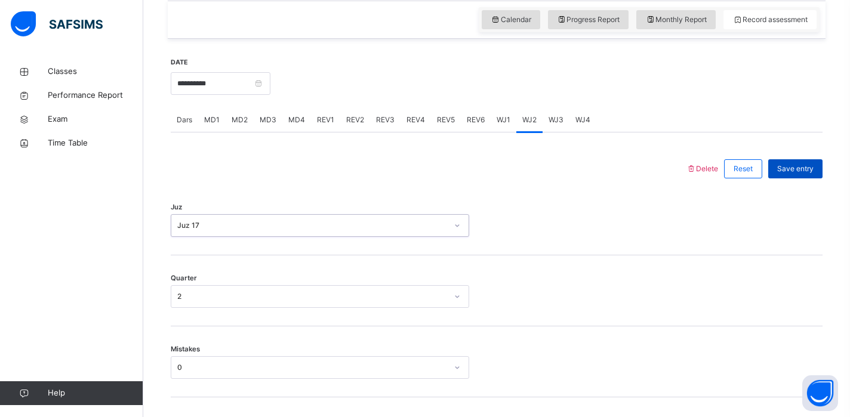
click at [782, 174] on span "Save entry" at bounding box center [796, 169] width 36 height 11
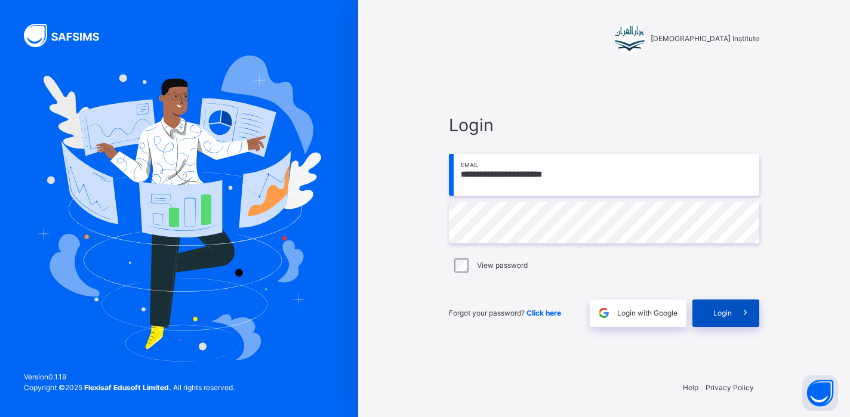
click at [724, 320] on div "Login" at bounding box center [726, 313] width 67 height 27
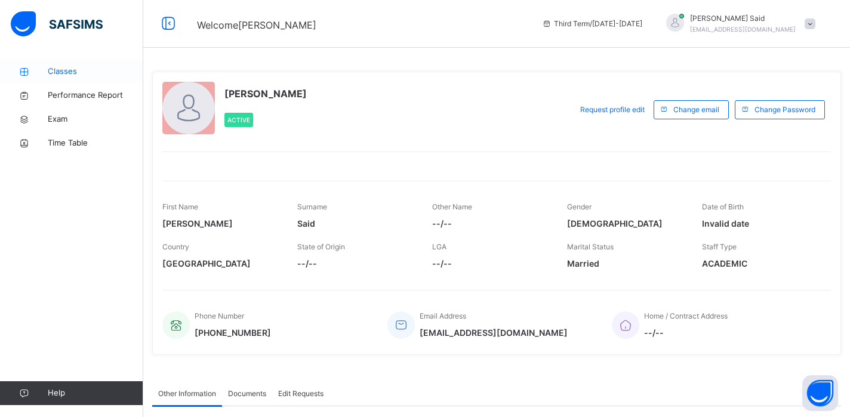
click at [90, 70] on span "Classes" at bounding box center [96, 72] width 96 height 12
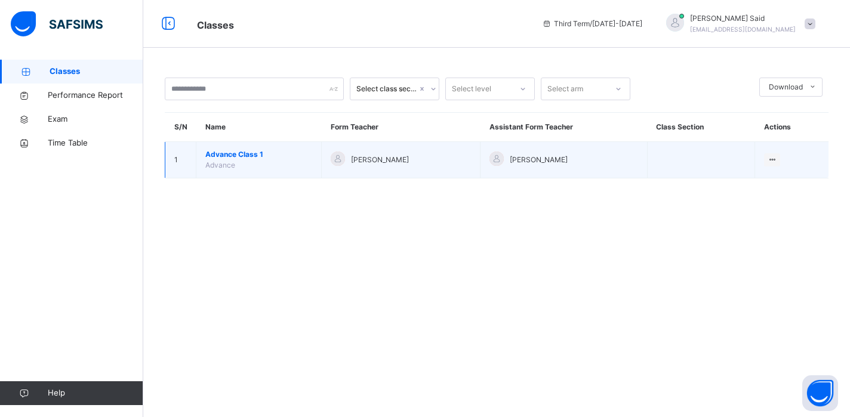
click at [247, 159] on span "Advance Class 1" at bounding box center [258, 154] width 107 height 11
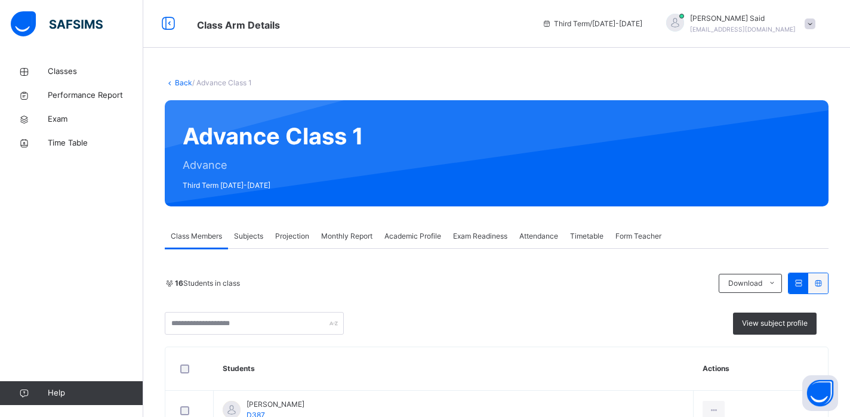
click at [292, 226] on div "Projection" at bounding box center [292, 237] width 46 height 24
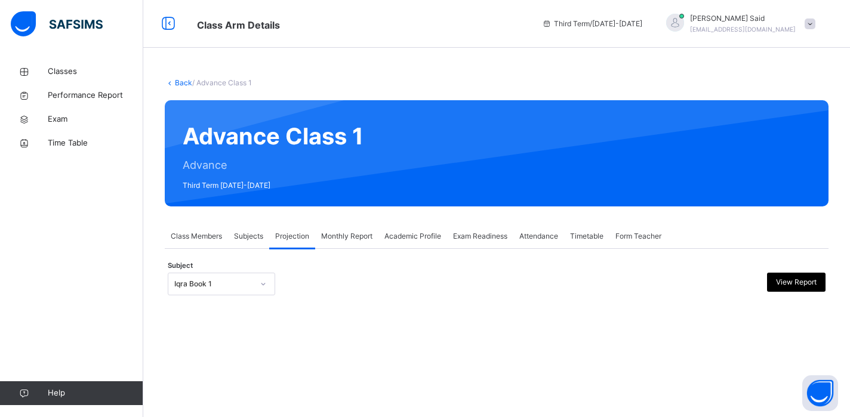
click at [235, 290] on div "Iqra Book 1" at bounding box center [210, 284] width 84 height 19
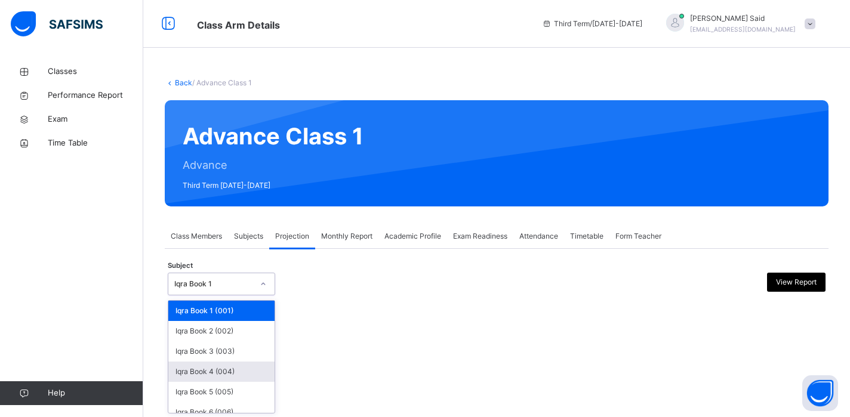
scroll to position [50, 0]
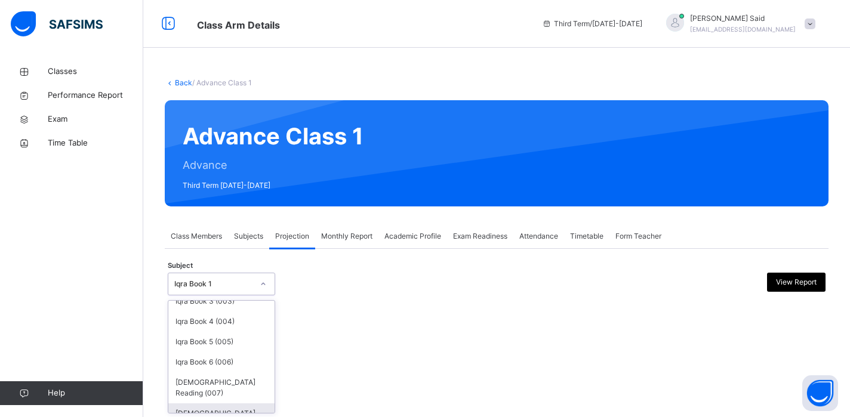
click at [204, 410] on div "[DEMOGRAPHIC_DATA] Memorisation (008)" at bounding box center [221, 419] width 106 height 31
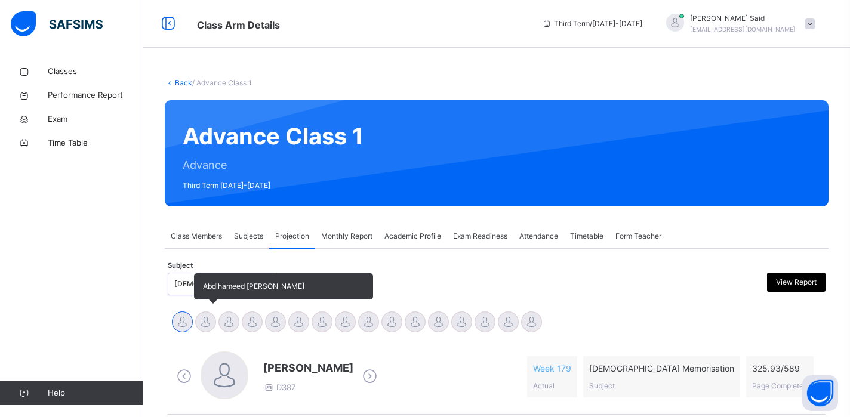
click at [208, 326] on div at bounding box center [205, 322] width 21 height 21
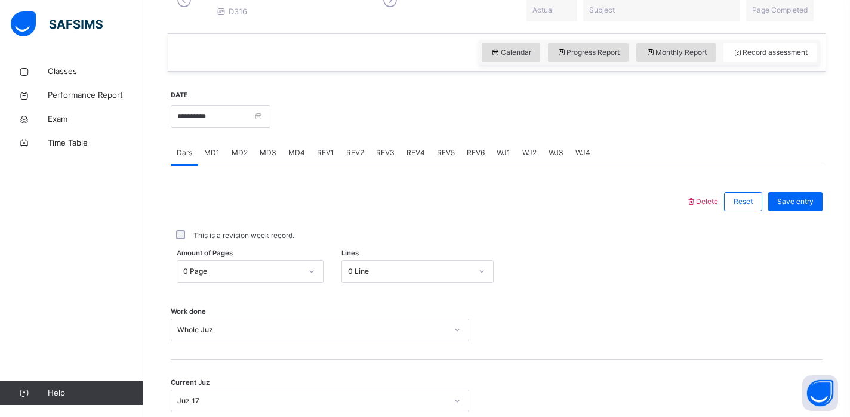
scroll to position [372, 0]
click at [548, 165] on div "Dars MD1 MD2 MD3 MD4 REV1 REV2 REV3 REV4 REV5 REV6 WJ1 WJ2 WJ3 WJ4" at bounding box center [497, 152] width 652 height 24
click at [552, 158] on span "WJ3" at bounding box center [556, 152] width 15 height 11
click at [262, 269] on div "Select option..." at bounding box center [320, 258] width 299 height 23
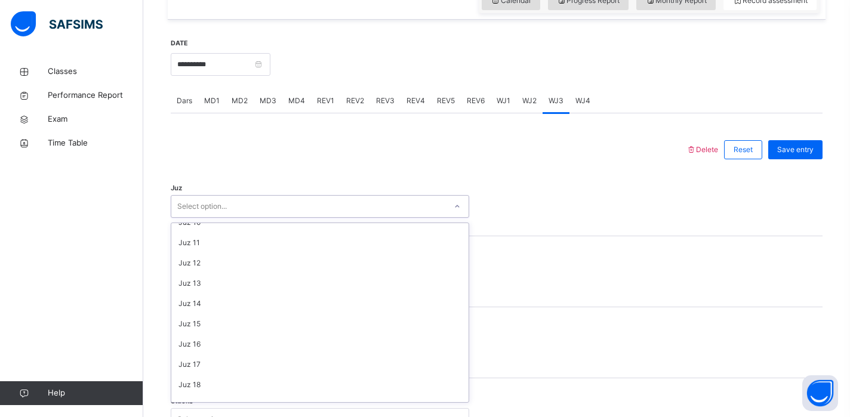
scroll to position [322, 0]
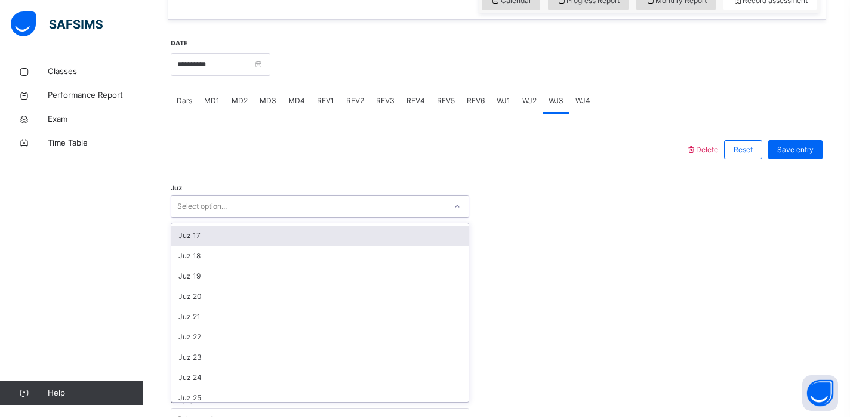
click at [254, 246] on div "Juz 17" at bounding box center [319, 236] width 297 height 20
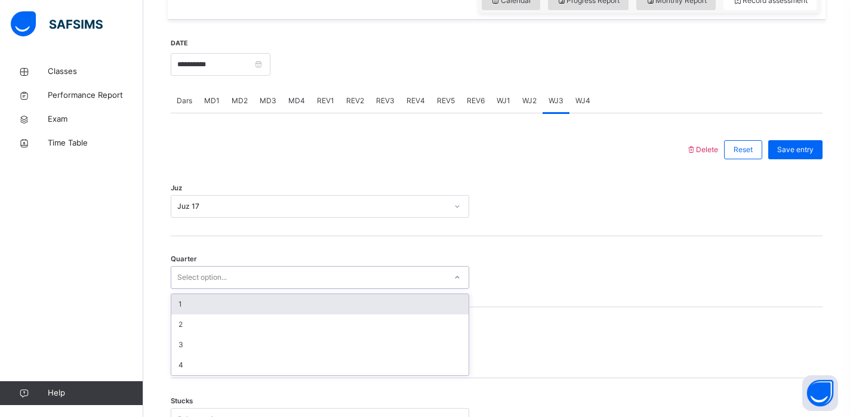
click at [236, 284] on div "Select option..." at bounding box center [308, 278] width 275 height 19
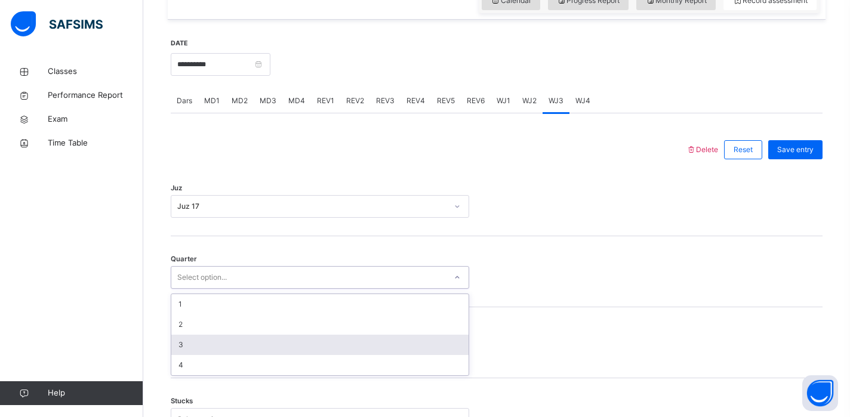
click at [206, 351] on div "3" at bounding box center [319, 345] width 297 height 20
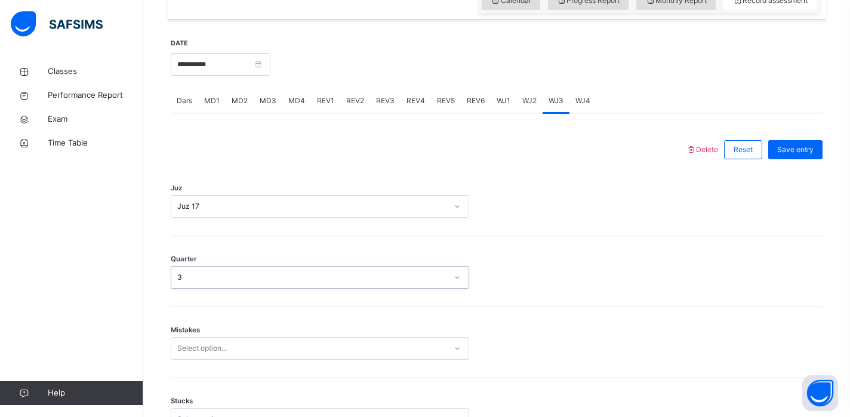
click at [204, 342] on div "Mistakes Select option..." at bounding box center [497, 343] width 652 height 71
click at [198, 359] on div "Select option..." at bounding box center [320, 348] width 299 height 23
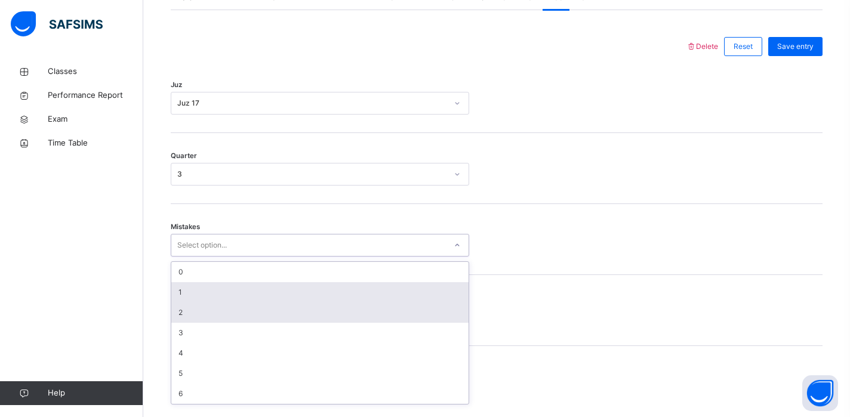
scroll to position [529, 0]
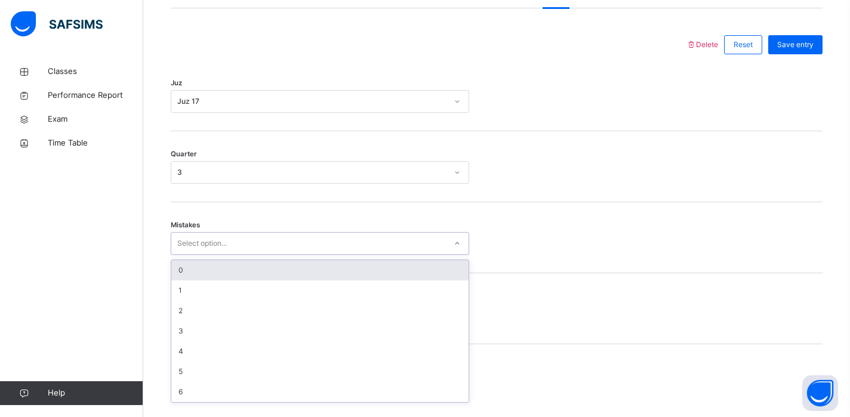
click at [212, 274] on div "0" at bounding box center [319, 270] width 297 height 20
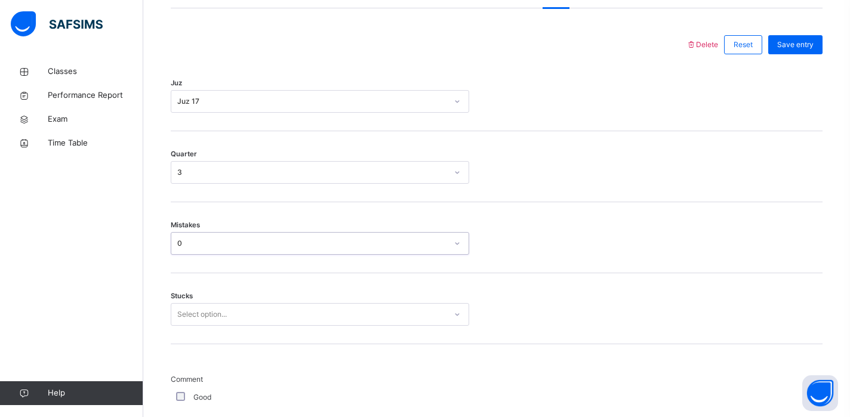
click at [196, 326] on div "Select option..." at bounding box center [320, 314] width 299 height 23
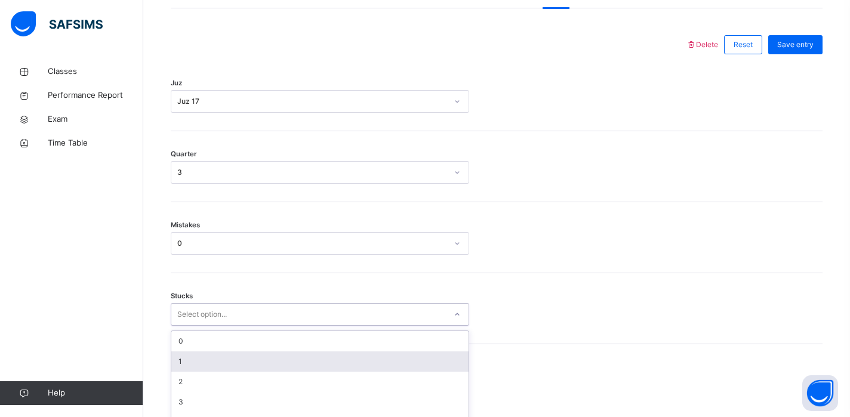
scroll to position [579, 0]
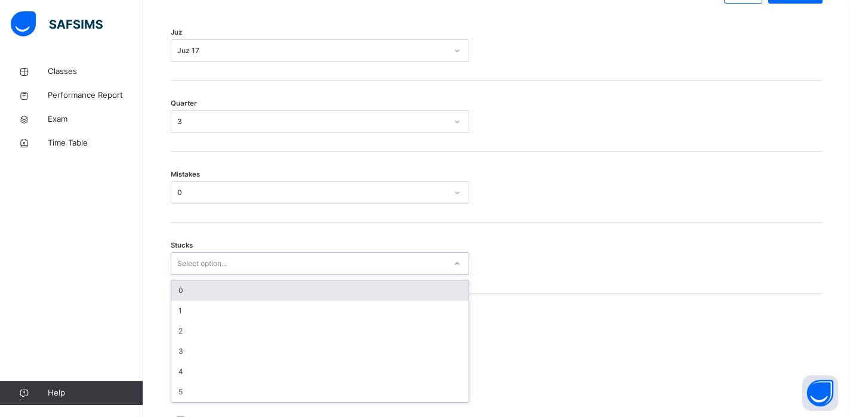
click at [195, 296] on div "0" at bounding box center [319, 291] width 297 height 20
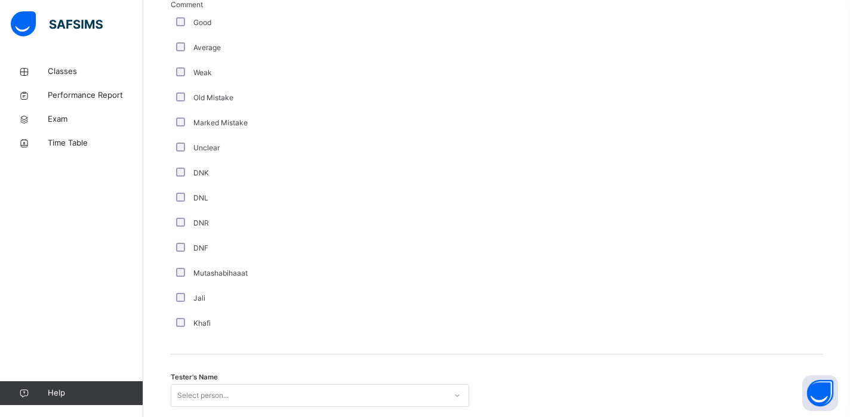
scroll to position [1077, 0]
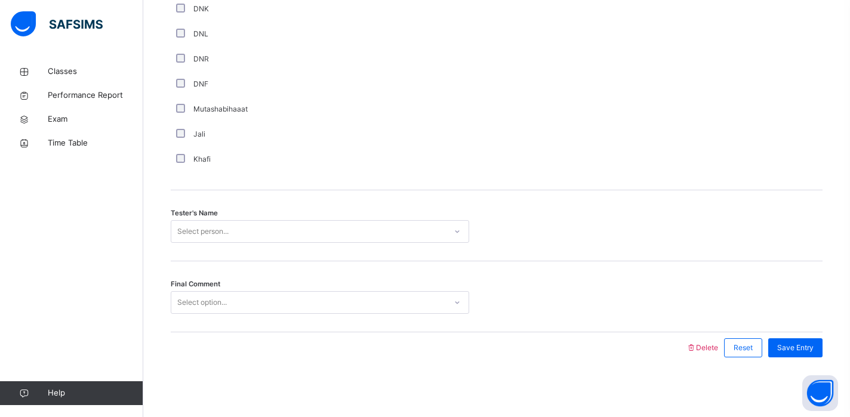
click at [225, 233] on div "Select person..." at bounding box center [202, 231] width 51 height 23
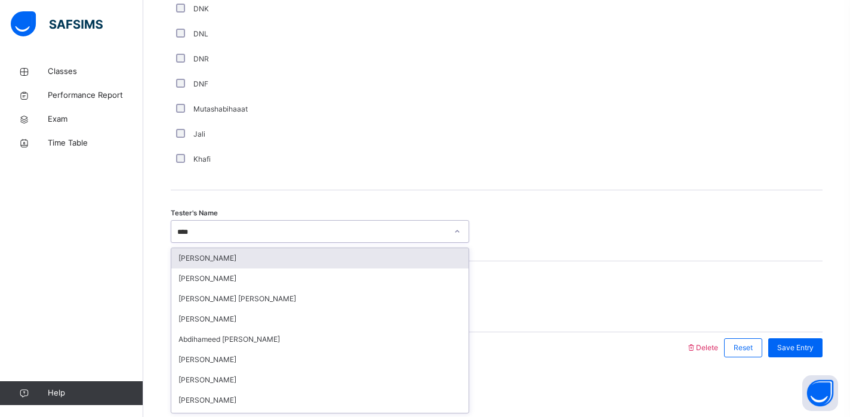
type input "*****"
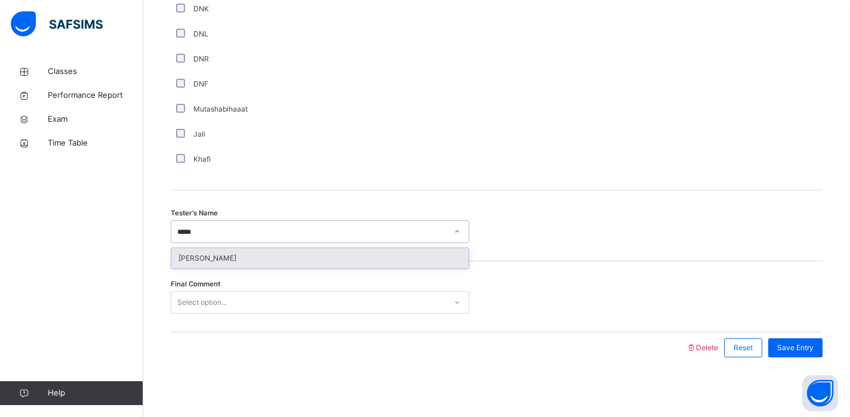
click at [236, 250] on div "[PERSON_NAME]" at bounding box center [319, 258] width 297 height 20
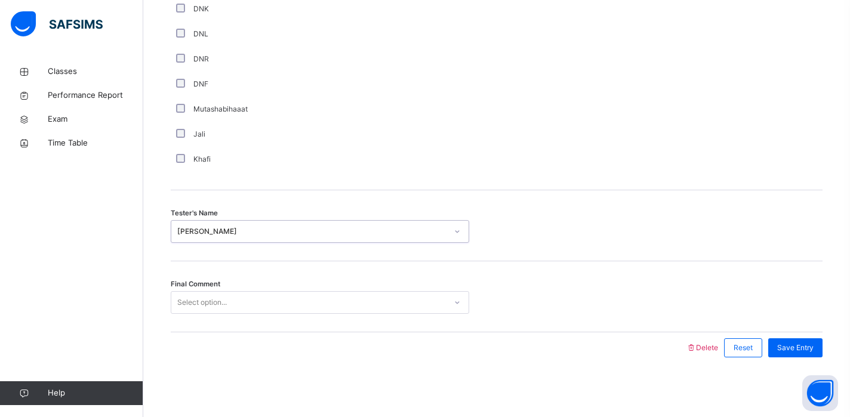
click at [234, 307] on div "Select option..." at bounding box center [308, 303] width 275 height 19
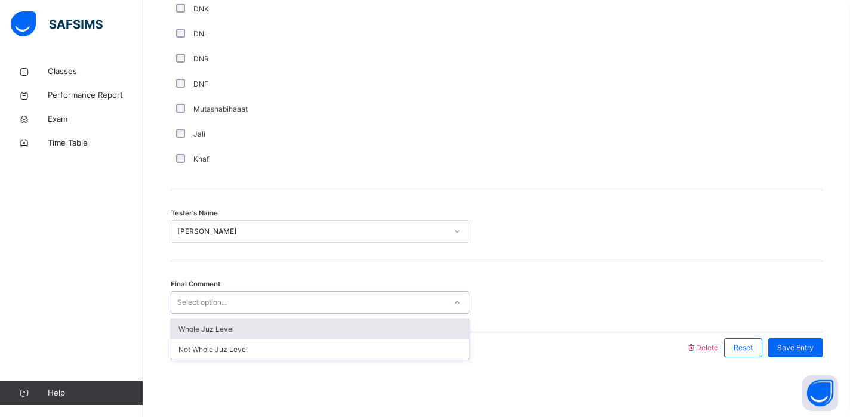
click at [231, 331] on div "Whole Juz Level" at bounding box center [319, 330] width 297 height 20
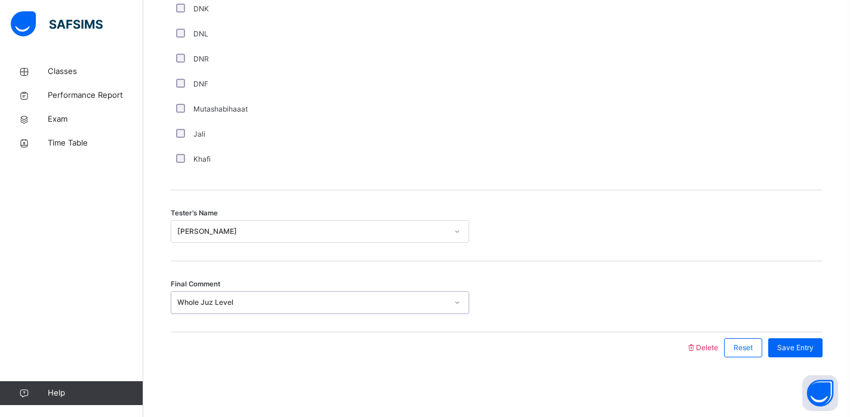
click at [783, 337] on div "Save Entry" at bounding box center [793, 348] width 60 height 31
click at [782, 346] on span "Save Entry" at bounding box center [796, 348] width 36 height 11
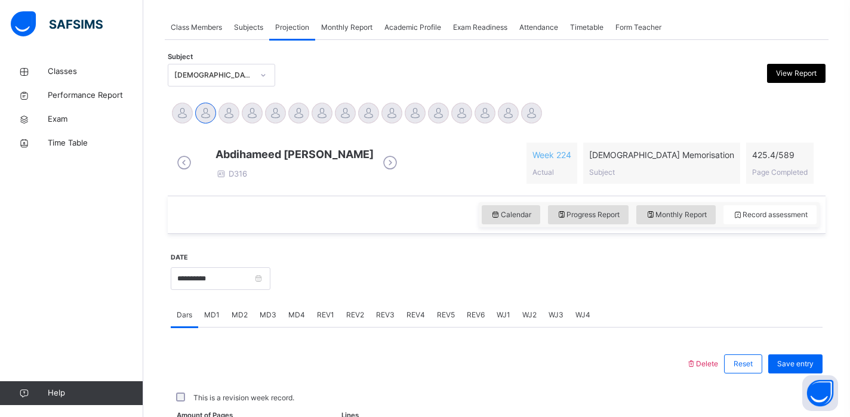
scroll to position [480, 0]
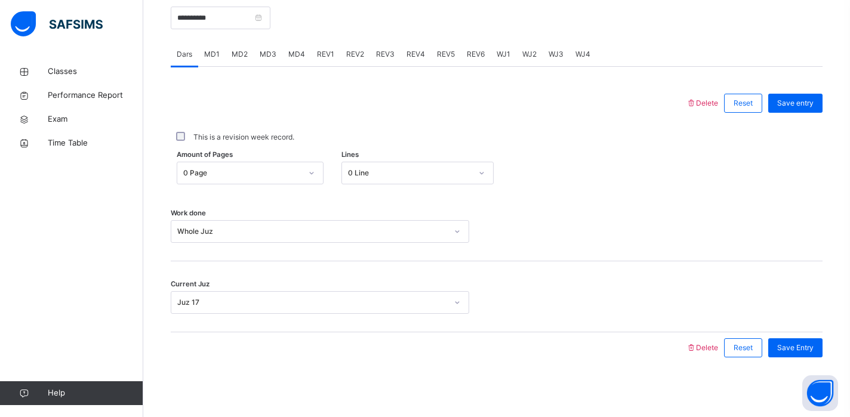
click at [584, 59] on span "WJ4" at bounding box center [583, 54] width 15 height 11
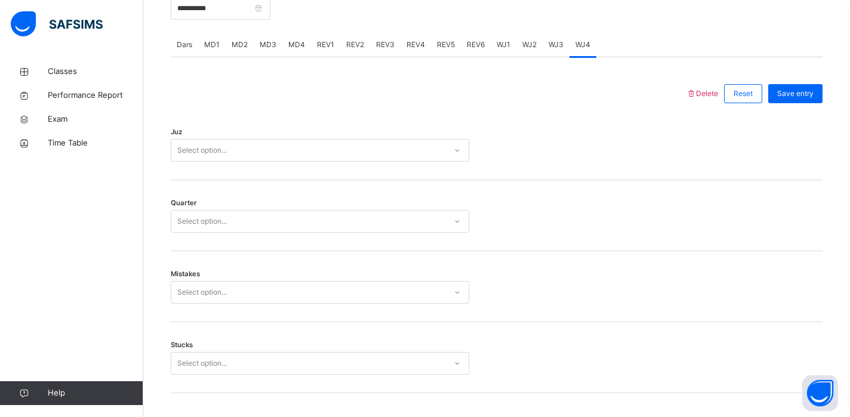
scroll to position [1077, 0]
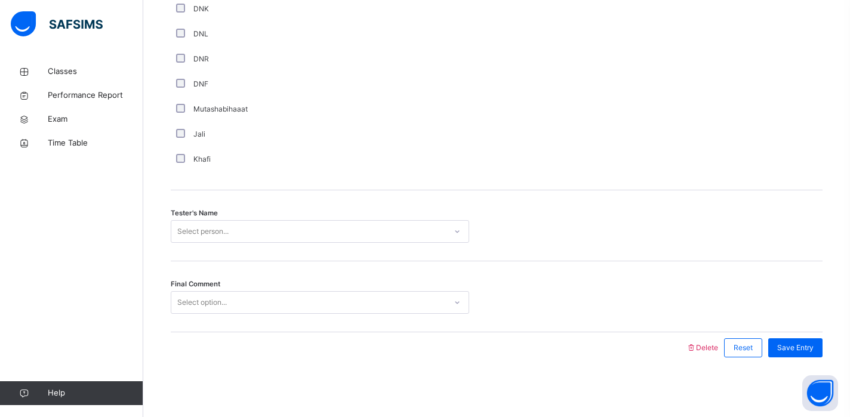
click at [325, 233] on div "Select person..." at bounding box center [308, 232] width 275 height 19
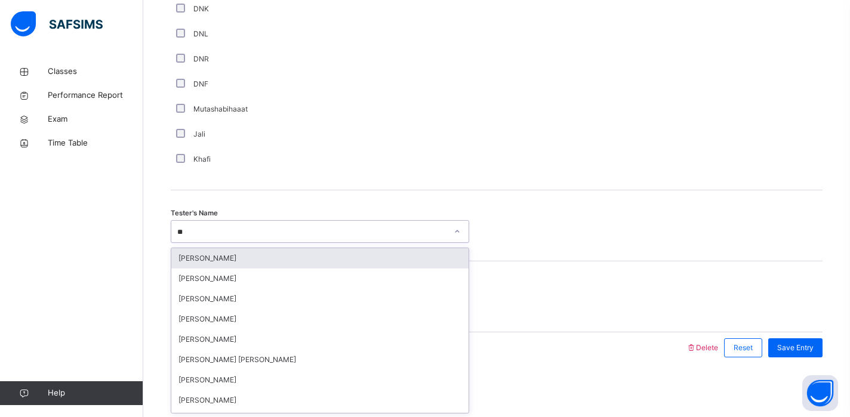
type input "***"
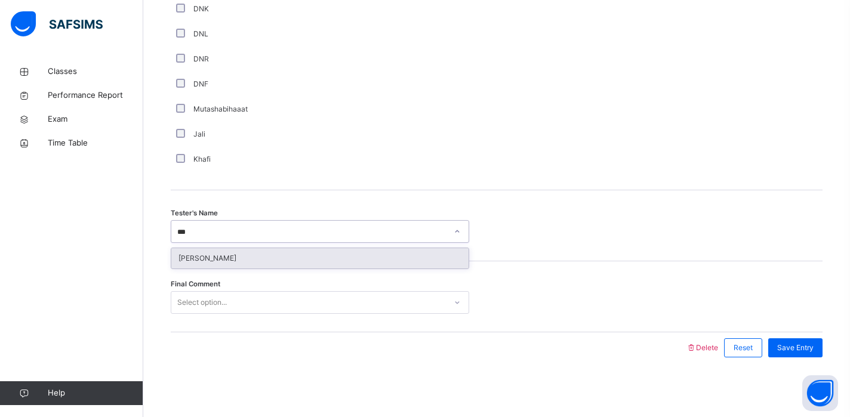
click at [312, 261] on div "[PERSON_NAME]" at bounding box center [319, 258] width 297 height 20
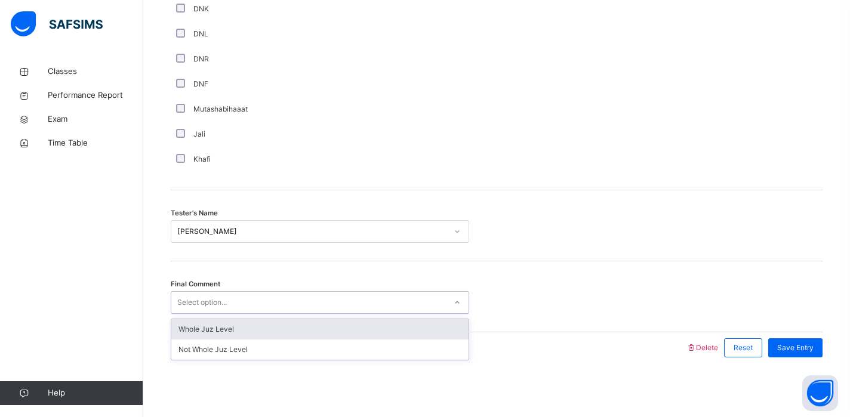
click at [294, 305] on div "Select option..." at bounding box center [308, 303] width 275 height 19
click at [275, 334] on div "Whole Juz Level" at bounding box center [319, 330] width 297 height 20
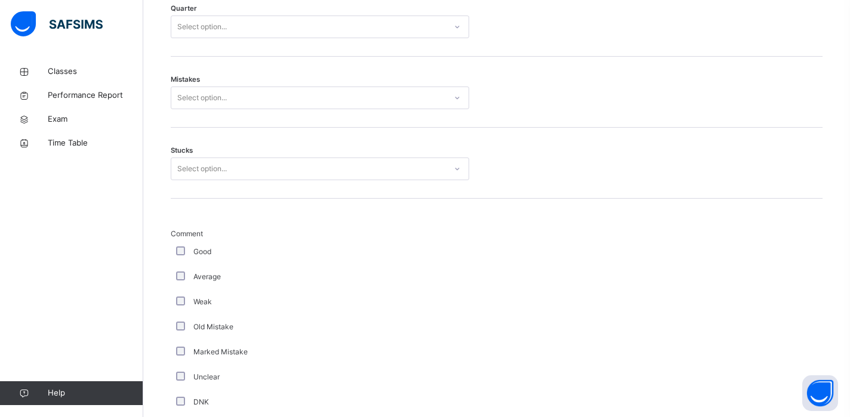
scroll to position [665, 0]
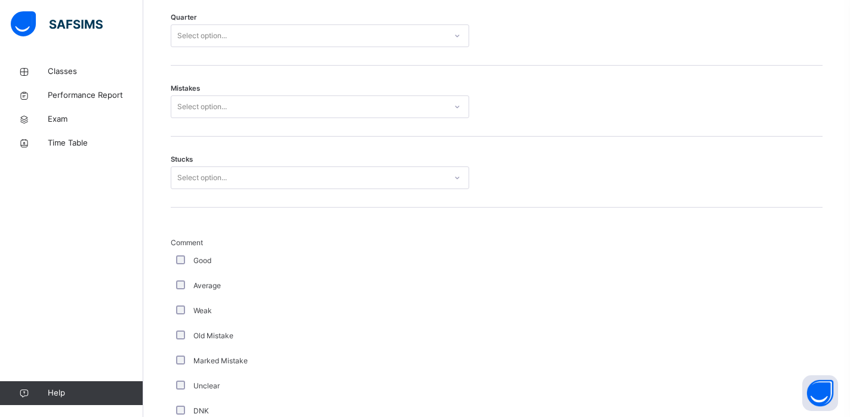
click at [216, 189] on div "Select option..." at bounding box center [202, 178] width 50 height 23
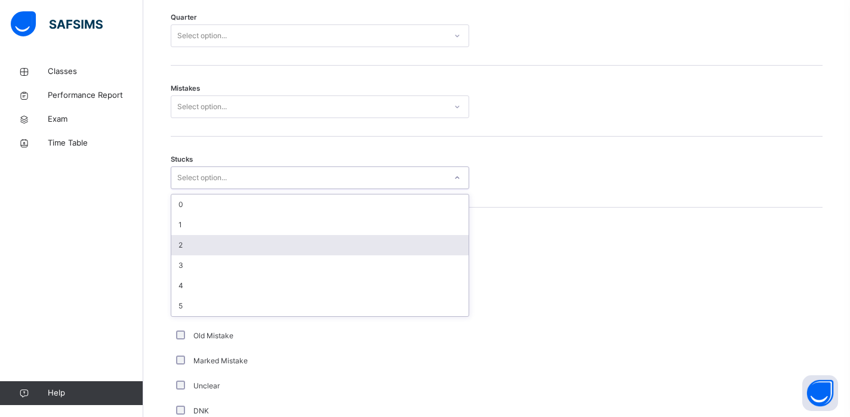
click at [208, 256] on div "2" at bounding box center [319, 245] width 297 height 20
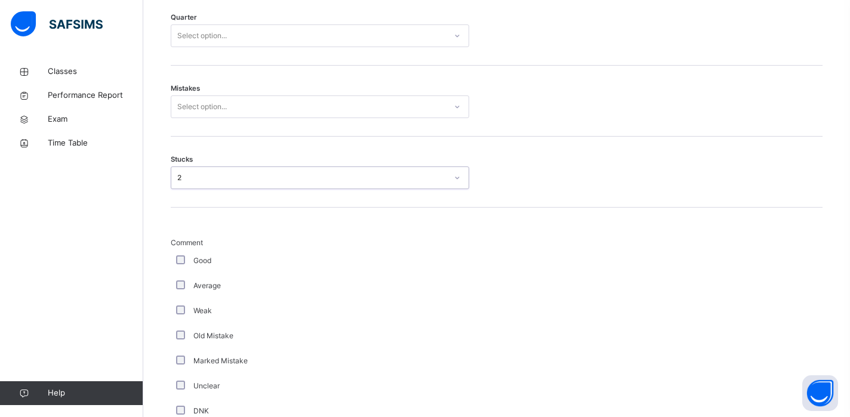
click at [236, 116] on div "Select option..." at bounding box center [308, 107] width 275 height 19
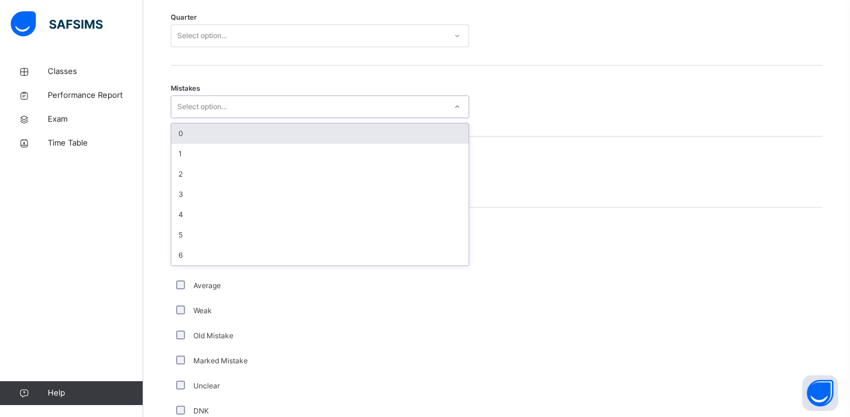
click at [229, 142] on div "0" at bounding box center [319, 134] width 297 height 20
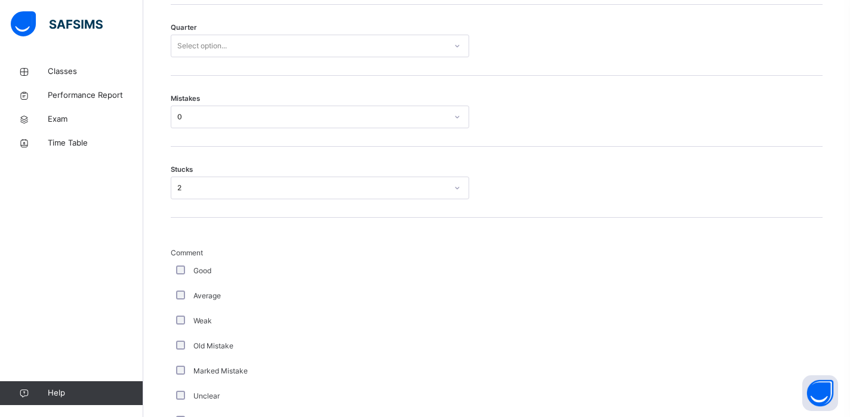
scroll to position [417, 0]
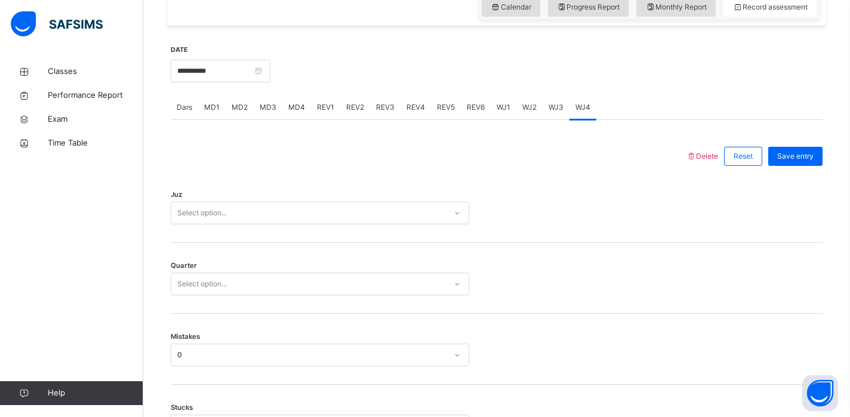
click at [220, 296] on div "Select option..." at bounding box center [202, 284] width 50 height 23
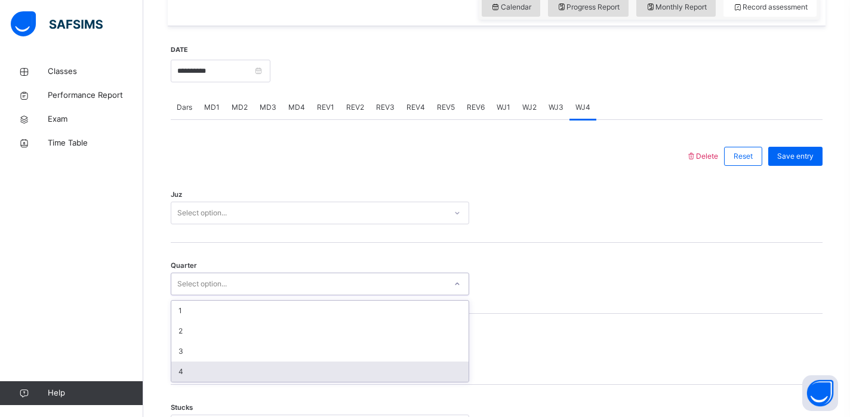
click at [202, 377] on div "4" at bounding box center [319, 372] width 297 height 20
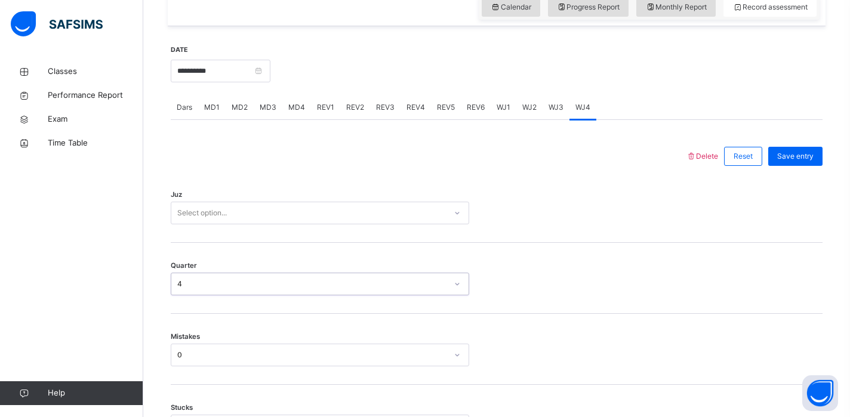
click at [229, 233] on div "Juz Select option..." at bounding box center [497, 207] width 652 height 71
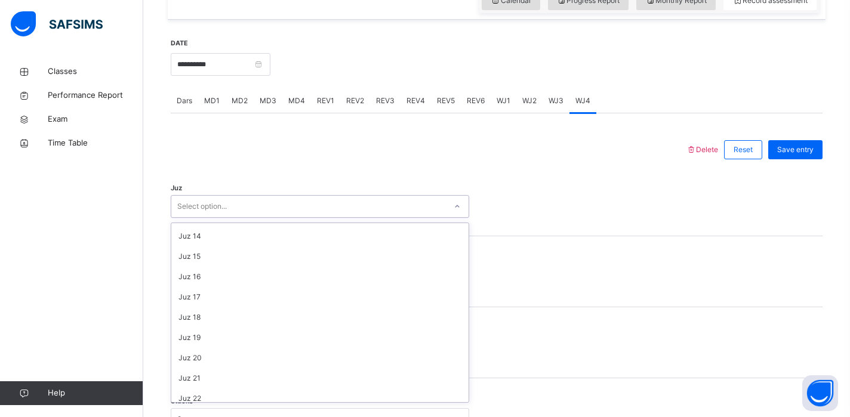
scroll to position [259, 0]
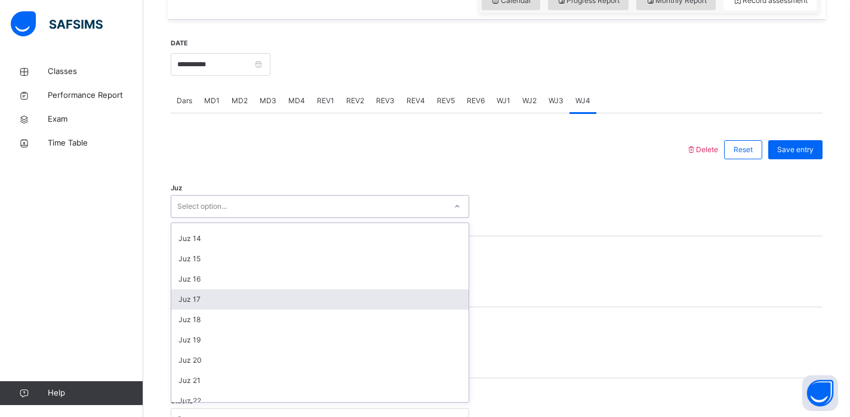
click at [204, 310] on div "Juz 17" at bounding box center [319, 300] width 297 height 20
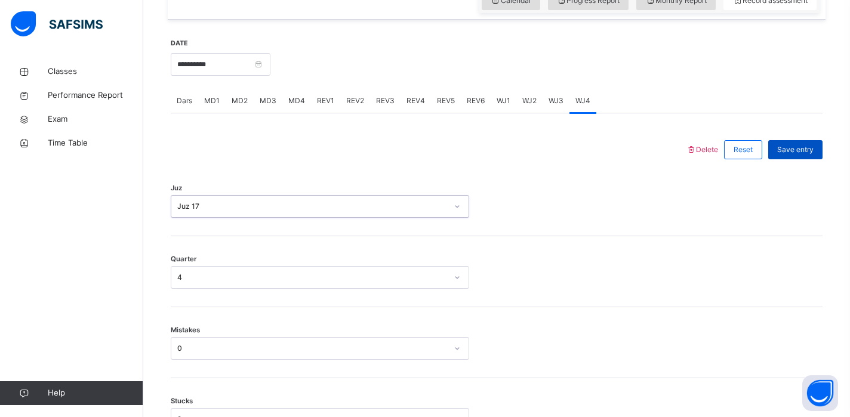
click at [810, 155] on span "Save entry" at bounding box center [796, 150] width 36 height 11
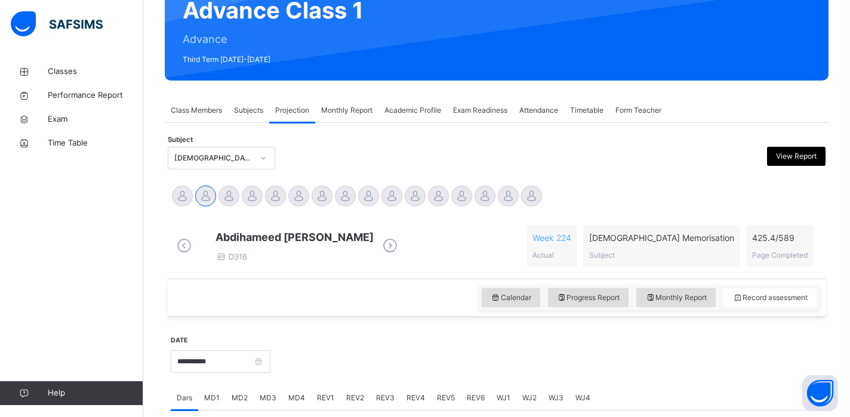
scroll to position [127, 0]
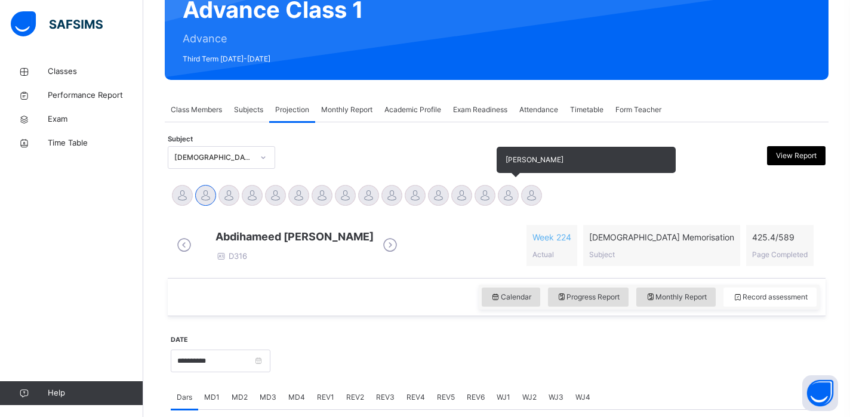
click at [506, 193] on div at bounding box center [508, 195] width 21 height 21
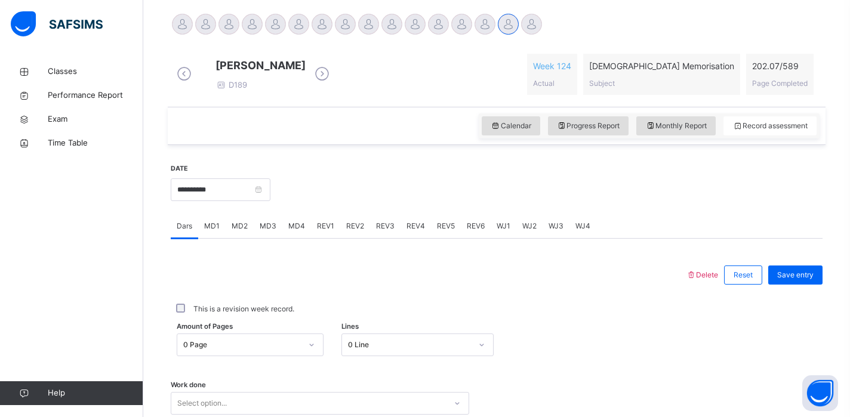
scroll to position [303, 0]
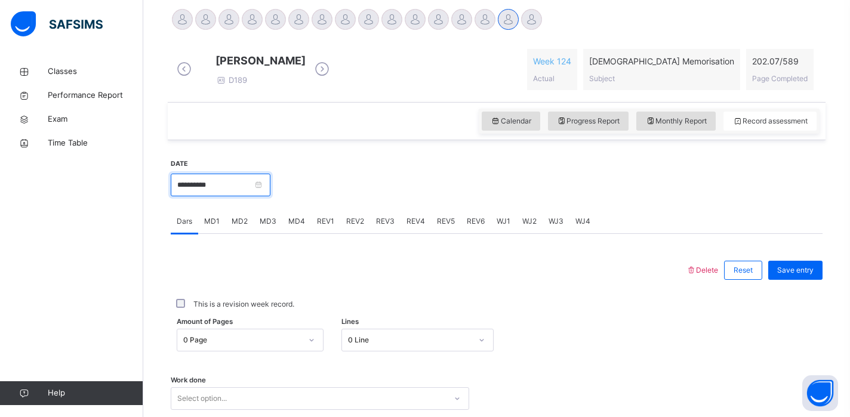
click at [212, 189] on input "**********" at bounding box center [221, 185] width 100 height 23
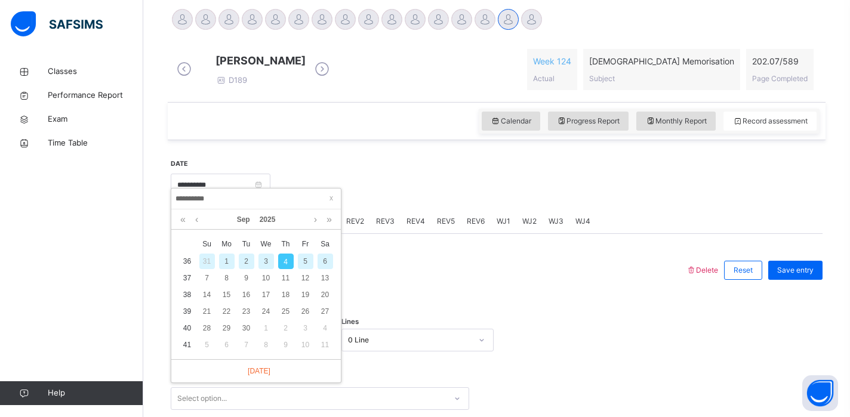
click at [249, 266] on div "2" at bounding box center [247, 262] width 16 height 16
type input "**********"
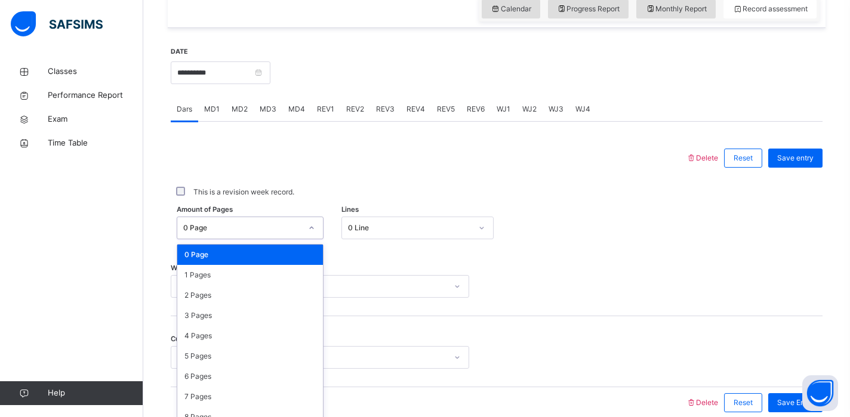
click at [234, 239] on div "option 0 Page focused, 1 of 590. 590 results available. Use Up and Down to choo…" at bounding box center [250, 228] width 147 height 23
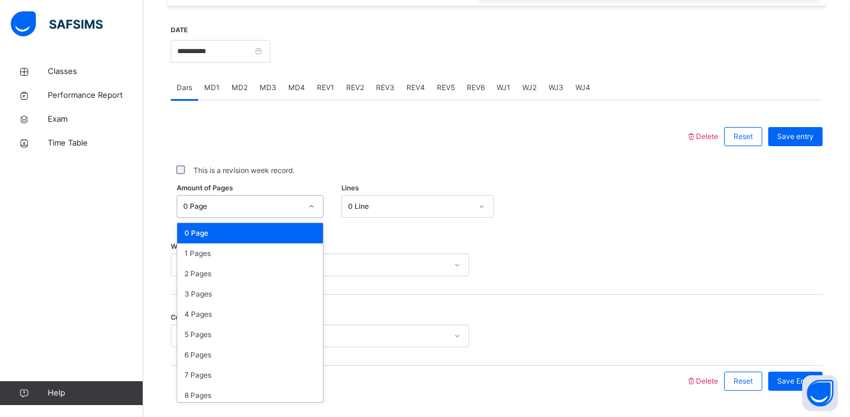
scroll to position [480, 0]
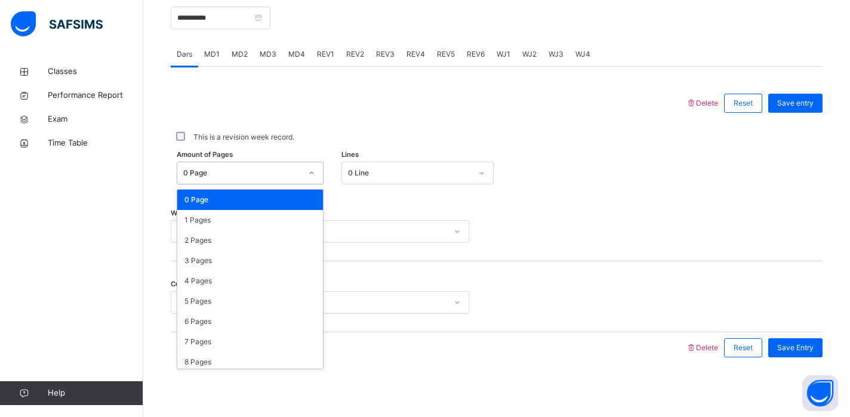
click at [365, 243] on div "Select option..." at bounding box center [320, 231] width 299 height 23
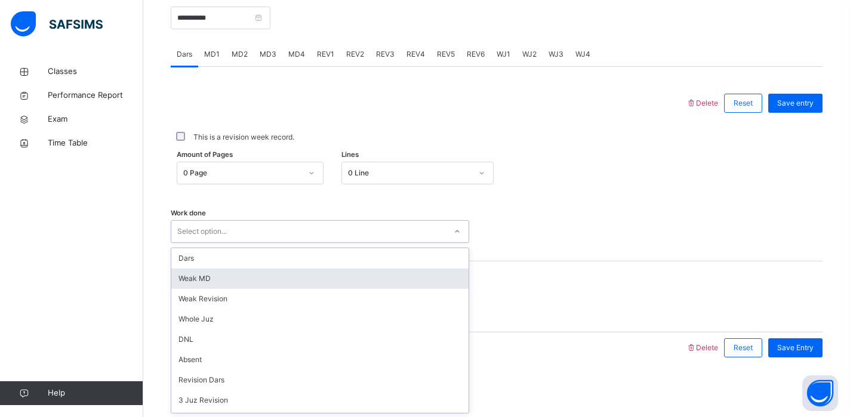
click at [280, 275] on div "Weak MD" at bounding box center [319, 279] width 297 height 20
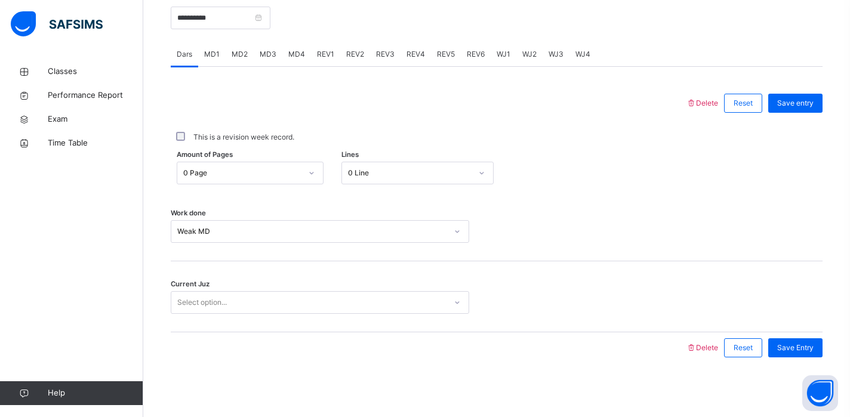
click at [266, 287] on div "Current Juz Select option..." at bounding box center [497, 297] width 652 height 71
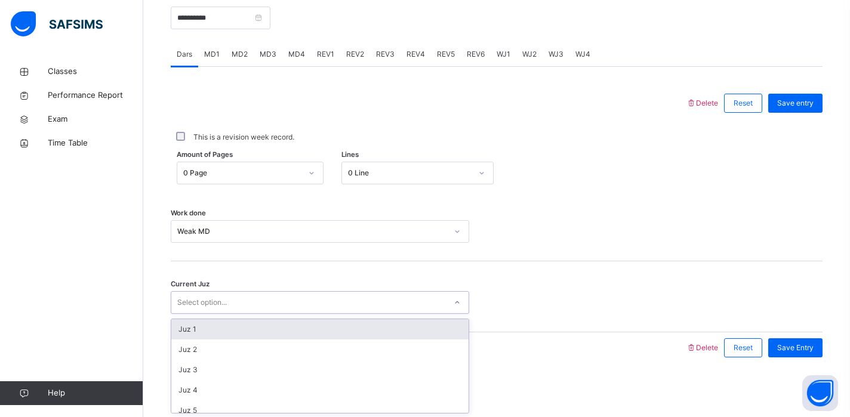
click at [256, 310] on div "Select option..." at bounding box center [308, 303] width 275 height 19
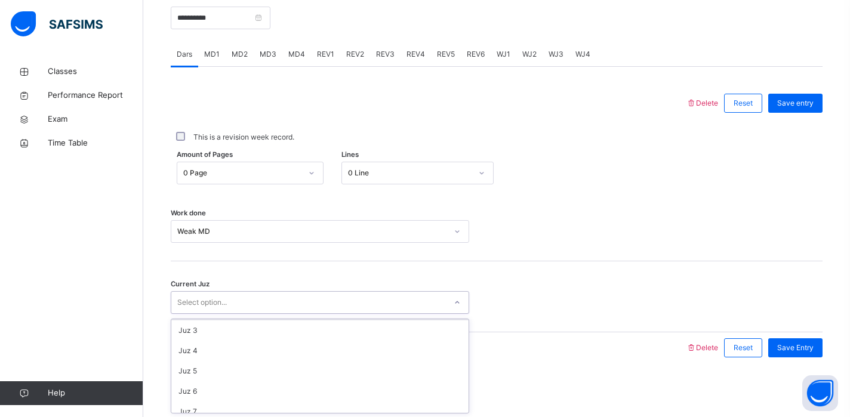
scroll to position [40, 0]
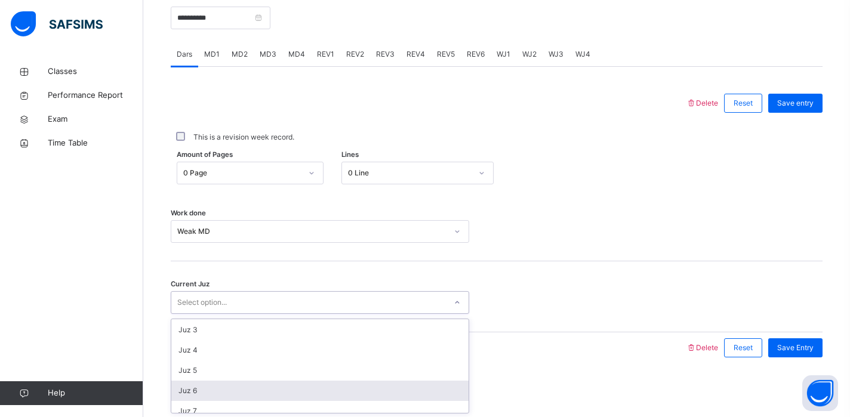
click at [229, 382] on div "Juz 6" at bounding box center [319, 391] width 297 height 20
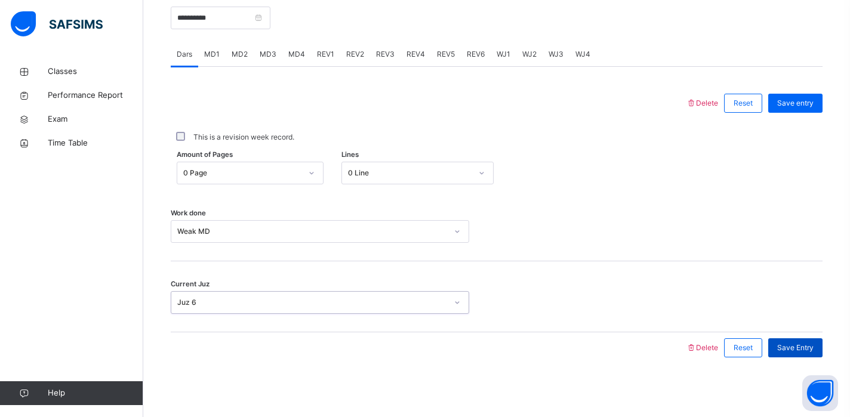
click at [788, 352] on span "Save Entry" at bounding box center [796, 348] width 36 height 11
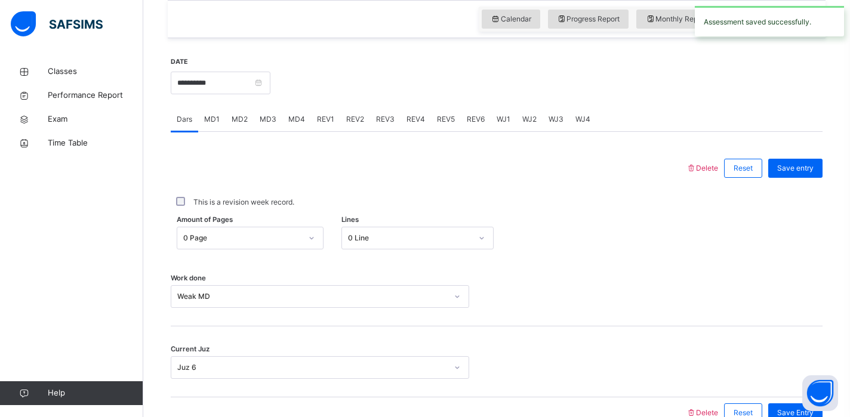
scroll to position [402, 0]
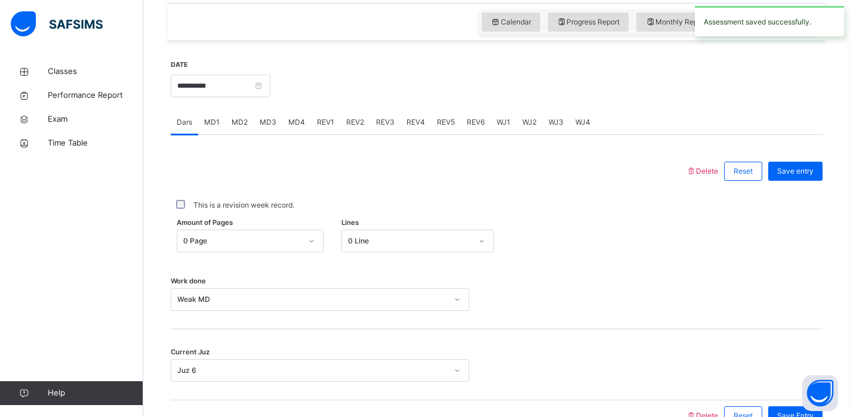
click at [239, 128] on span "MD2" at bounding box center [240, 122] width 16 height 11
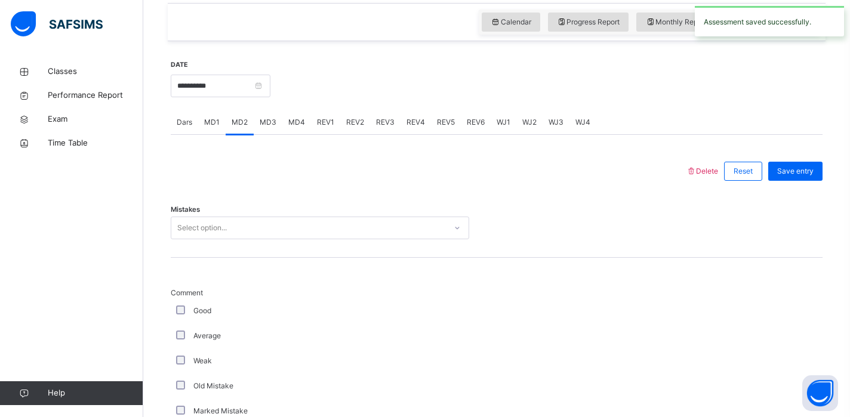
click at [266, 128] on span "MD3" at bounding box center [268, 122] width 17 height 11
click at [235, 234] on div "Select option..." at bounding box center [308, 228] width 275 height 19
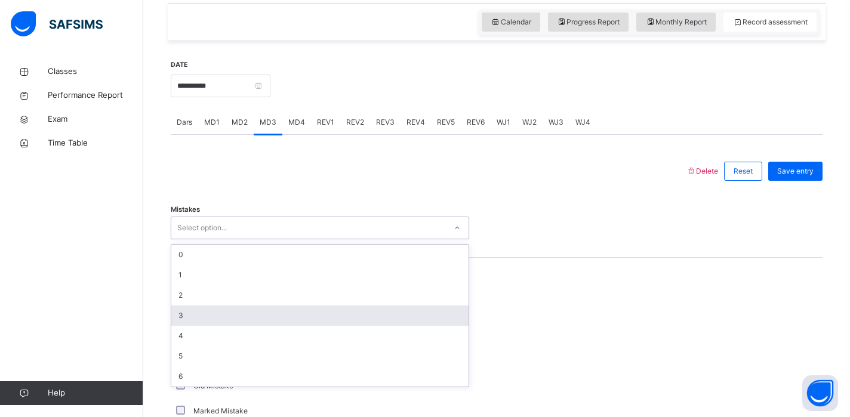
click at [193, 320] on div "3" at bounding box center [319, 316] width 297 height 20
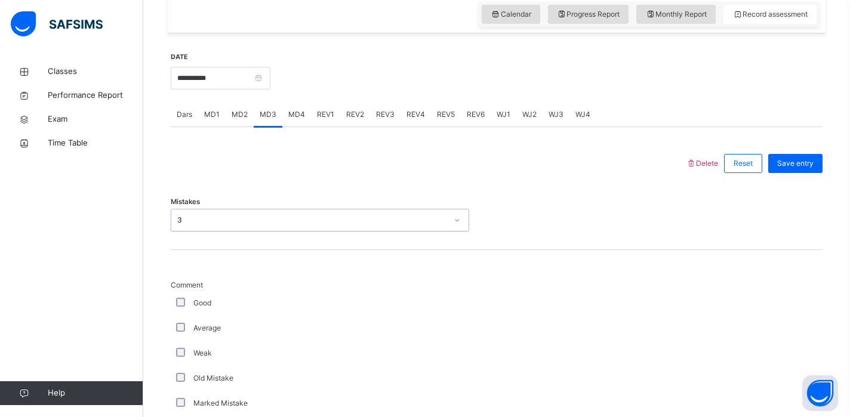
scroll to position [935, 0]
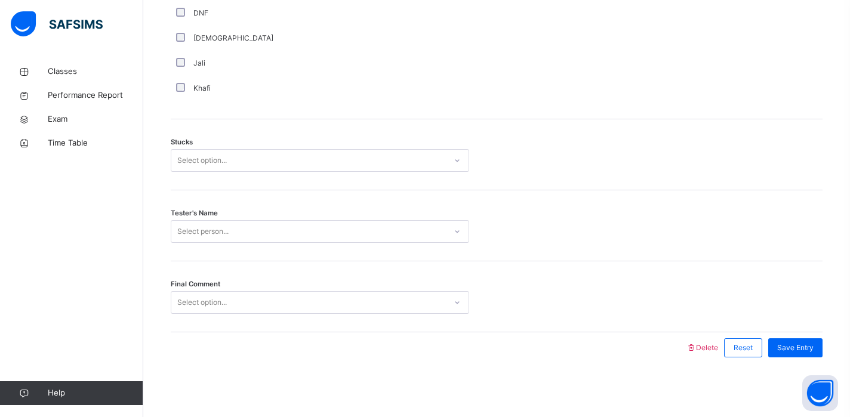
click at [217, 159] on div "Select option..." at bounding box center [202, 160] width 50 height 23
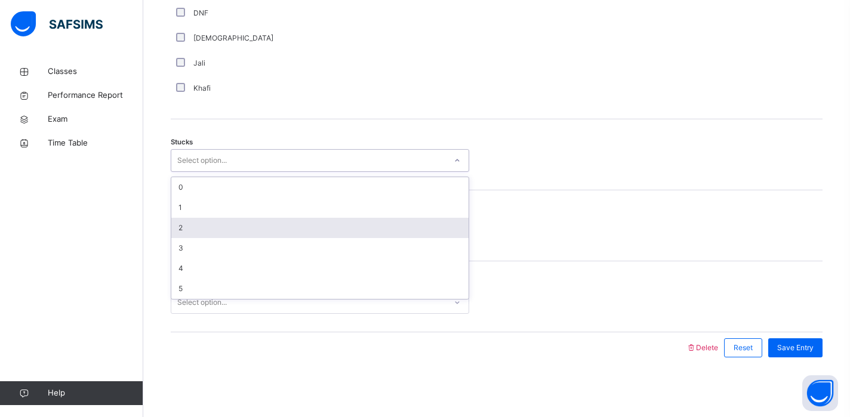
click at [207, 225] on div "2" at bounding box center [319, 228] width 297 height 20
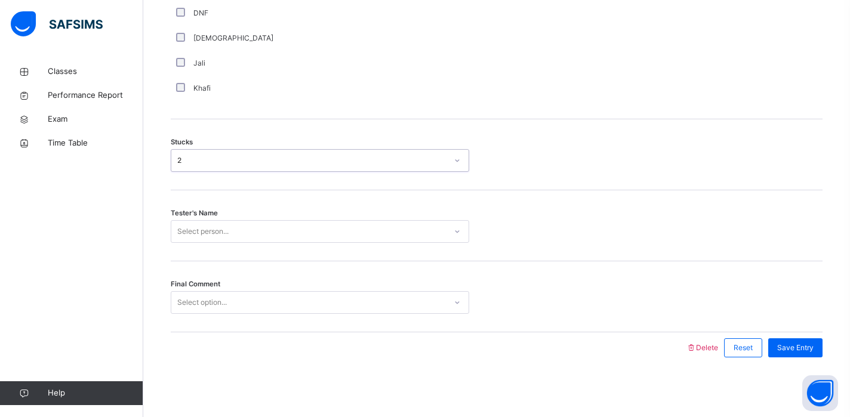
click at [207, 225] on div "Select person..." at bounding box center [202, 231] width 51 height 23
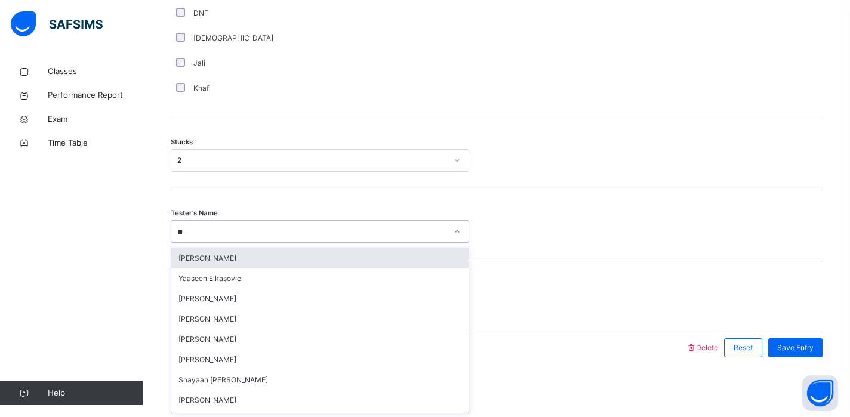
type input "***"
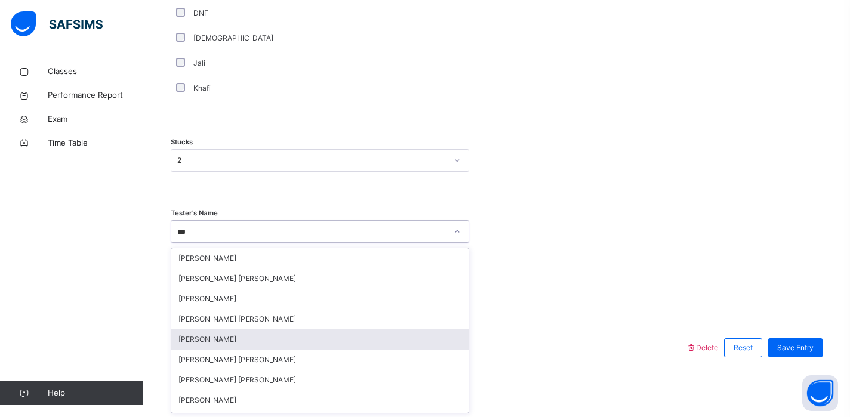
click at [205, 340] on div "[PERSON_NAME]" at bounding box center [319, 340] width 297 height 20
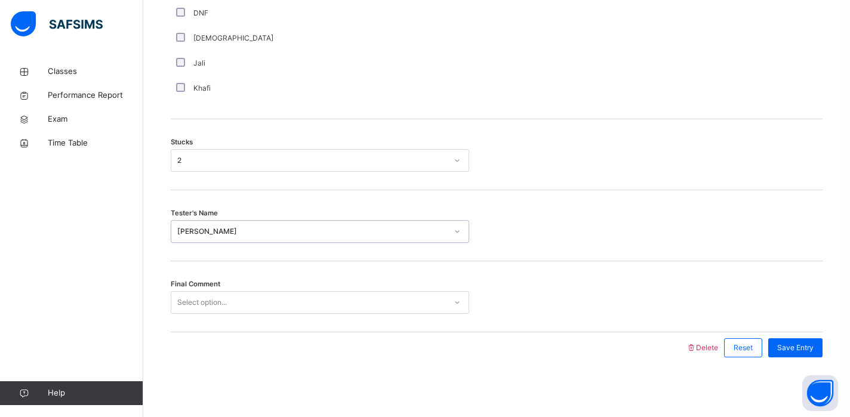
click at [208, 313] on div "Select option..." at bounding box center [320, 302] width 299 height 23
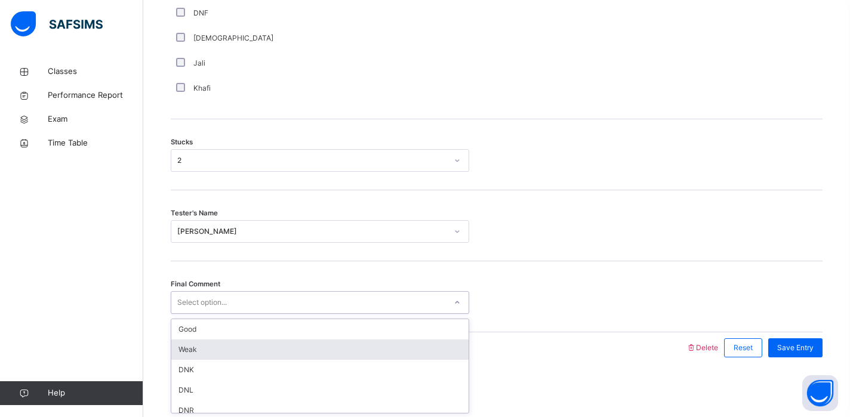
click at [190, 355] on div "Weak" at bounding box center [319, 350] width 297 height 20
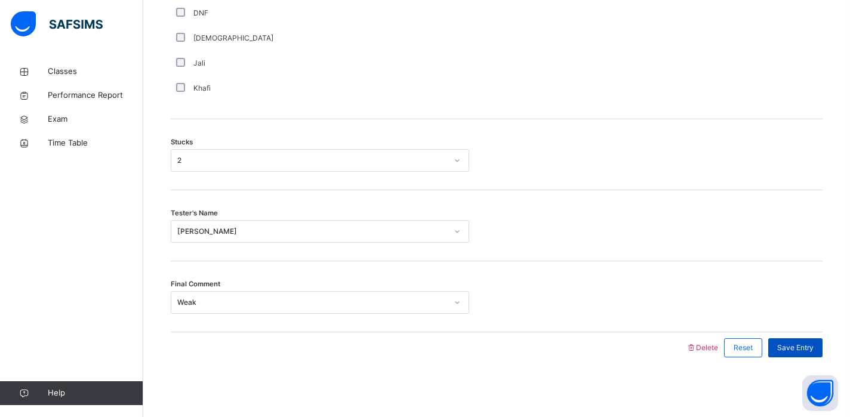
click at [802, 344] on span "Save Entry" at bounding box center [796, 348] width 36 height 11
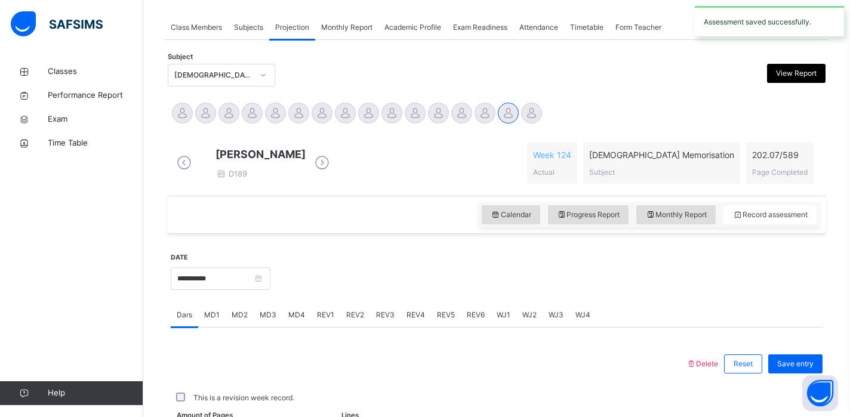
scroll to position [480, 0]
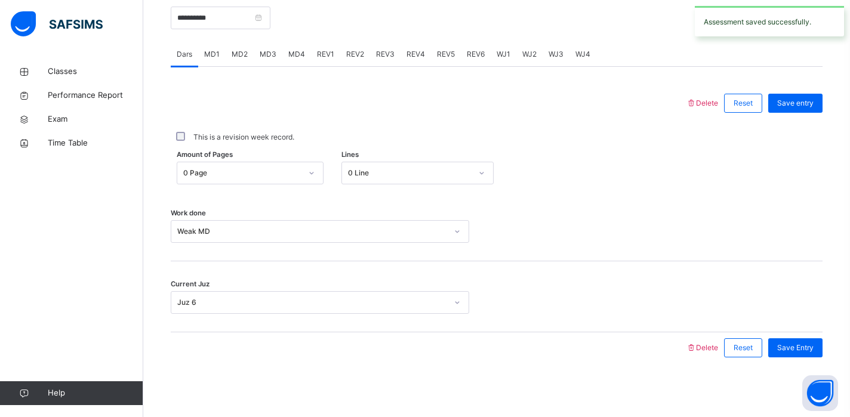
click at [293, 56] on span "MD4" at bounding box center [296, 54] width 17 height 11
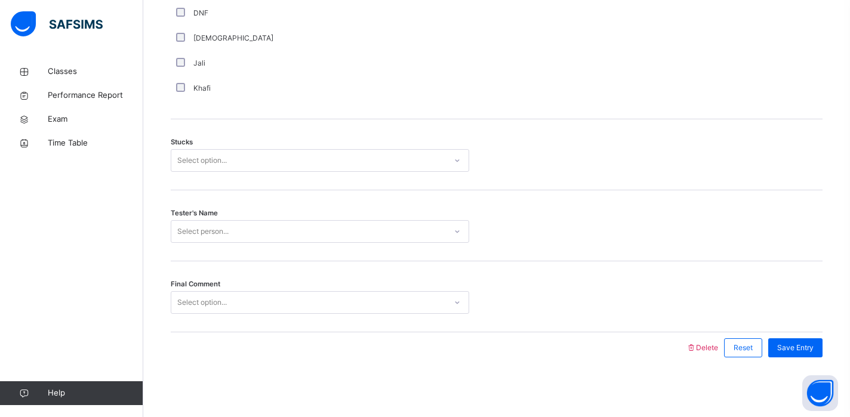
click at [247, 152] on div "Select option..." at bounding box center [308, 161] width 275 height 19
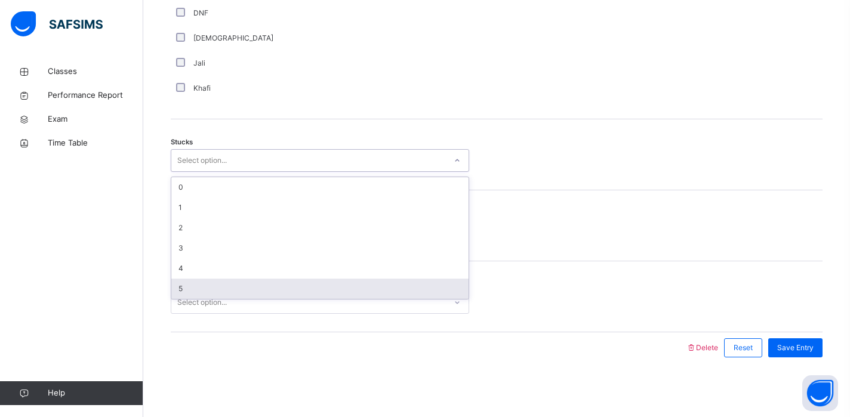
click at [195, 291] on div "5" at bounding box center [319, 289] width 297 height 20
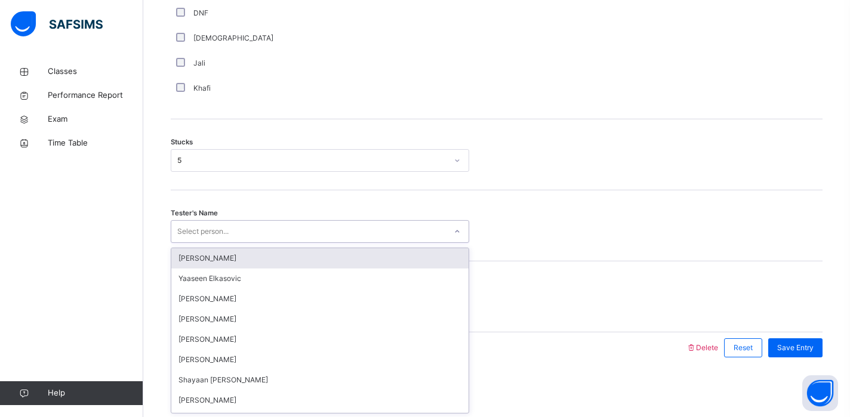
click at [208, 222] on div "Select person..." at bounding box center [320, 231] width 299 height 23
type input "*"
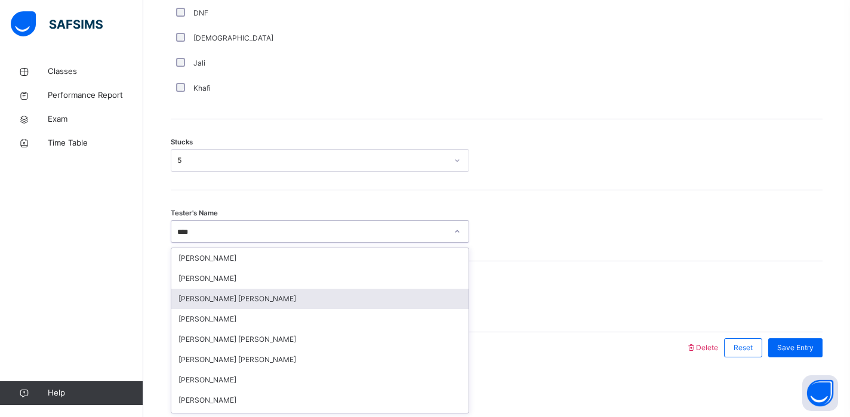
type input "*****"
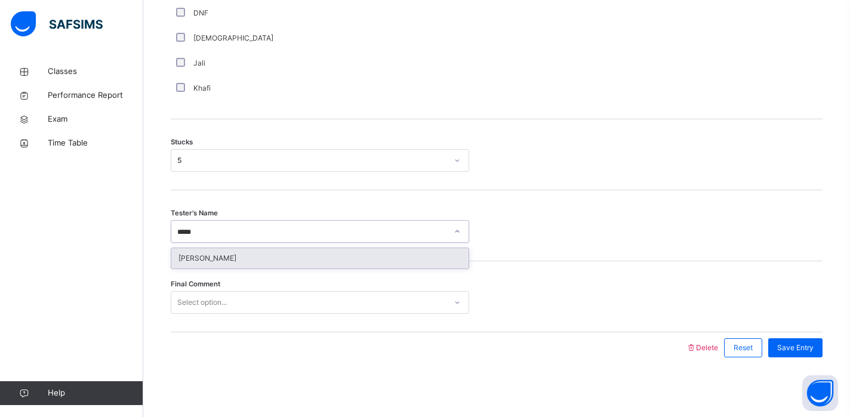
click at [222, 256] on div "[PERSON_NAME]" at bounding box center [319, 258] width 297 height 20
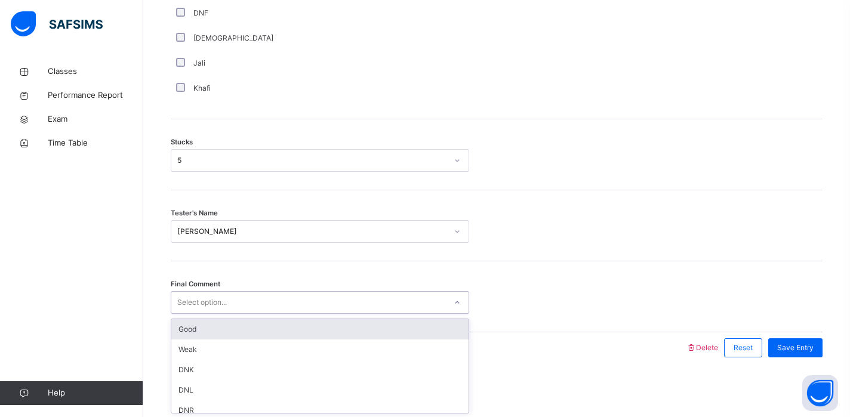
click at [222, 294] on div "Select option..." at bounding box center [202, 302] width 50 height 23
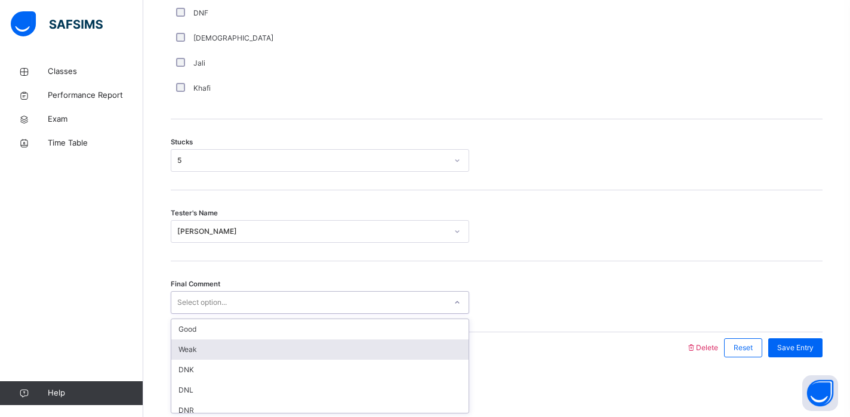
click at [207, 354] on div "Weak" at bounding box center [319, 350] width 297 height 20
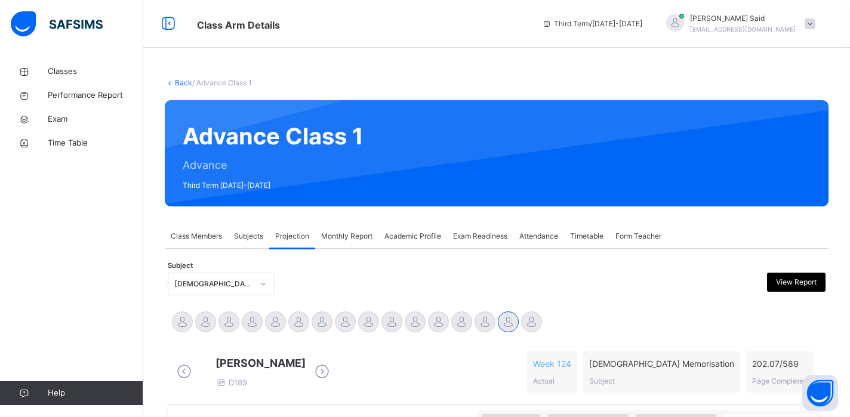
scroll to position [480, 0]
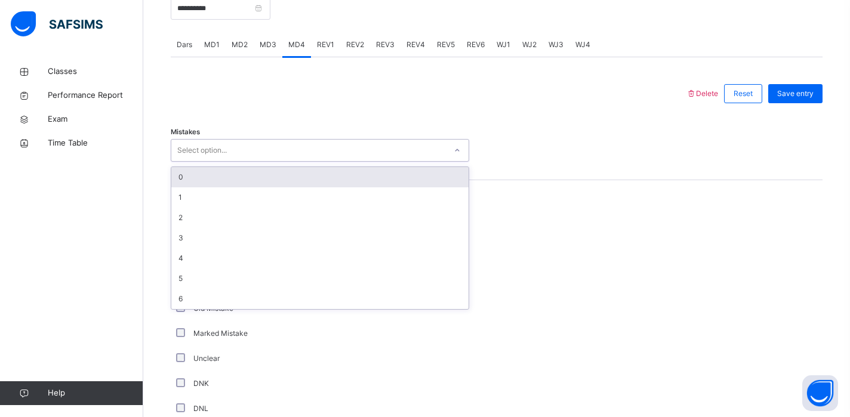
click at [216, 160] on div "Select option..." at bounding box center [202, 150] width 50 height 23
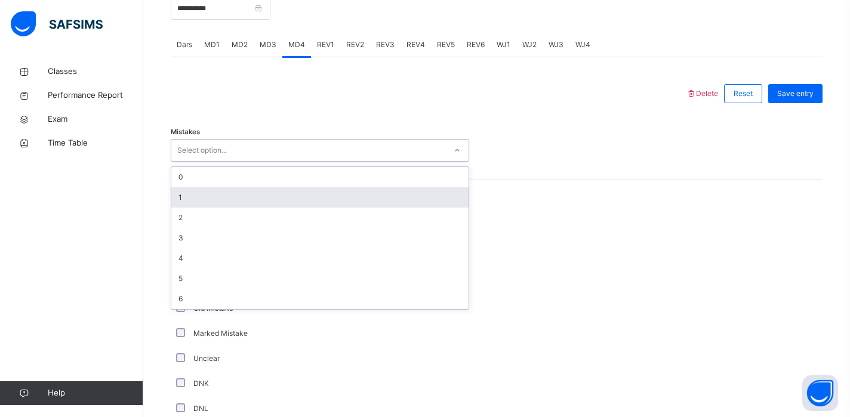
click at [204, 208] on div "1" at bounding box center [319, 198] width 297 height 20
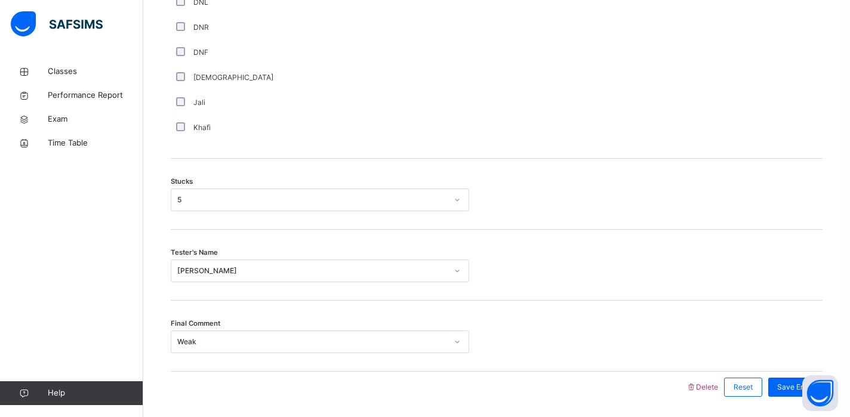
scroll to position [935, 0]
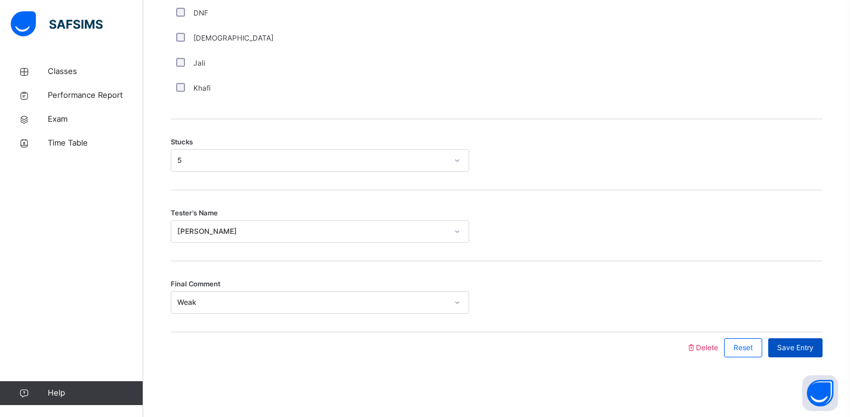
click at [794, 351] on span "Save Entry" at bounding box center [796, 348] width 36 height 11
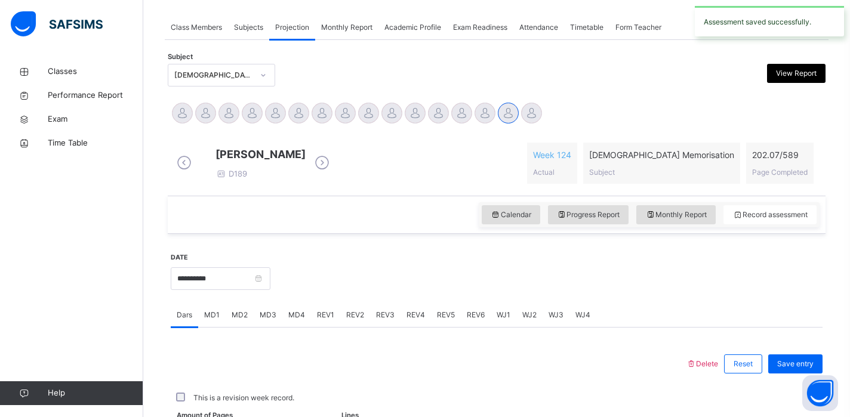
scroll to position [480, 0]
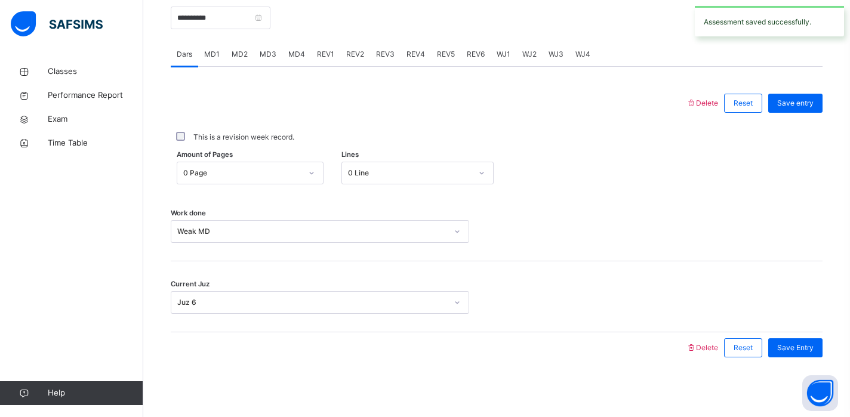
click at [322, 56] on span "REV1" at bounding box center [325, 54] width 17 height 11
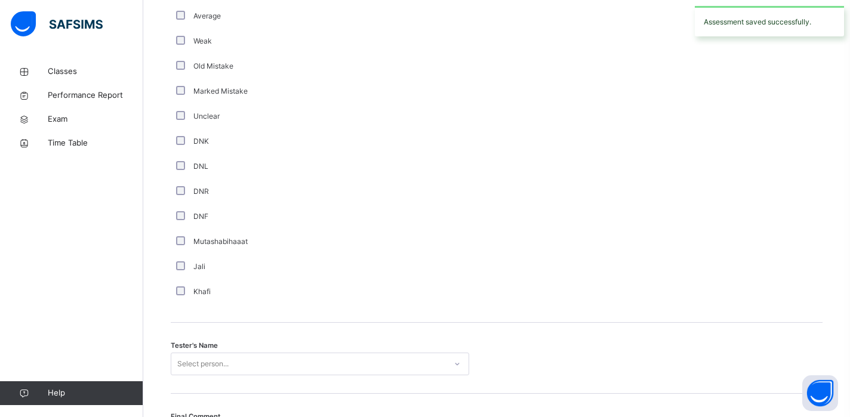
scroll to position [1077, 0]
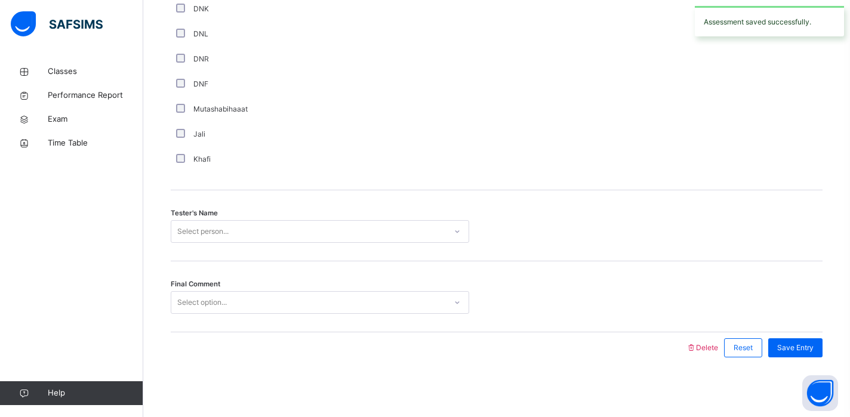
click at [193, 243] on div "Select person..." at bounding box center [320, 231] width 299 height 23
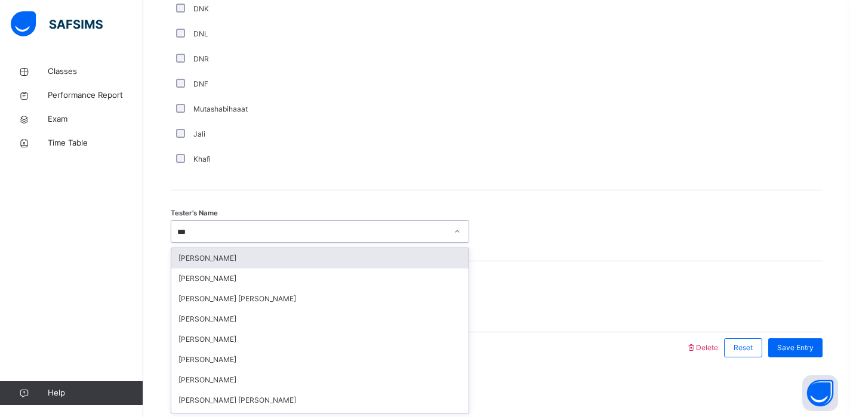
type input "****"
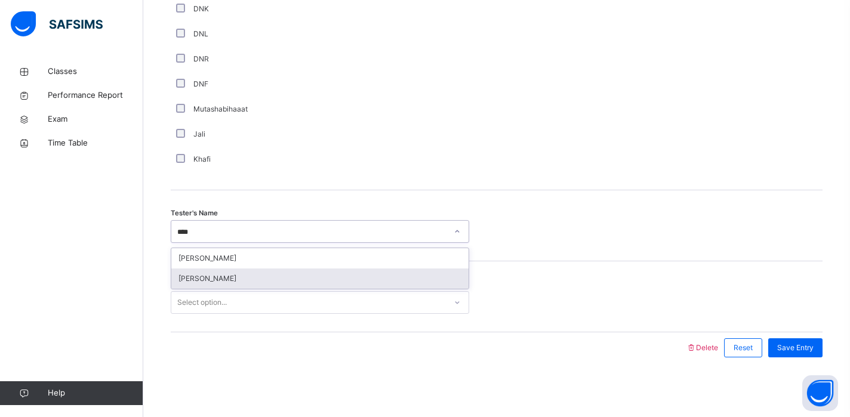
click at [199, 284] on div "[PERSON_NAME]" at bounding box center [319, 279] width 297 height 20
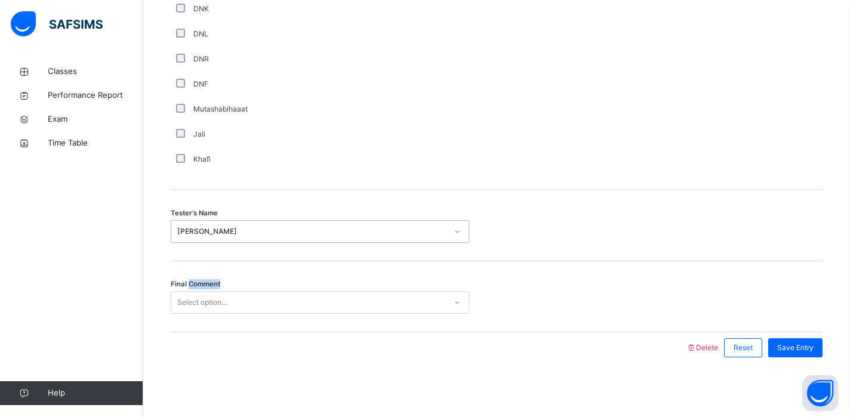
click at [199, 284] on span "Final Comment" at bounding box center [196, 284] width 50 height 10
click at [199, 300] on div "Select option..." at bounding box center [202, 302] width 50 height 23
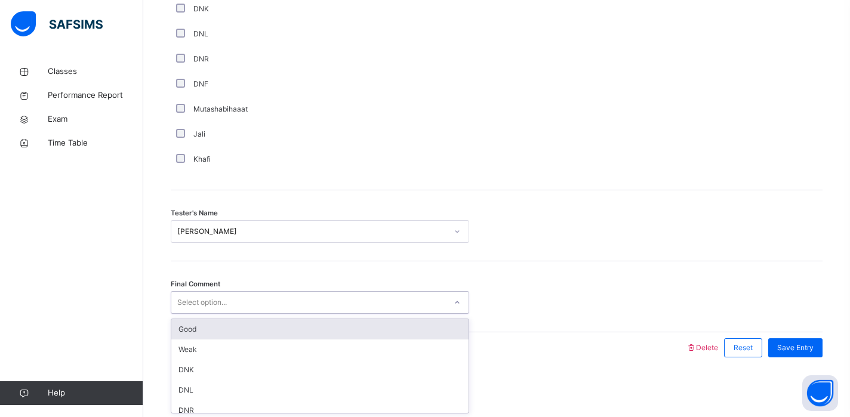
click at [189, 333] on div "Good" at bounding box center [319, 330] width 297 height 20
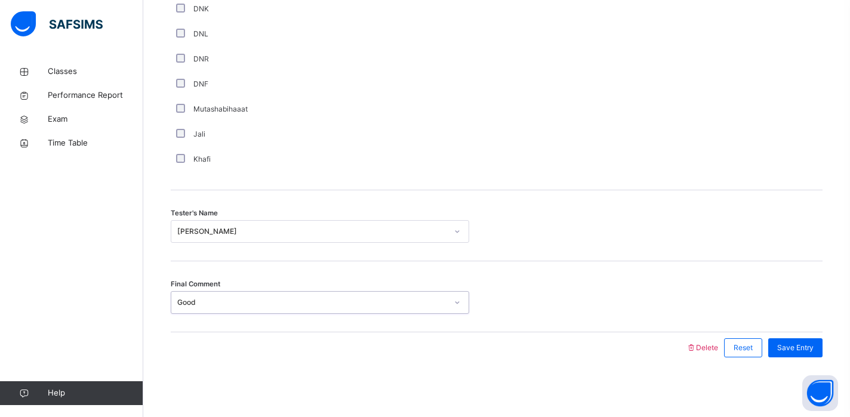
click at [189, 333] on div at bounding box center [428, 348] width 503 height 31
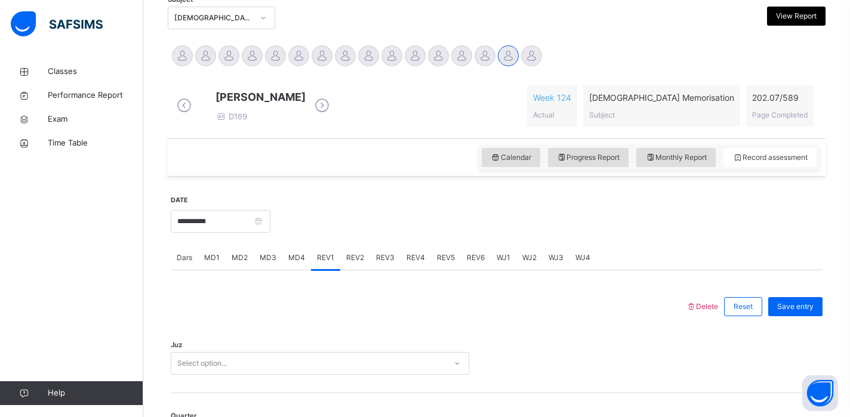
scroll to position [502, 0]
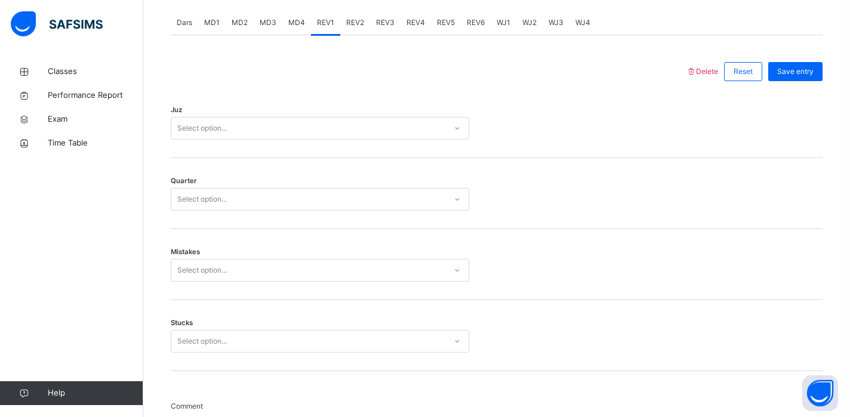
click at [204, 140] on div "Select option..." at bounding box center [202, 128] width 50 height 23
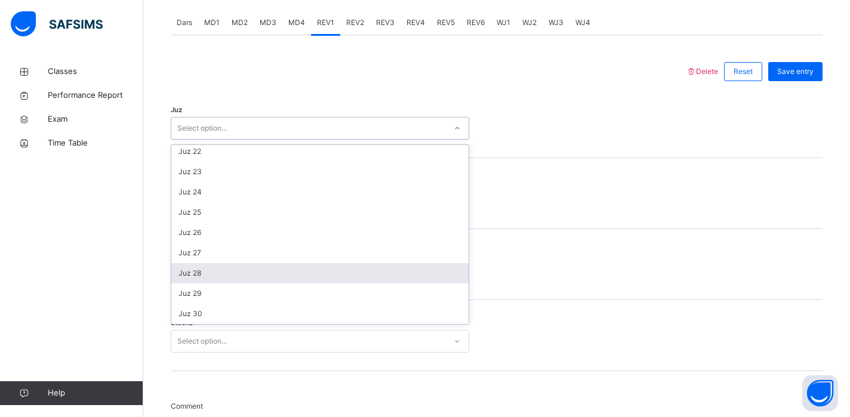
click at [191, 278] on div "Juz 28" at bounding box center [319, 273] width 297 height 20
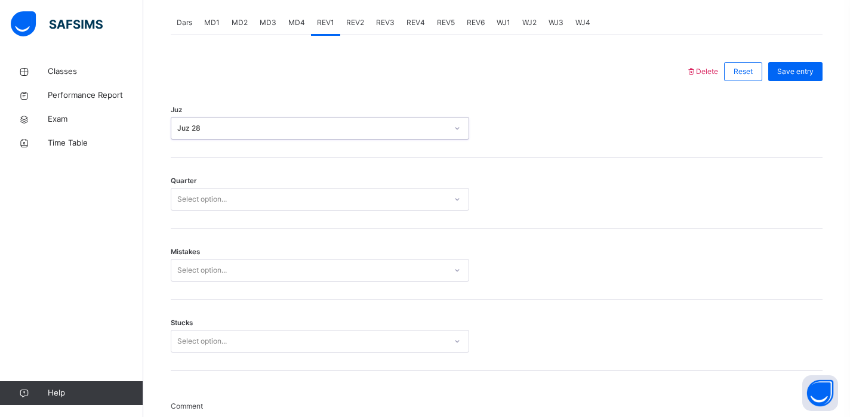
click at [194, 205] on div "Select option..." at bounding box center [202, 199] width 50 height 23
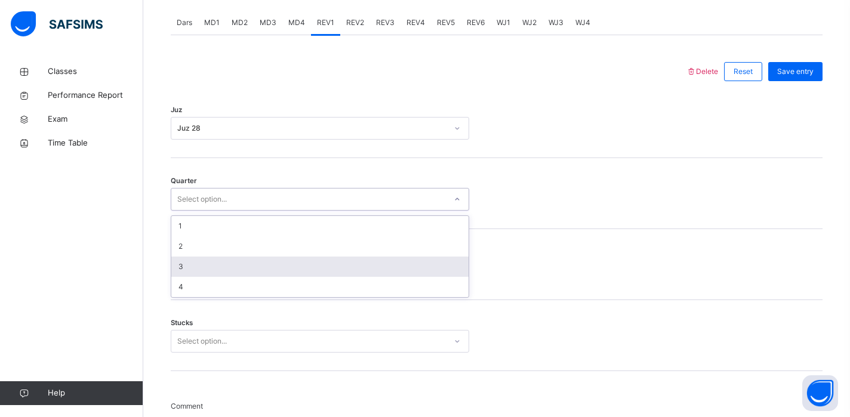
click at [188, 276] on div "3" at bounding box center [319, 267] width 297 height 20
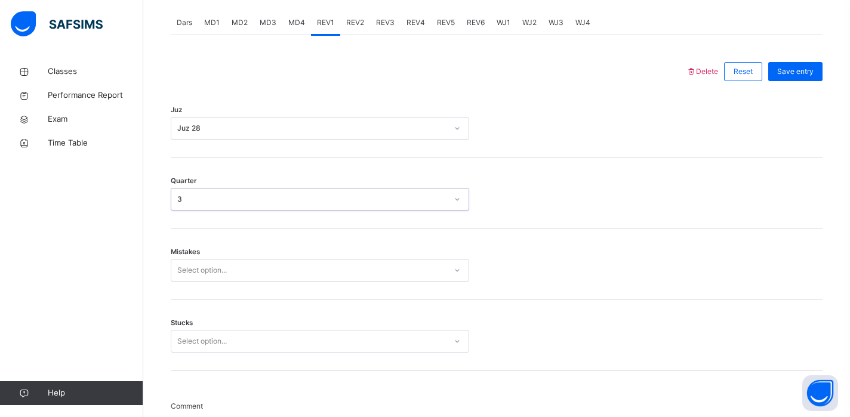
click at [196, 277] on div "Select option..." at bounding box center [320, 270] width 299 height 23
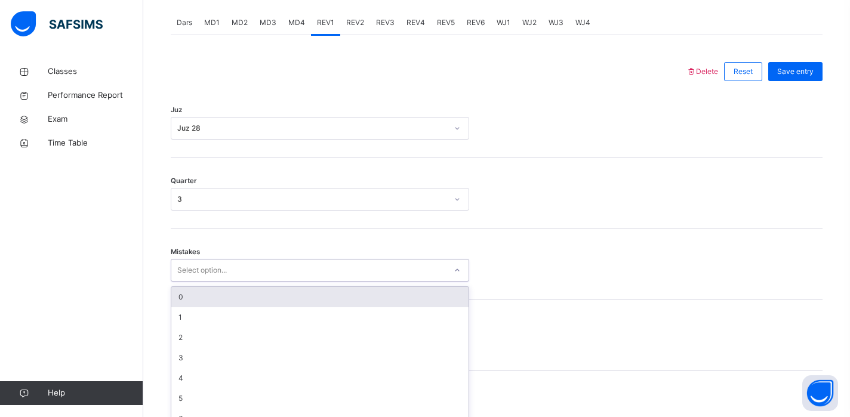
scroll to position [529, 0]
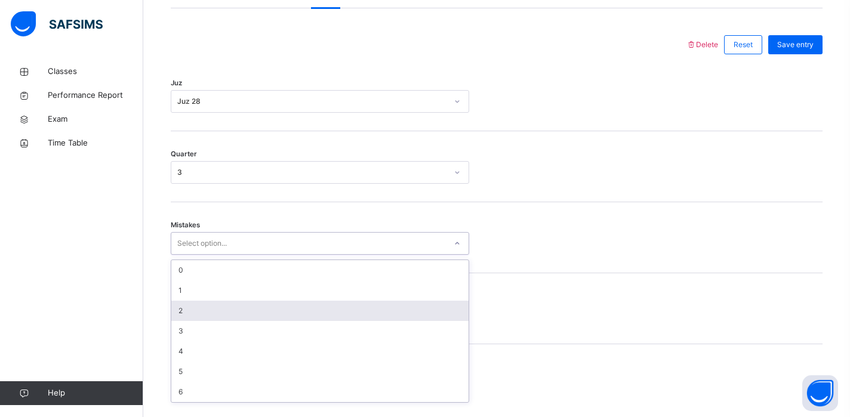
click at [183, 316] on div "2" at bounding box center [319, 311] width 297 height 20
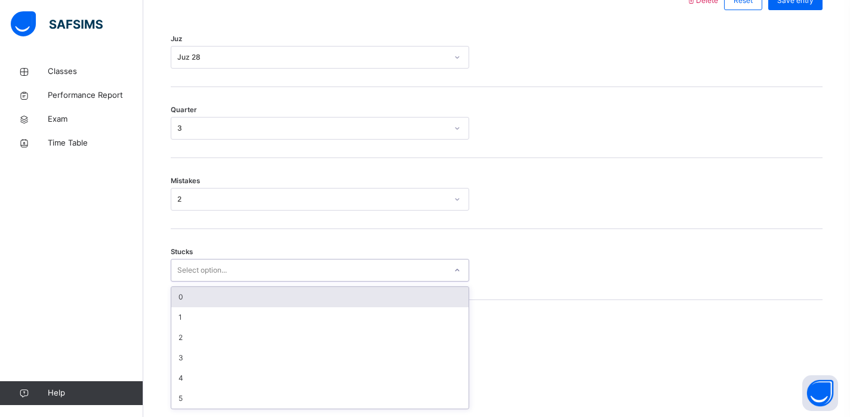
click at [185, 282] on div "option 0 focused, 1 of 6. 6 results available. Use Up and Down to choose option…" at bounding box center [320, 270] width 299 height 23
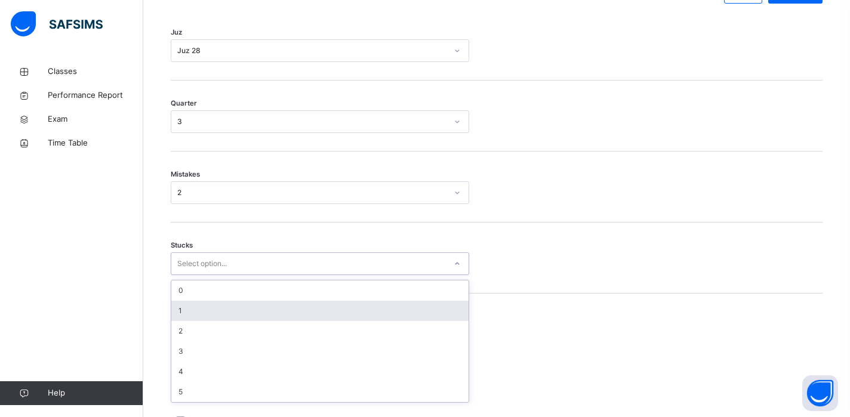
click at [196, 316] on div "1" at bounding box center [319, 311] width 297 height 20
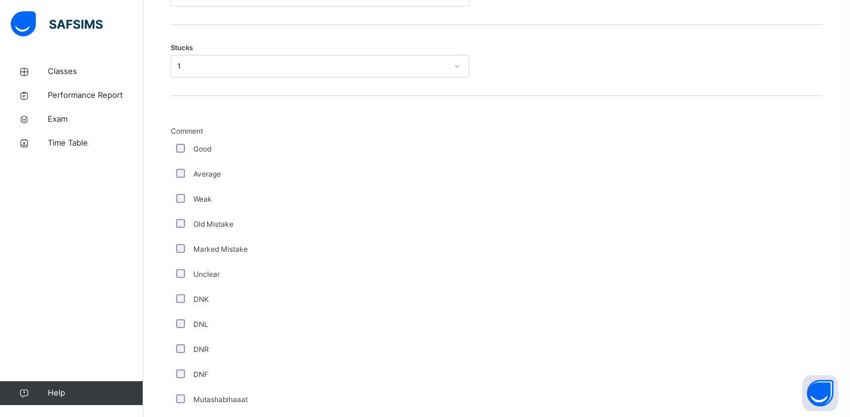
scroll to position [1077, 0]
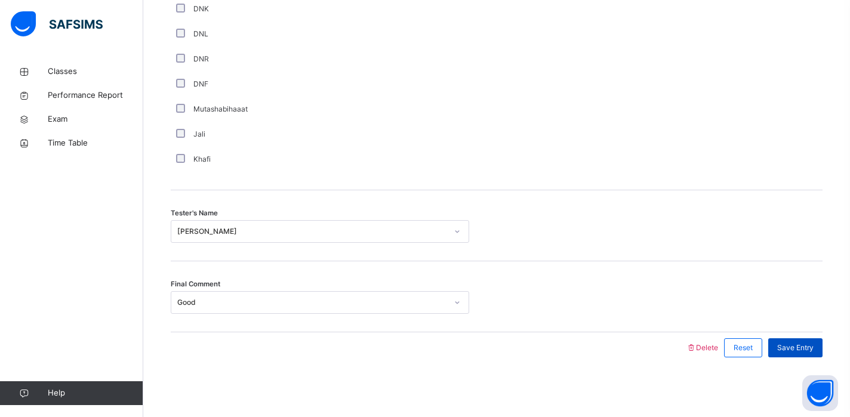
click at [780, 346] on span "Save Entry" at bounding box center [796, 348] width 36 height 11
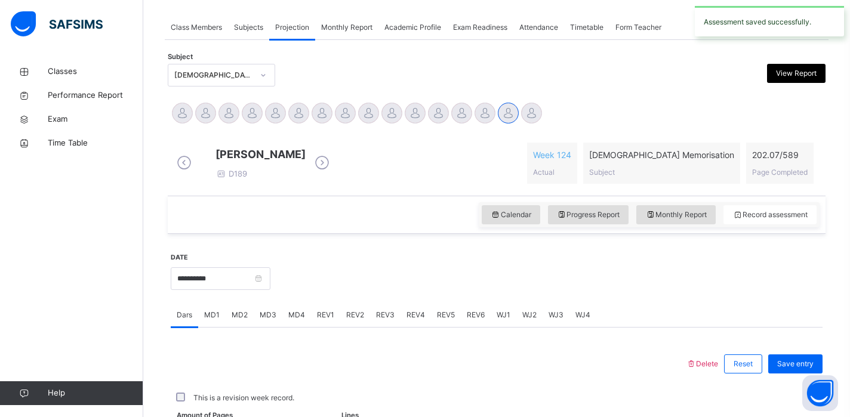
scroll to position [480, 0]
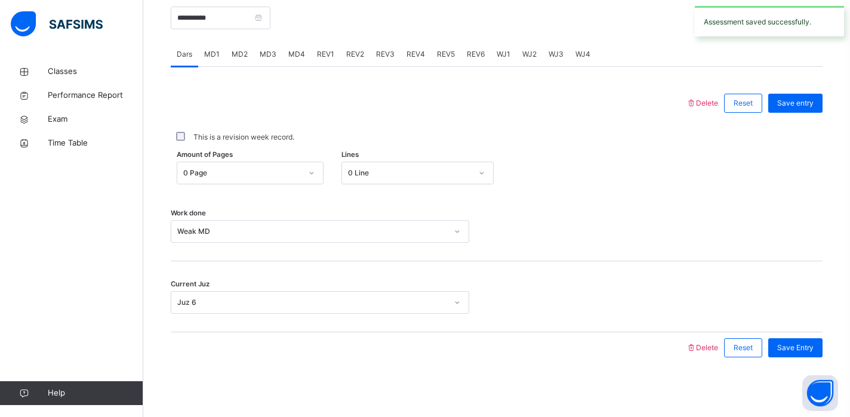
click at [349, 53] on span "REV2" at bounding box center [355, 54] width 18 height 11
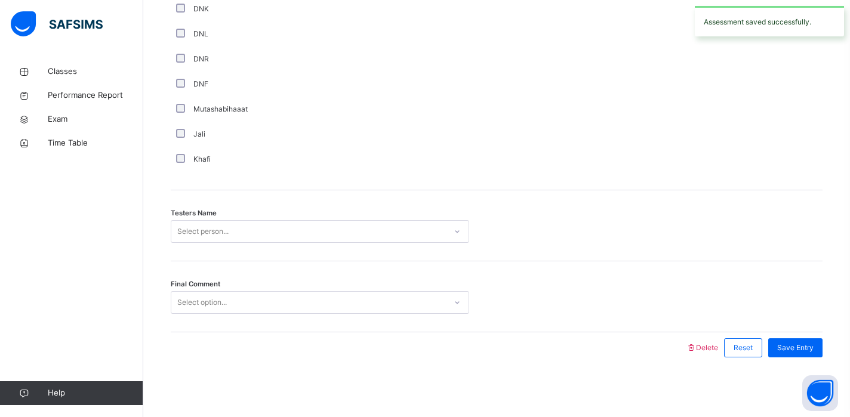
click at [225, 232] on div "Select person..." at bounding box center [202, 231] width 51 height 23
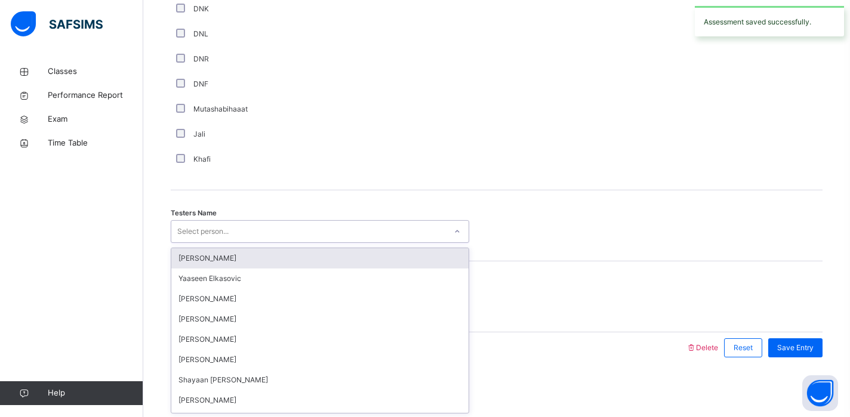
click at [225, 232] on div "Select person..." at bounding box center [202, 231] width 51 height 23
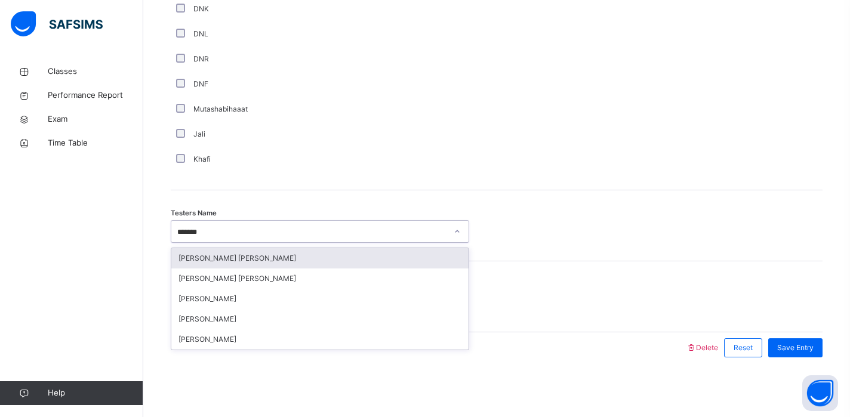
type input "********"
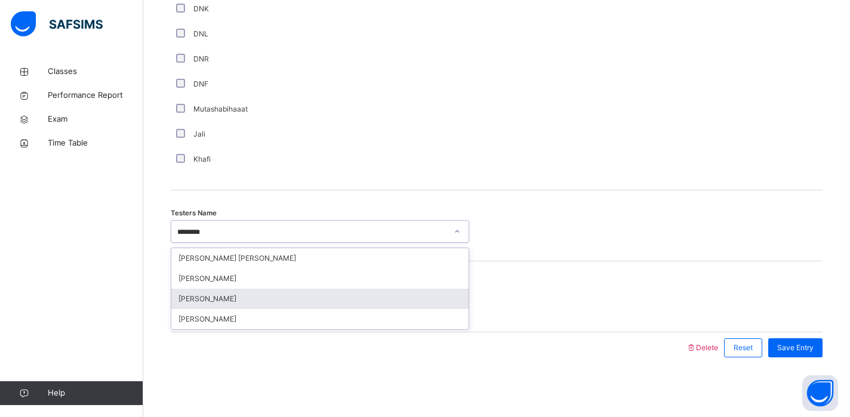
click at [229, 299] on div "[PERSON_NAME]" at bounding box center [319, 299] width 297 height 20
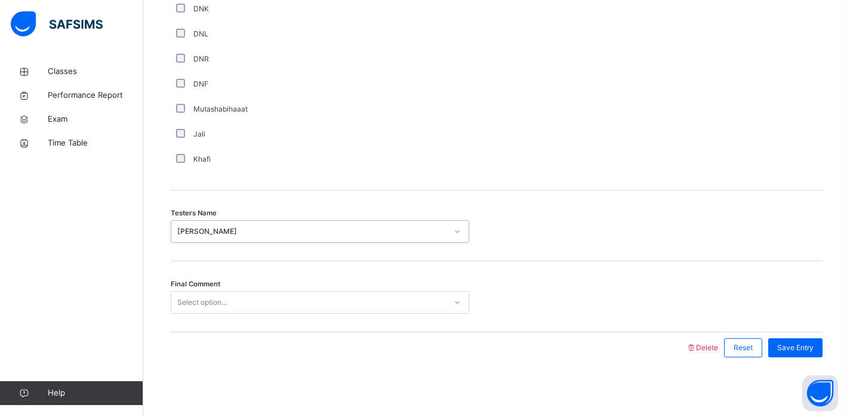
click at [229, 308] on div "Select option..." at bounding box center [308, 303] width 275 height 19
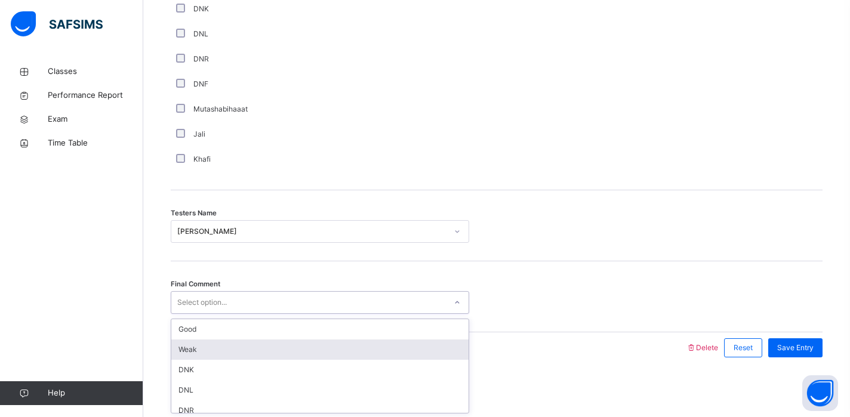
click at [225, 347] on div "Weak" at bounding box center [319, 350] width 297 height 20
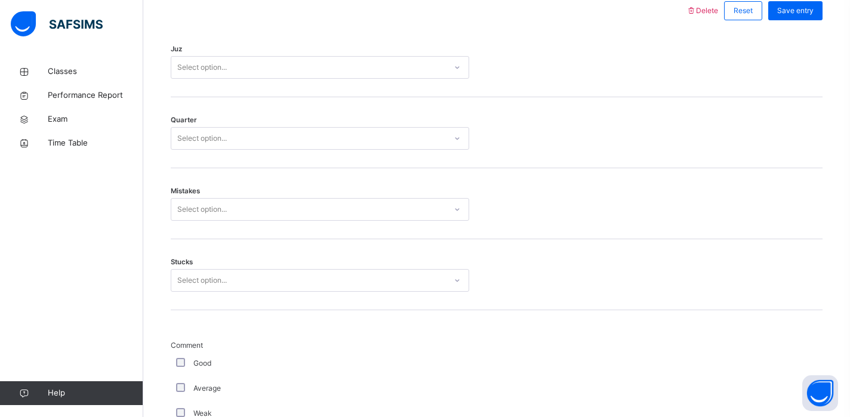
scroll to position [483, 0]
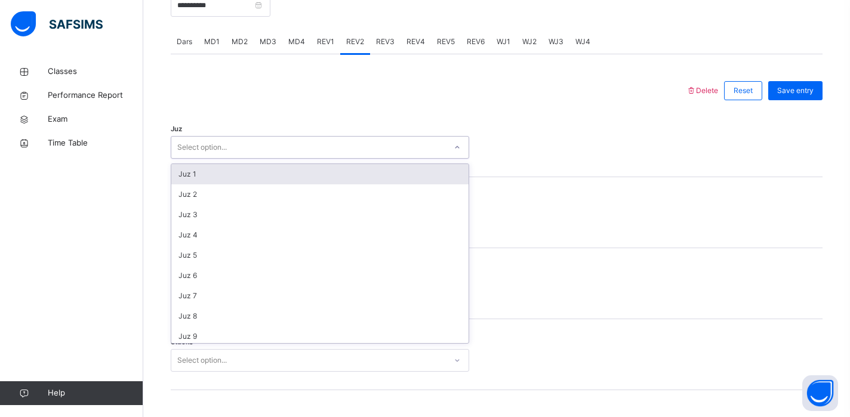
click at [214, 153] on div "Select option..." at bounding box center [202, 147] width 50 height 23
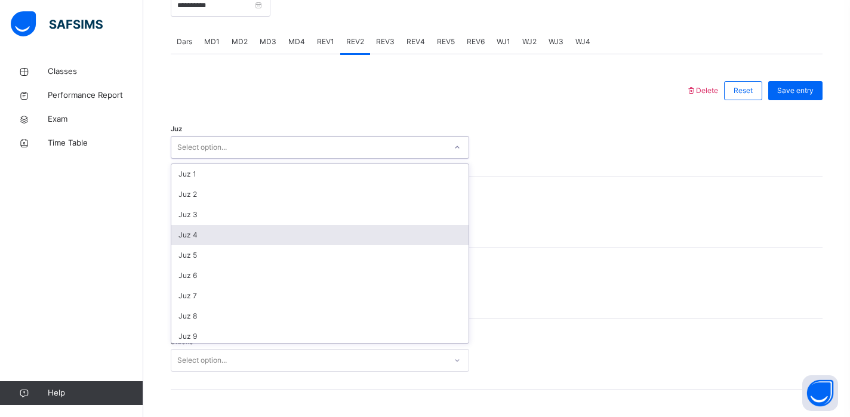
scroll to position [430, 0]
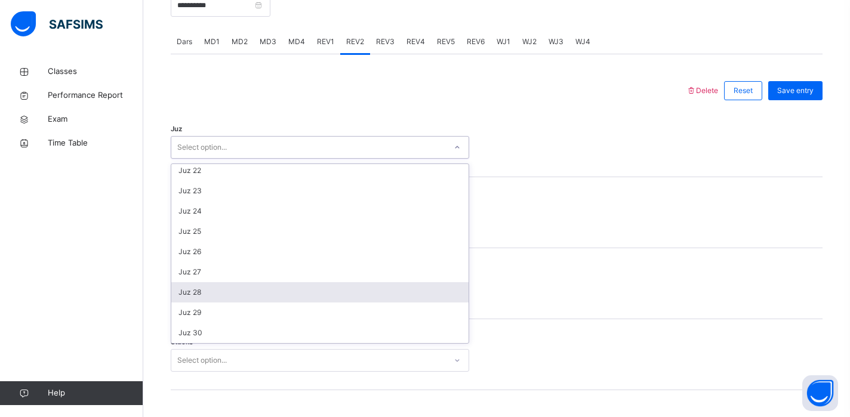
click at [199, 303] on div "Juz 28" at bounding box center [319, 292] width 297 height 20
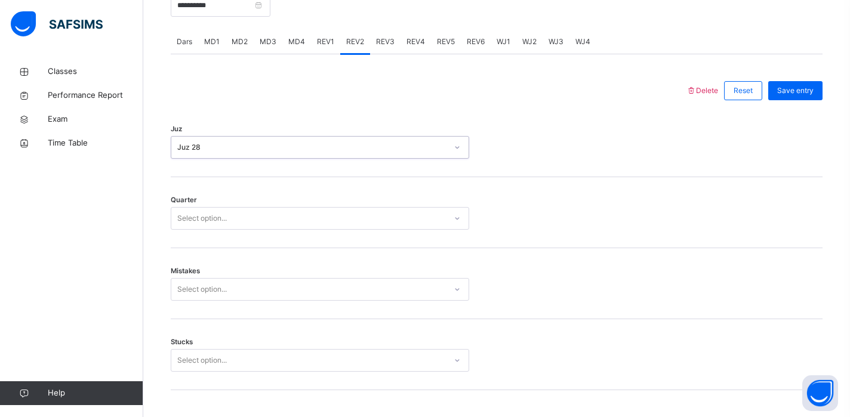
click at [204, 242] on div "Quarter Select option..." at bounding box center [497, 212] width 652 height 71
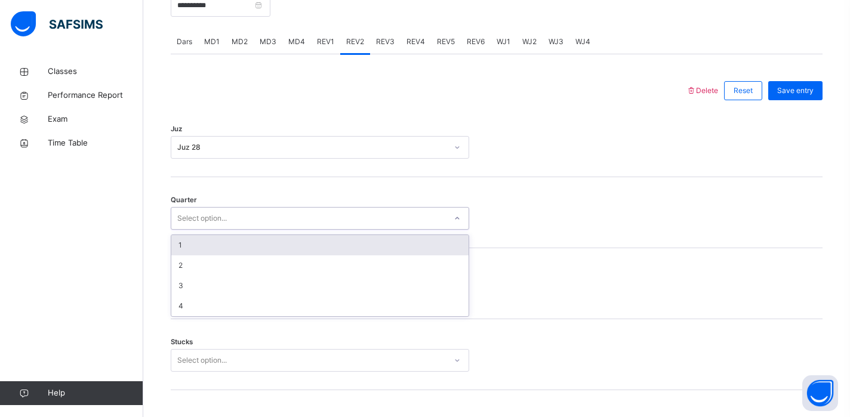
click at [208, 230] on div "Select option..." at bounding box center [202, 218] width 50 height 23
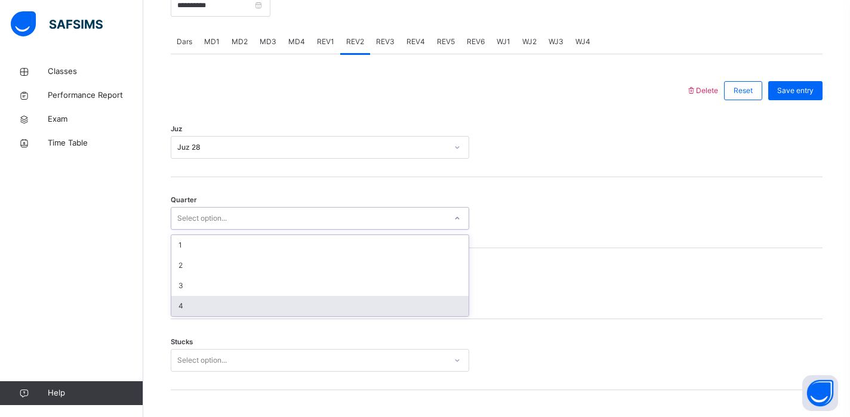
click at [201, 317] on div "4" at bounding box center [319, 306] width 297 height 20
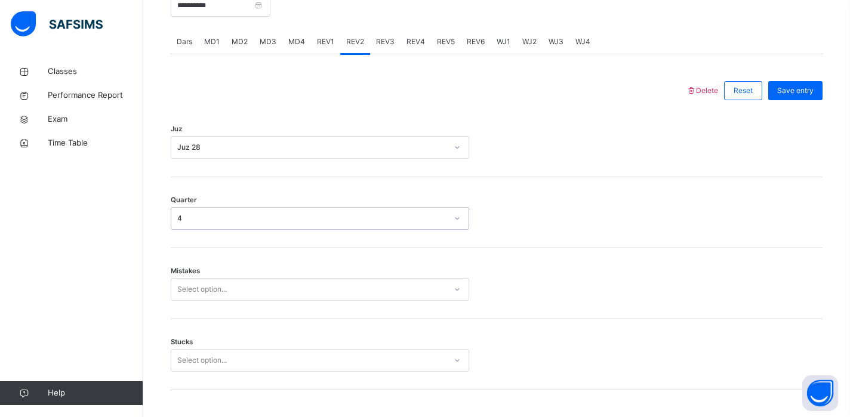
click at [220, 282] on div "Mistakes Select option..." at bounding box center [497, 283] width 652 height 71
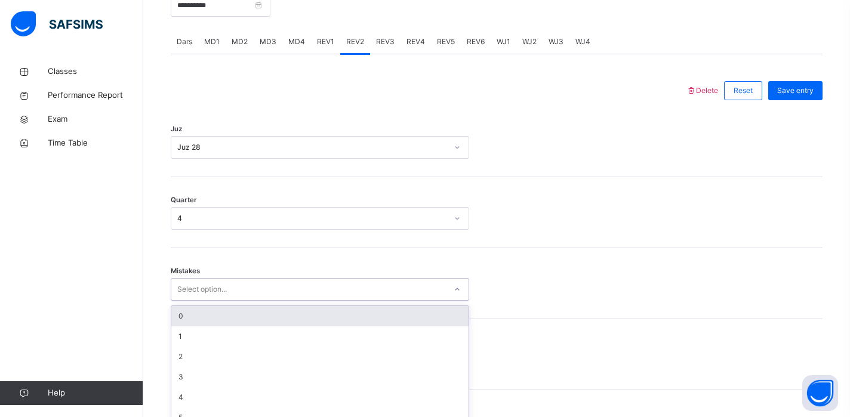
click at [219, 299] on div "option 0 focused, 1 of 7. 7 results available. Use Up and Down to choose option…" at bounding box center [320, 289] width 299 height 23
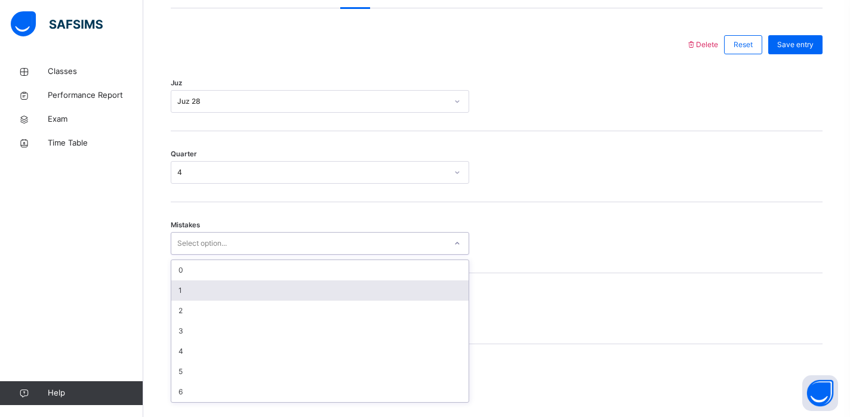
click at [208, 301] on div "1" at bounding box center [319, 291] width 297 height 20
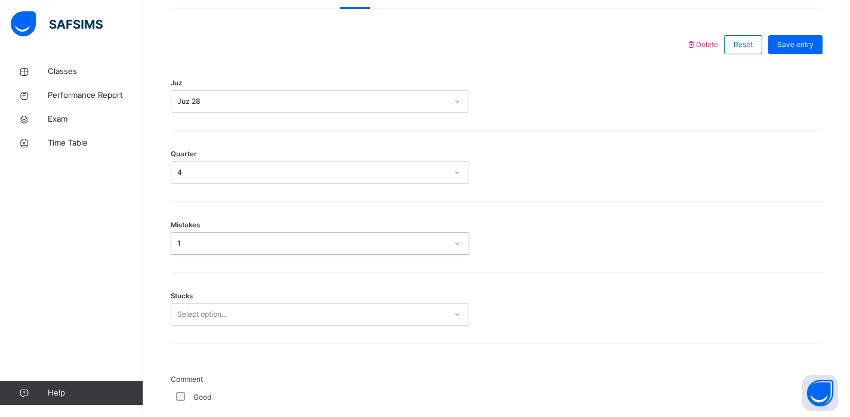
click at [205, 324] on div "Select option..." at bounding box center [320, 314] width 299 height 23
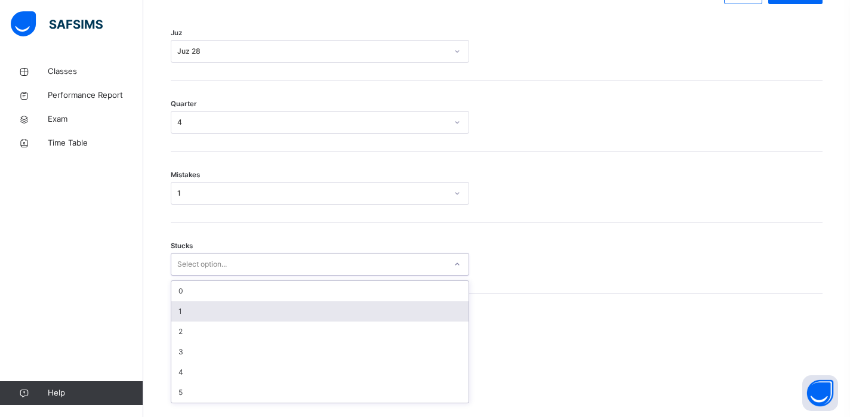
scroll to position [579, 0]
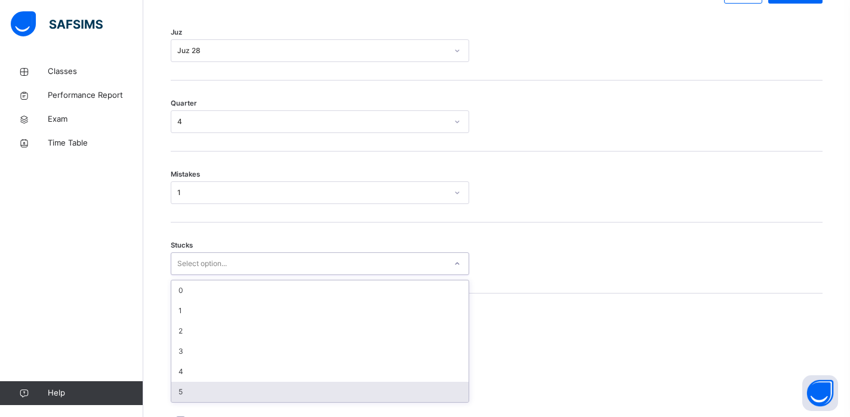
click at [194, 394] on div "5" at bounding box center [319, 392] width 297 height 20
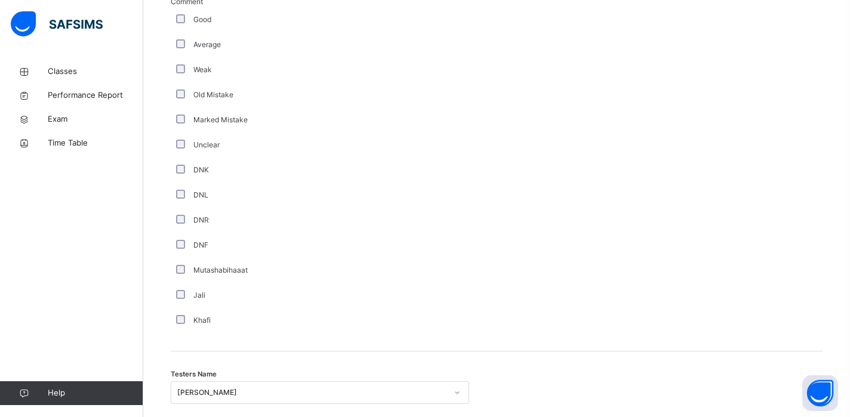
scroll to position [1077, 0]
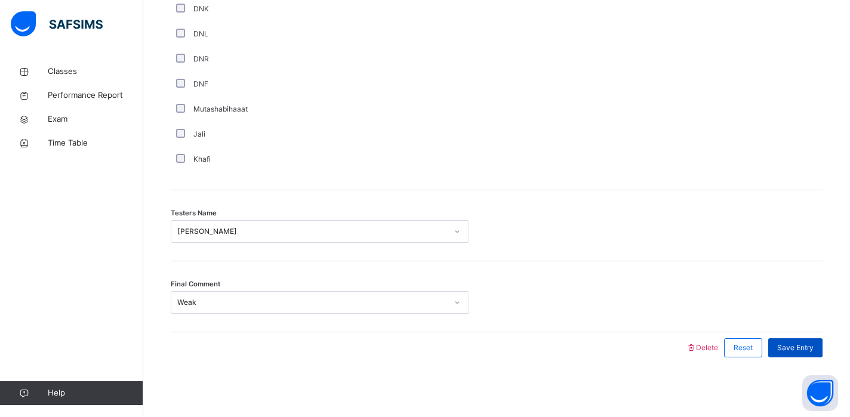
click at [805, 349] on span "Save Entry" at bounding box center [796, 348] width 36 height 11
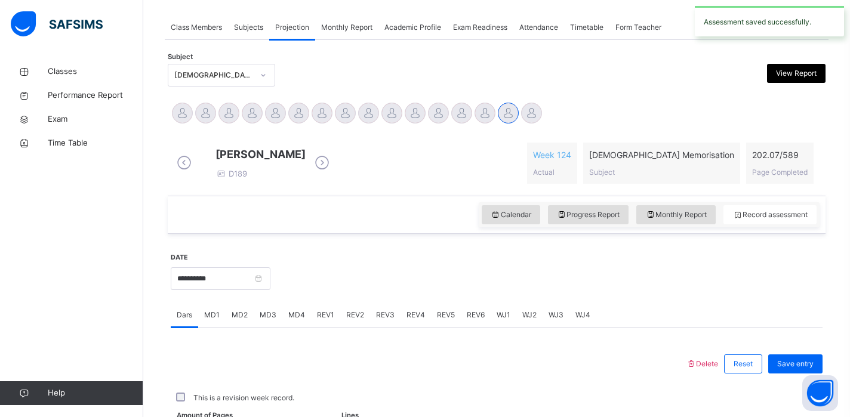
scroll to position [480, 0]
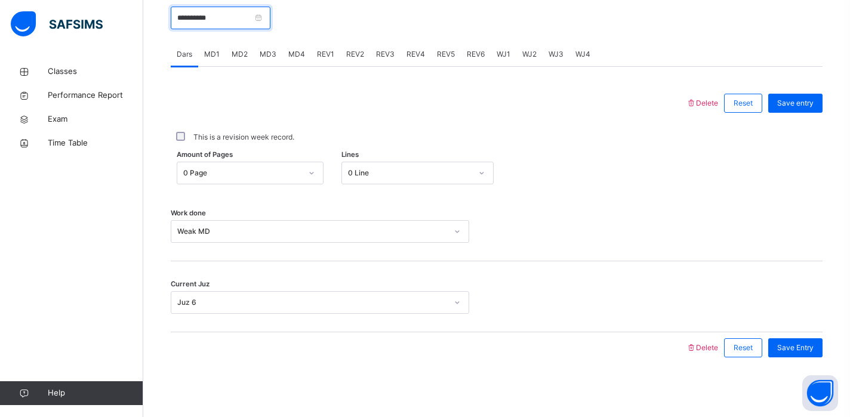
click at [199, 20] on input "**********" at bounding box center [221, 18] width 100 height 23
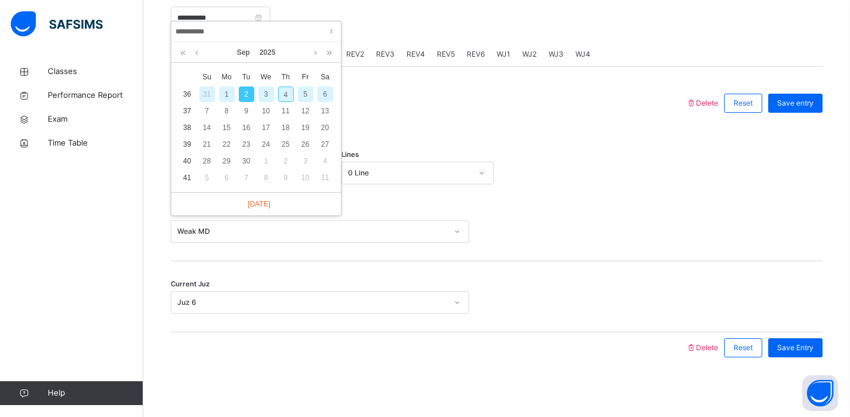
click at [287, 87] on div "4" at bounding box center [286, 95] width 16 height 16
type input "**********"
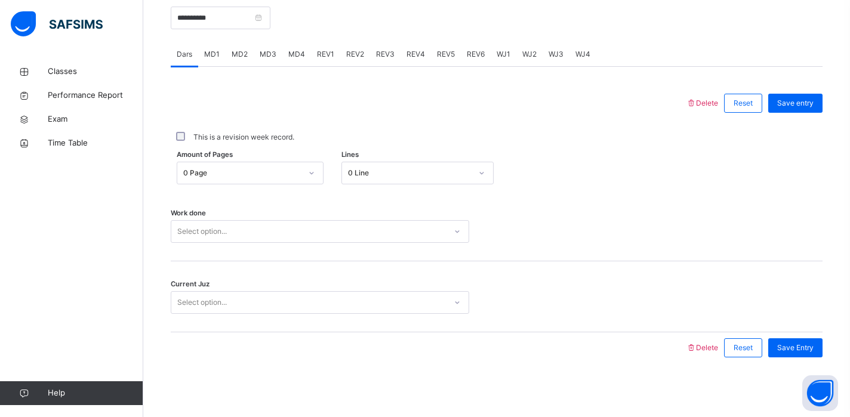
click at [211, 176] on div "0 Page" at bounding box center [242, 173] width 118 height 11
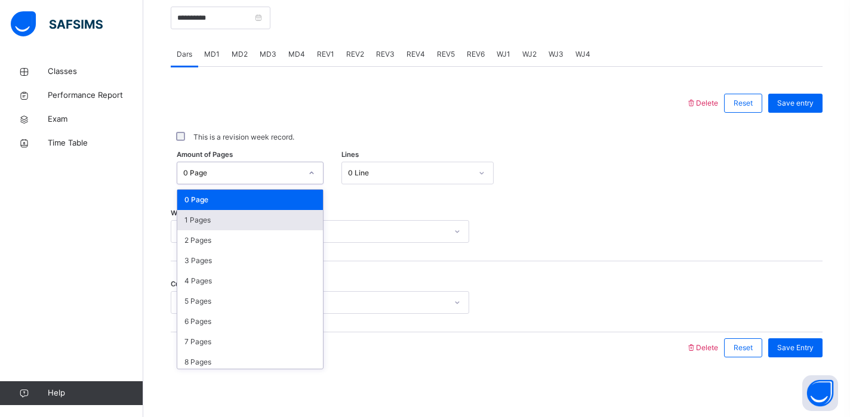
click at [216, 219] on div "1 Pages" at bounding box center [250, 220] width 146 height 20
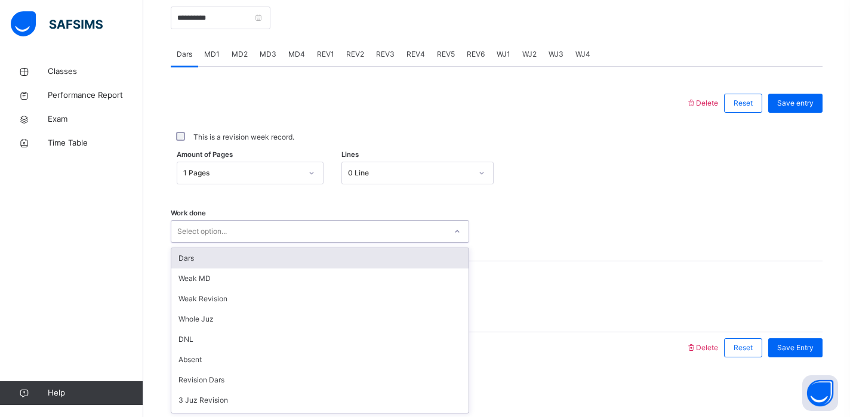
click at [216, 235] on div "Select option..." at bounding box center [202, 231] width 50 height 23
click at [222, 260] on div "Dars" at bounding box center [319, 258] width 297 height 20
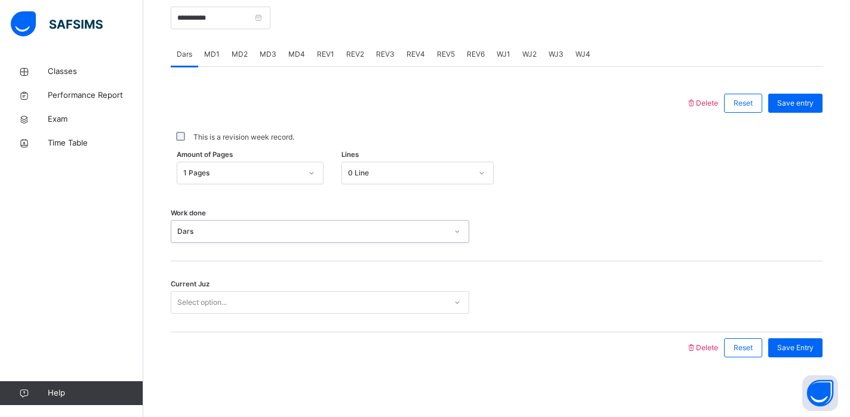
click at [221, 292] on div "Select option..." at bounding box center [320, 302] width 299 height 23
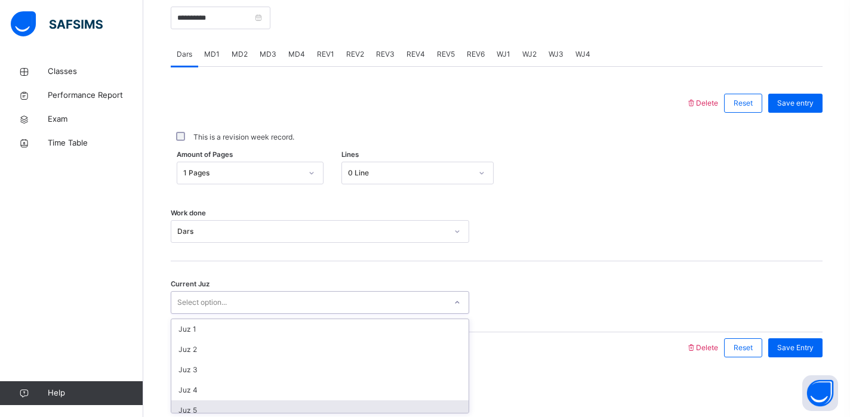
scroll to position [72, 0]
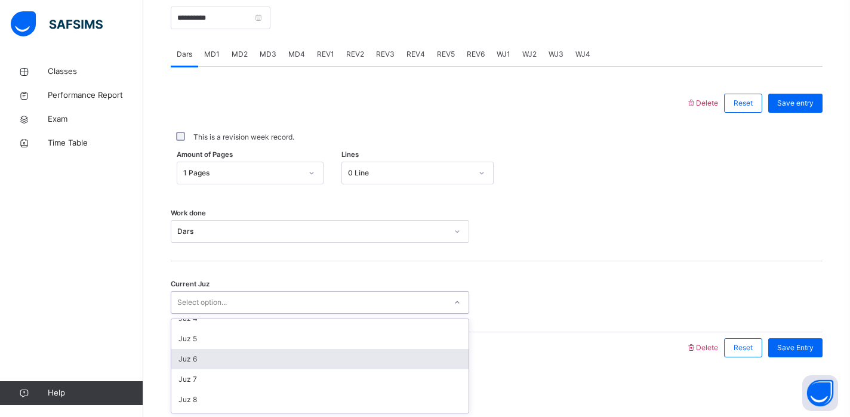
click at [215, 367] on div "Juz 6" at bounding box center [319, 359] width 297 height 20
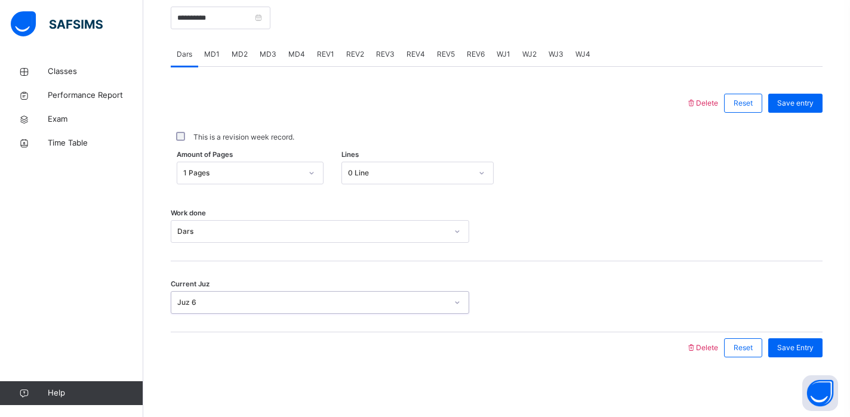
click at [462, 179] on div "0 Line" at bounding box center [406, 173] width 129 height 19
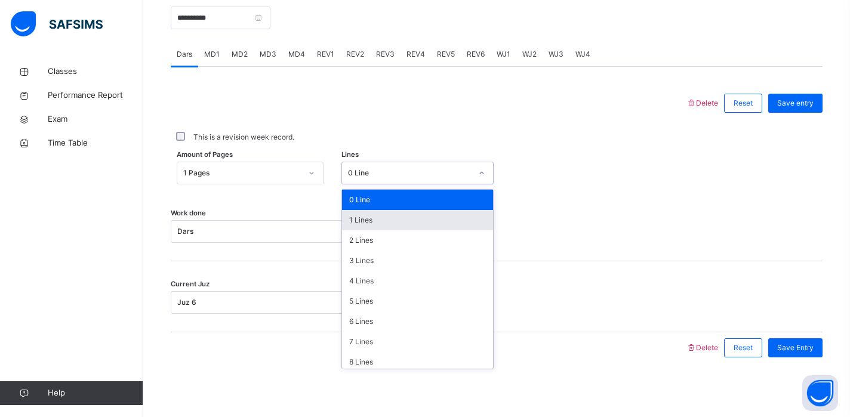
click at [428, 220] on div "1 Lines" at bounding box center [418, 220] width 152 height 20
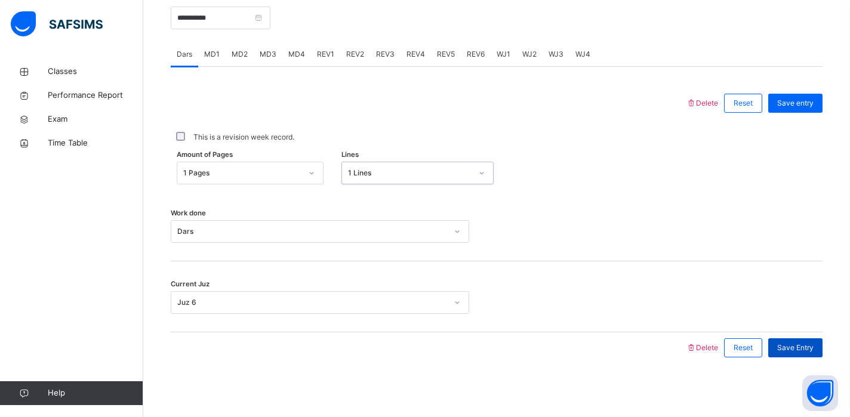
click at [801, 343] on span "Save Entry" at bounding box center [796, 348] width 36 height 11
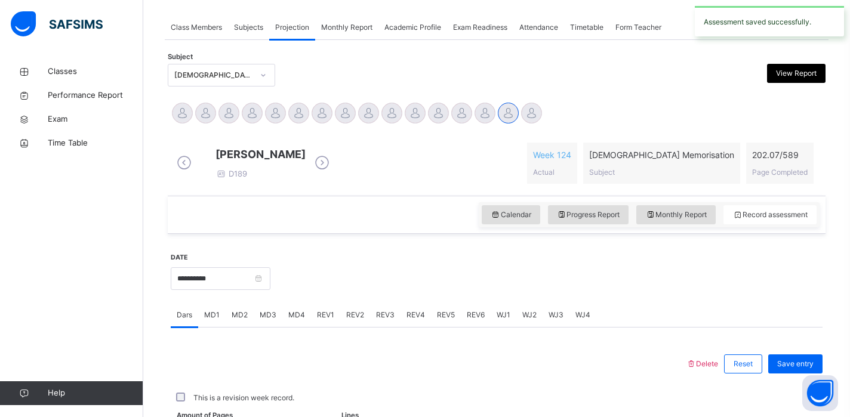
scroll to position [480, 0]
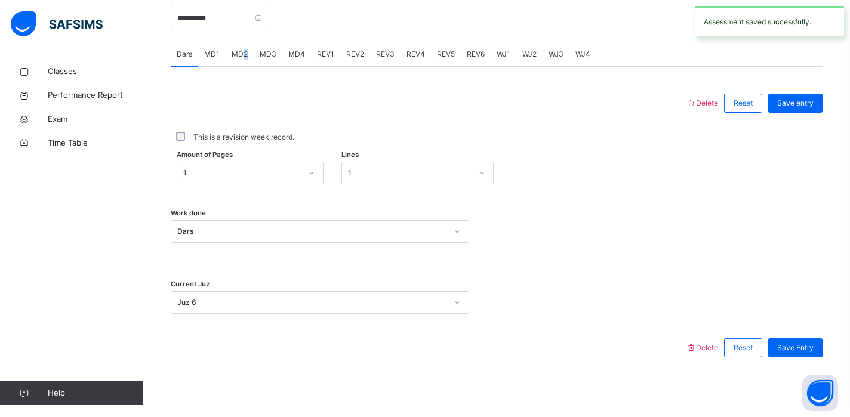
click at [244, 59] on div "MD2" at bounding box center [240, 54] width 28 height 24
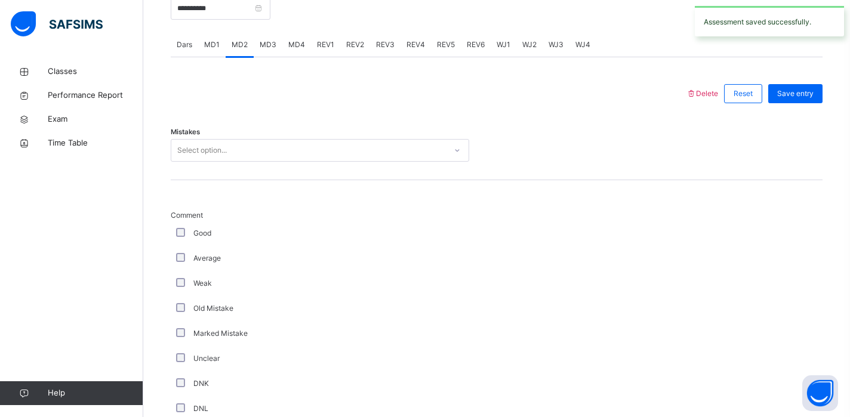
click at [219, 161] on div "Select option..." at bounding box center [202, 150] width 50 height 23
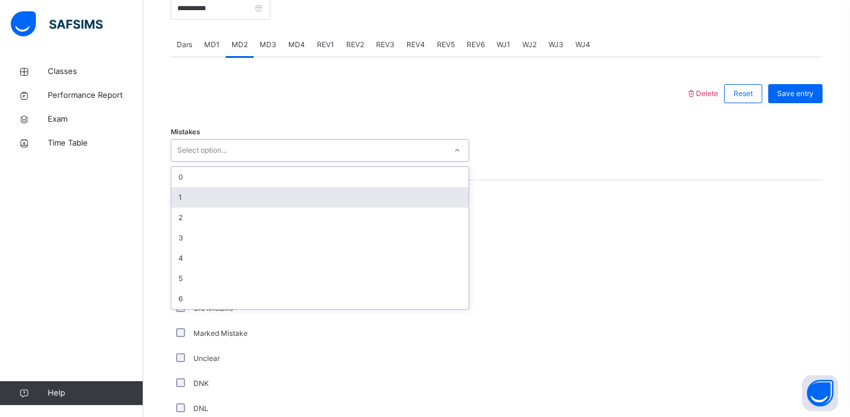
click at [197, 208] on div "1" at bounding box center [319, 198] width 297 height 20
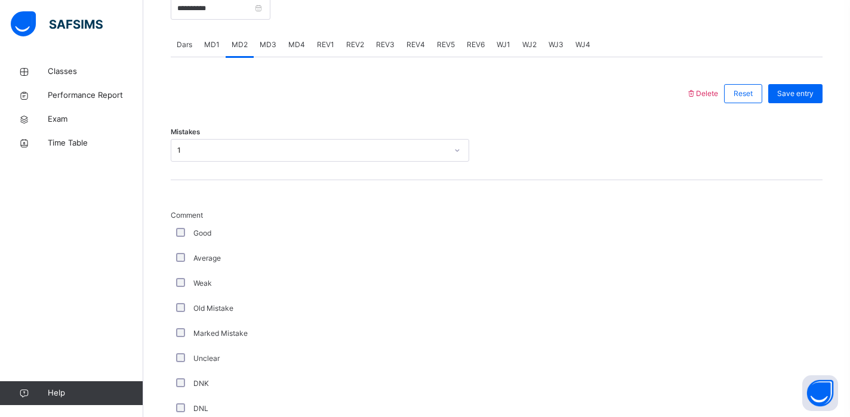
scroll to position [935, 0]
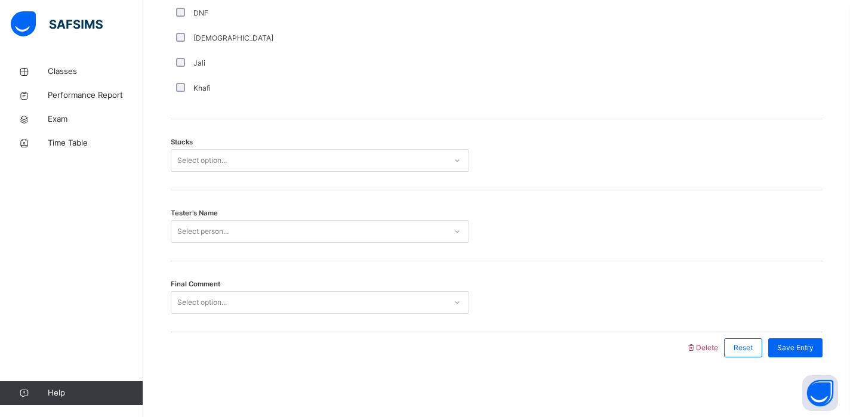
click at [206, 160] on div "Select option..." at bounding box center [202, 160] width 50 height 23
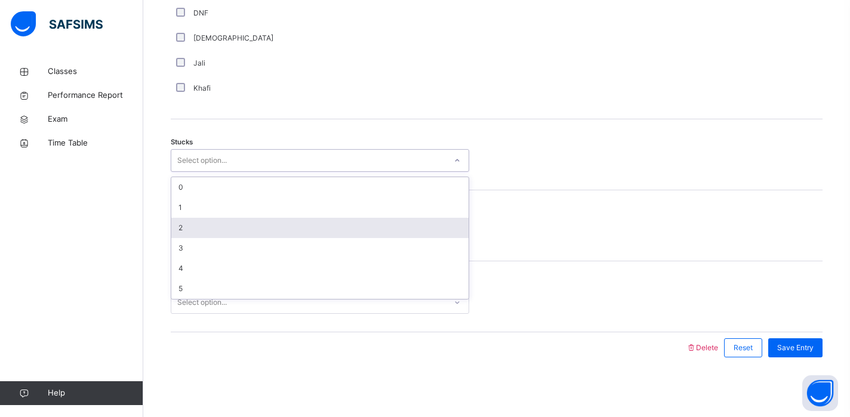
click at [205, 234] on div "2" at bounding box center [319, 228] width 297 height 20
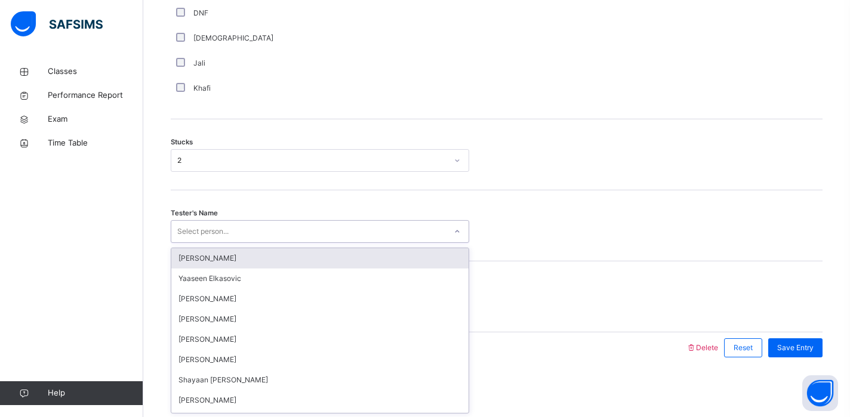
click at [205, 234] on div "Select person..." at bounding box center [202, 231] width 51 height 23
type input "*****"
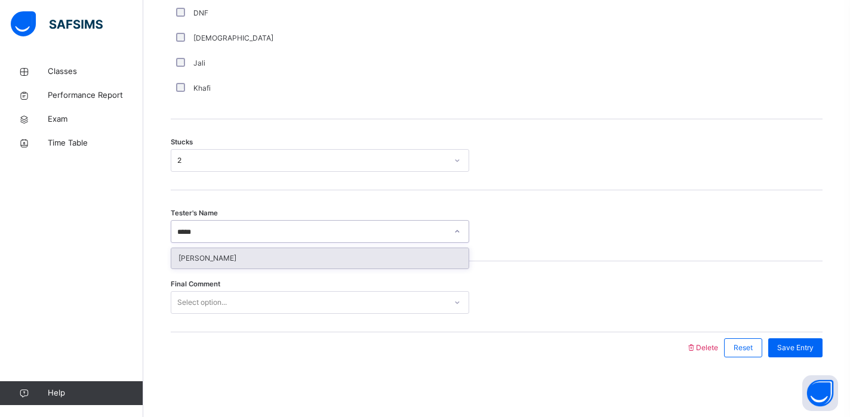
click at [217, 264] on div "[PERSON_NAME]" at bounding box center [319, 258] width 297 height 20
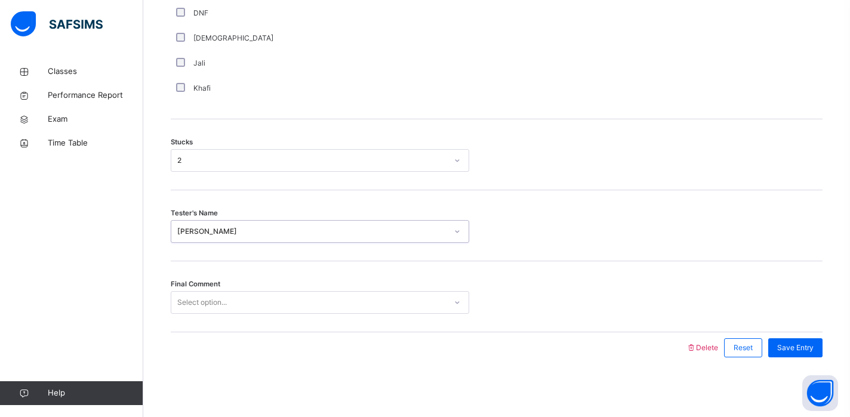
click at [217, 303] on div "Select option..." at bounding box center [202, 302] width 50 height 23
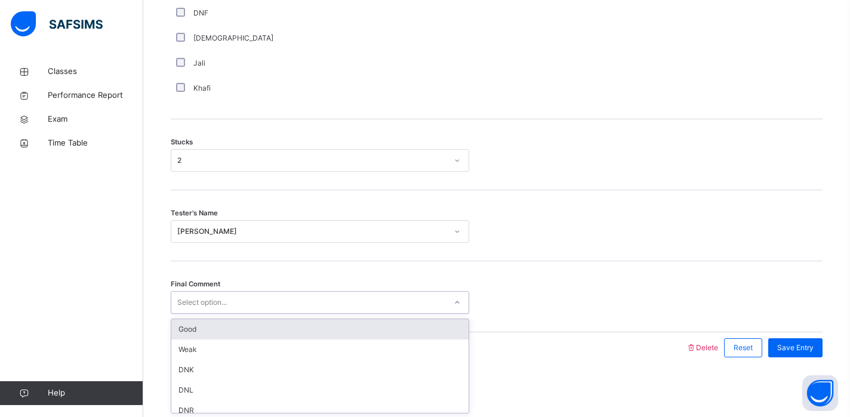
click at [216, 328] on div "Good" at bounding box center [319, 330] width 297 height 20
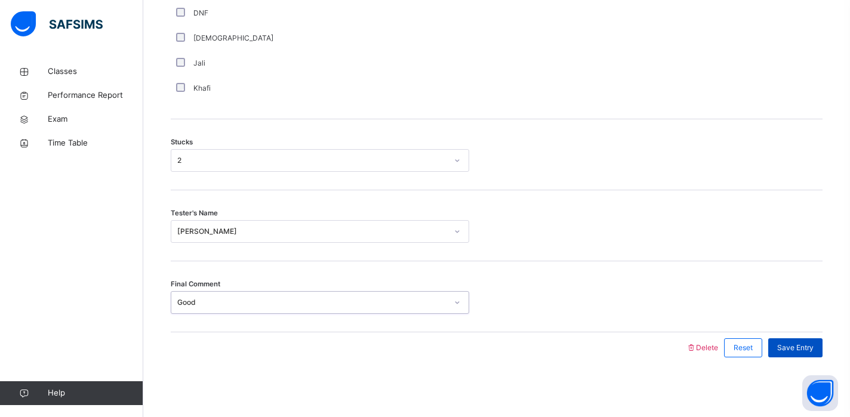
click at [807, 346] on span "Save Entry" at bounding box center [796, 348] width 36 height 11
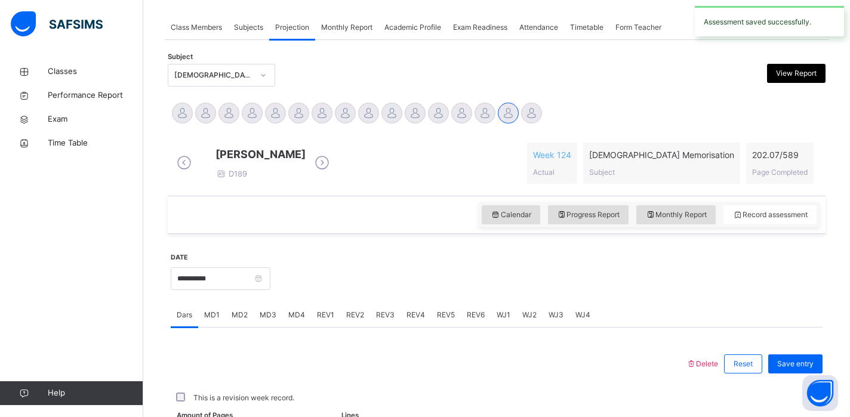
scroll to position [480, 0]
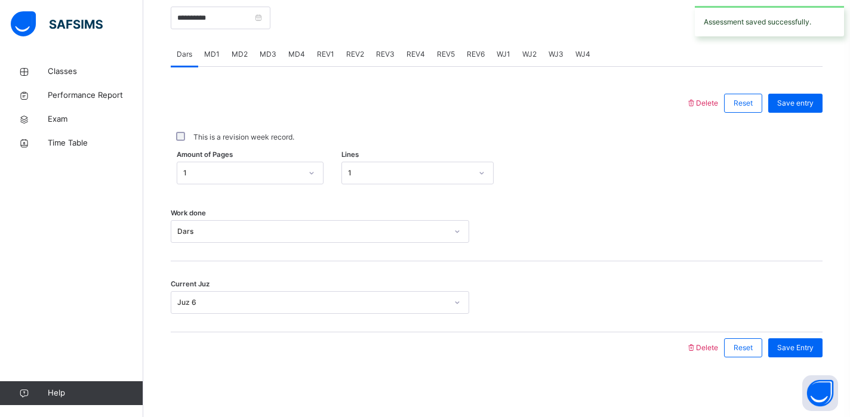
click at [294, 63] on div "MD4" at bounding box center [296, 54] width 29 height 24
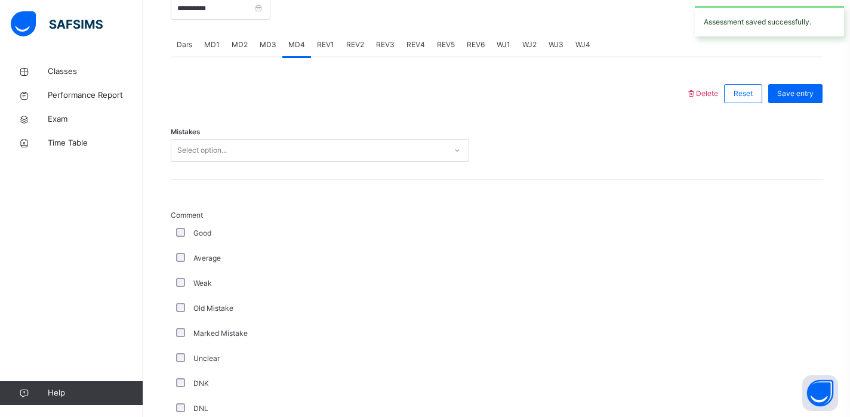
scroll to position [935, 0]
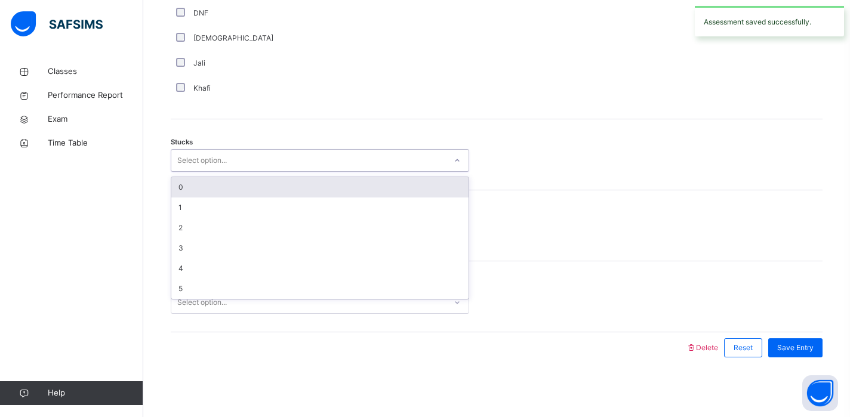
click at [231, 155] on div "Select option..." at bounding box center [308, 161] width 275 height 19
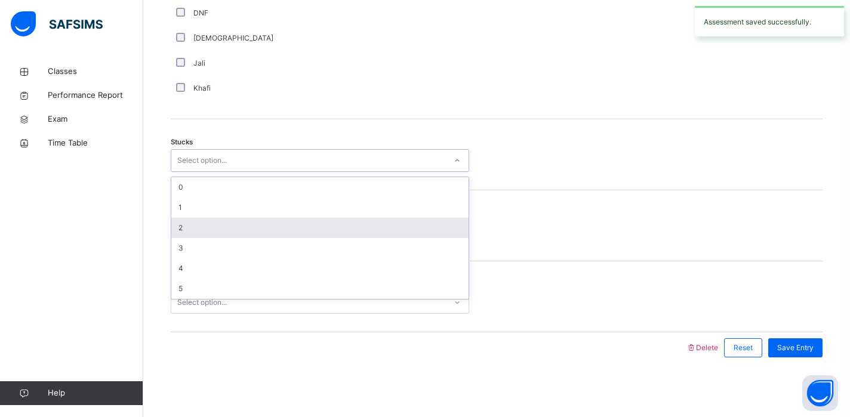
click at [207, 233] on div "2" at bounding box center [319, 228] width 297 height 20
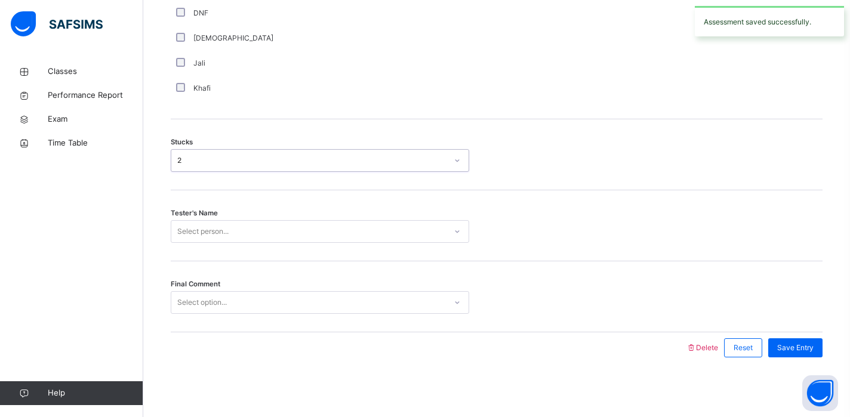
click at [212, 232] on div "Select person..." at bounding box center [202, 231] width 51 height 23
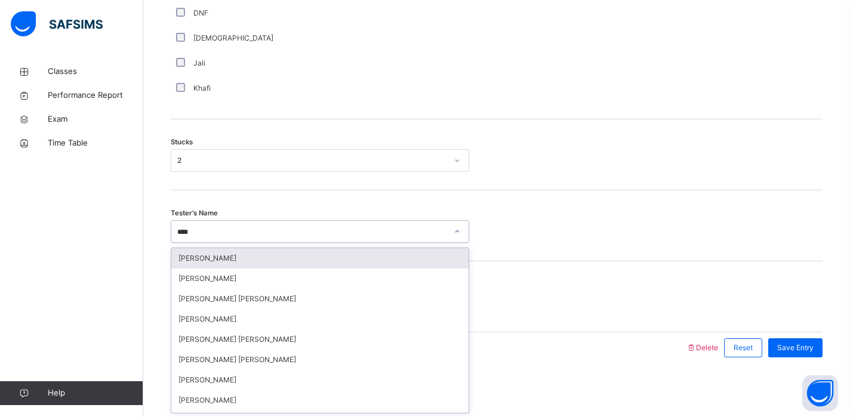
type input "*****"
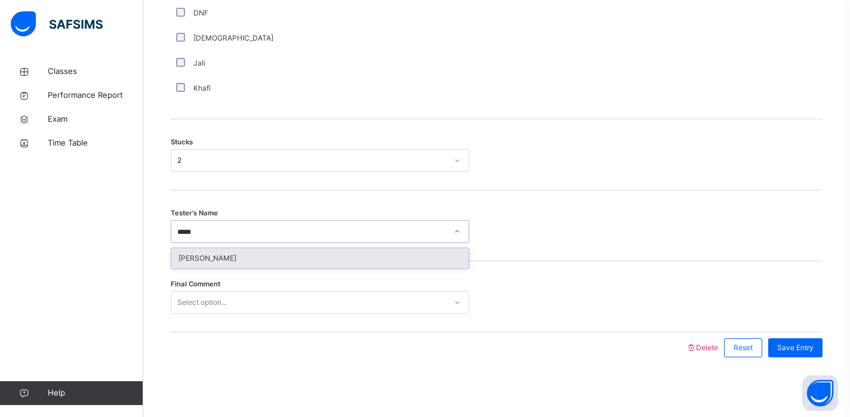
click at [213, 250] on div "[PERSON_NAME]" at bounding box center [319, 258] width 297 height 20
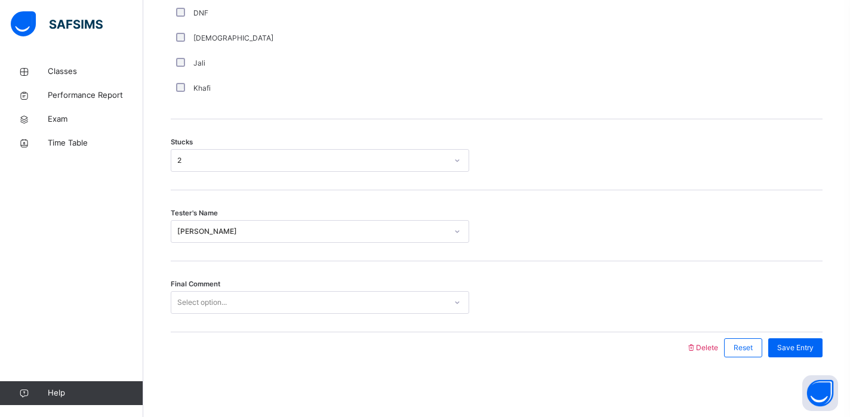
click at [219, 322] on div "Final Comment Select option..." at bounding box center [497, 297] width 652 height 71
click at [221, 312] on div "Select option..." at bounding box center [320, 302] width 299 height 23
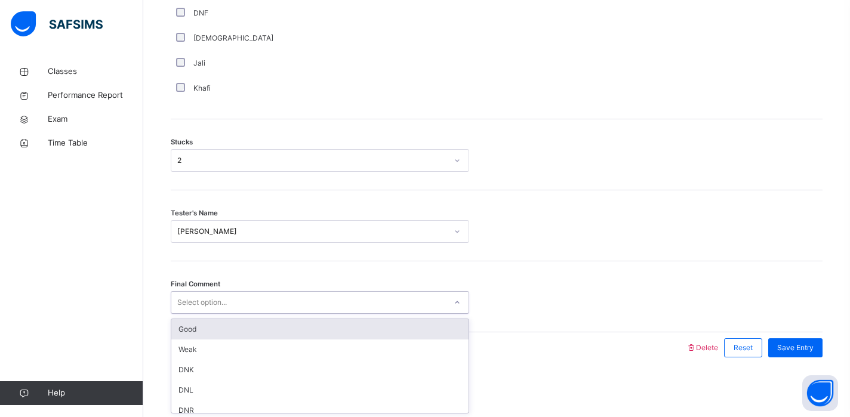
click at [223, 328] on div "Good" at bounding box center [319, 330] width 297 height 20
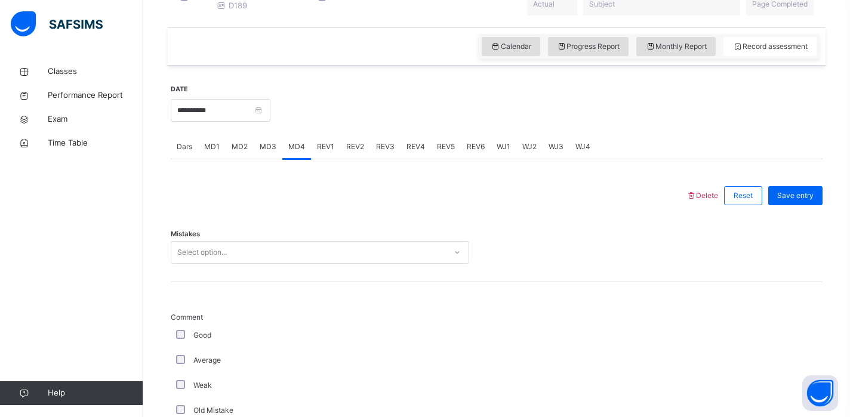
click at [236, 262] on div "Select option..." at bounding box center [308, 253] width 275 height 19
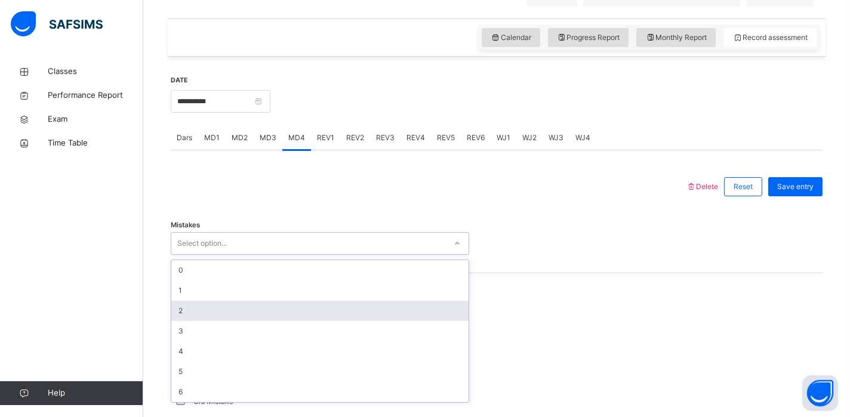
click at [232, 321] on div "2" at bounding box center [319, 311] width 297 height 20
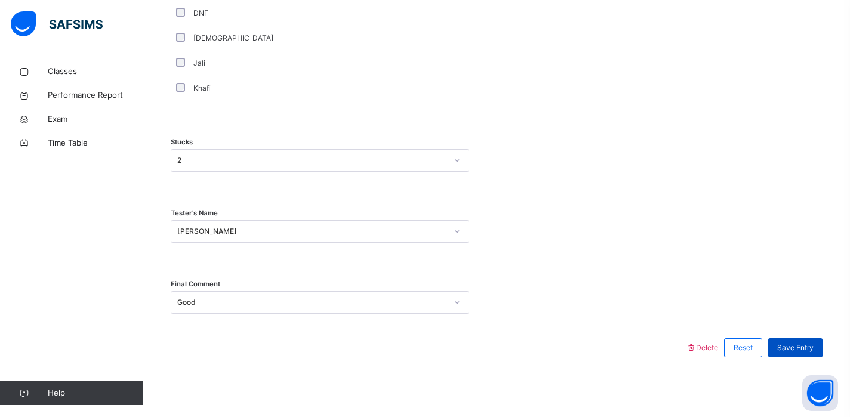
click at [792, 348] on span "Save Entry" at bounding box center [796, 348] width 36 height 11
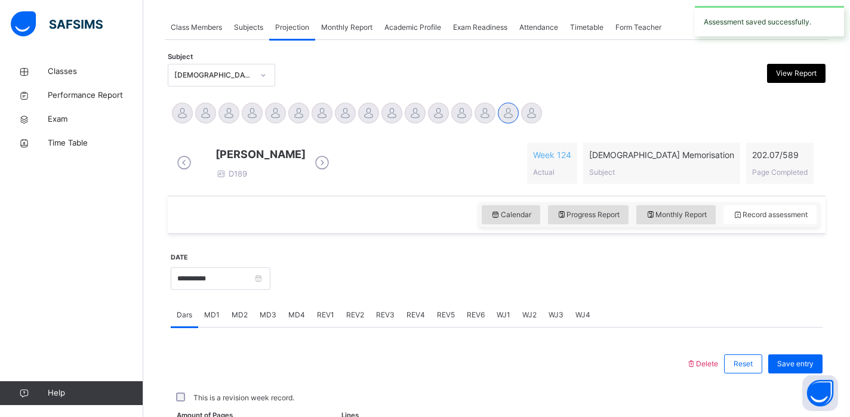
scroll to position [480, 0]
